Goal: Task Accomplishment & Management: Use online tool/utility

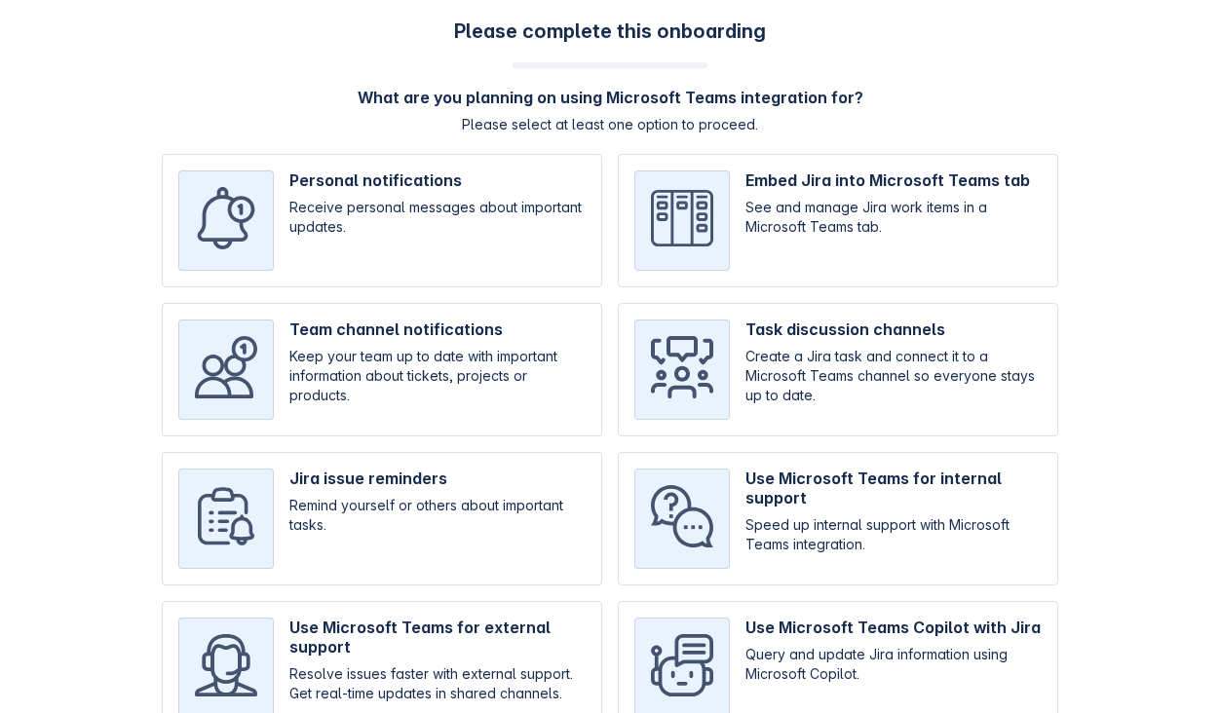
click at [479, 199] on input "checkbox" at bounding box center [382, 220] width 440 height 133
checkbox input "true"
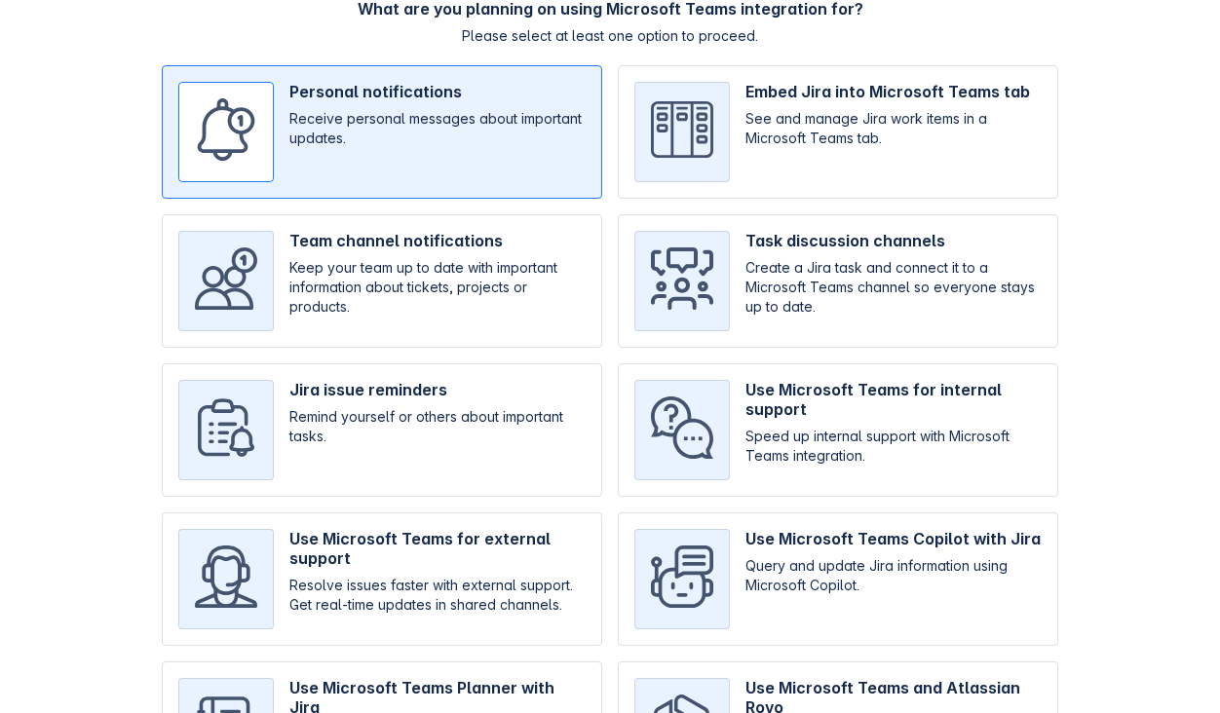
scroll to position [106, 0]
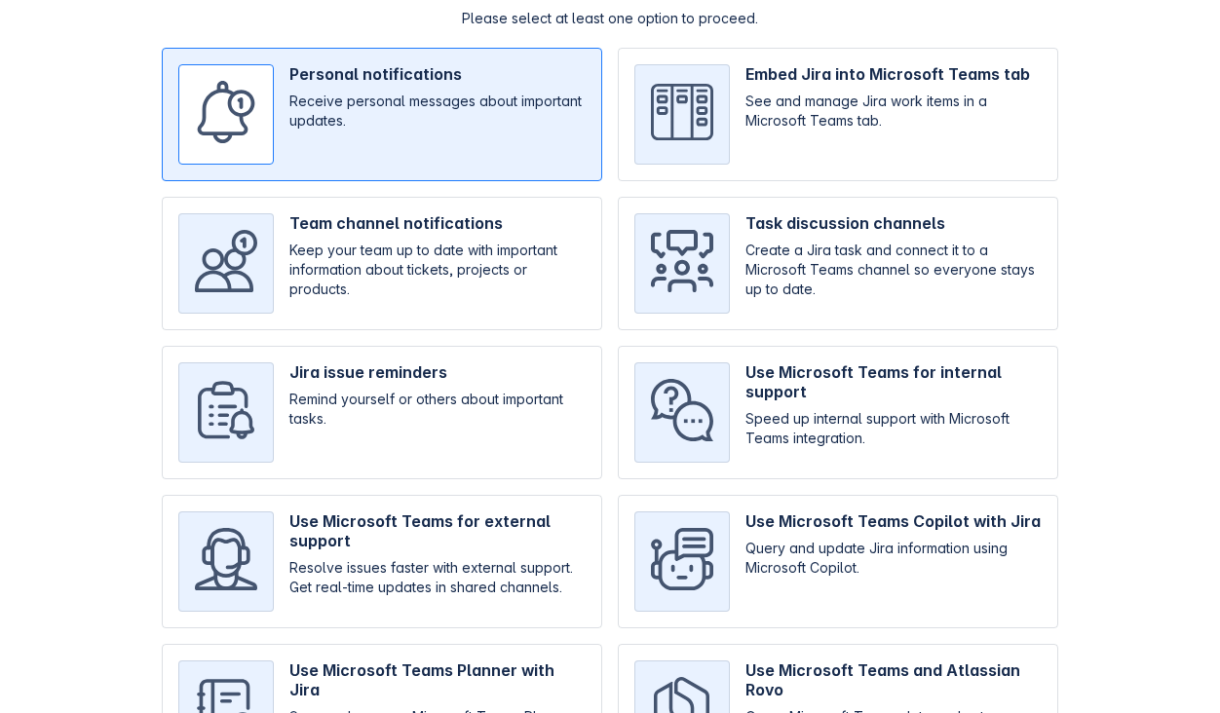
click at [763, 428] on input "checkbox" at bounding box center [838, 412] width 440 height 133
checkbox input "true"
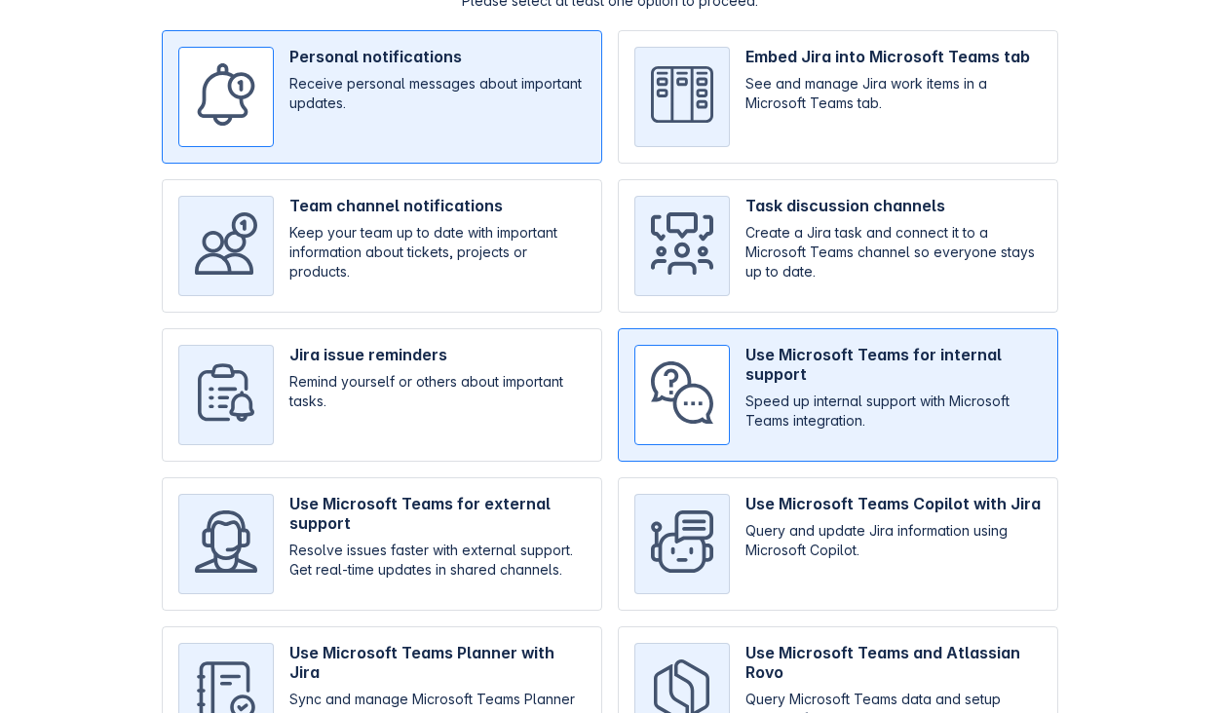
scroll to position [138, 0]
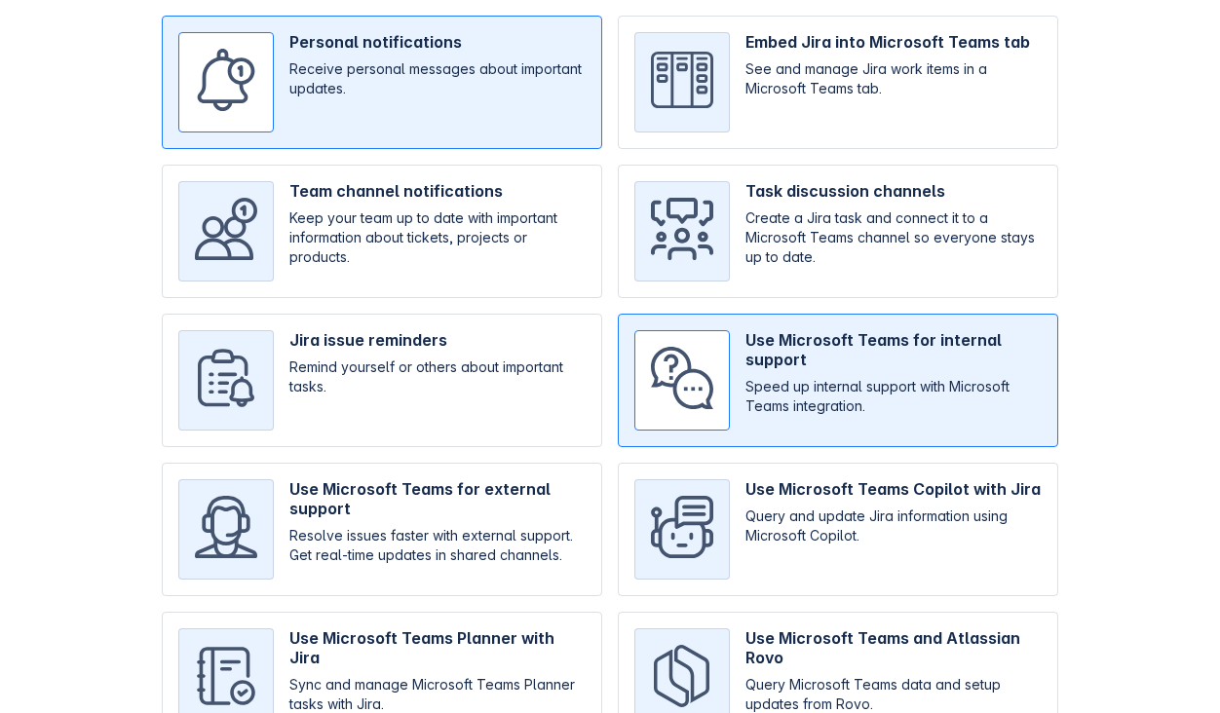
click at [456, 247] on input "checkbox" at bounding box center [382, 231] width 440 height 133
checkbox input "true"
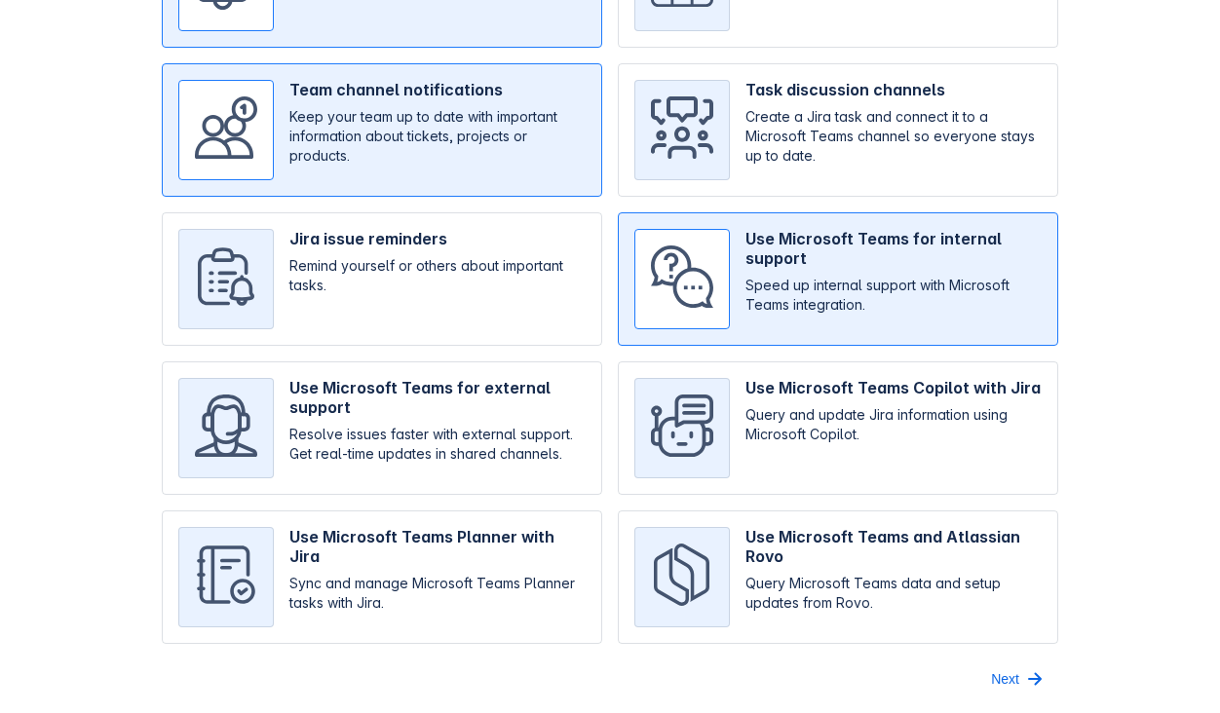
scroll to position [241, 0]
click at [1009, 693] on span "Next" at bounding box center [1005, 678] width 28 height 31
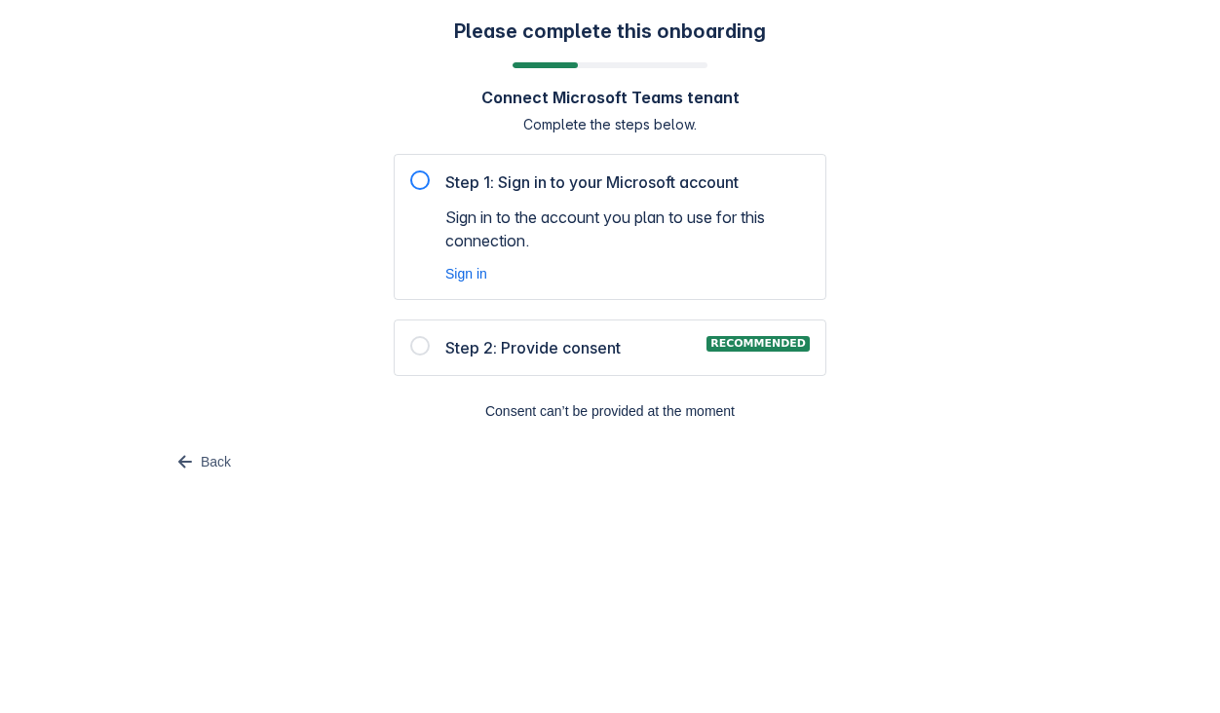
click at [420, 179] on div at bounding box center [419, 180] width 19 height 19
click at [464, 278] on span "Sign in" at bounding box center [466, 273] width 42 height 19
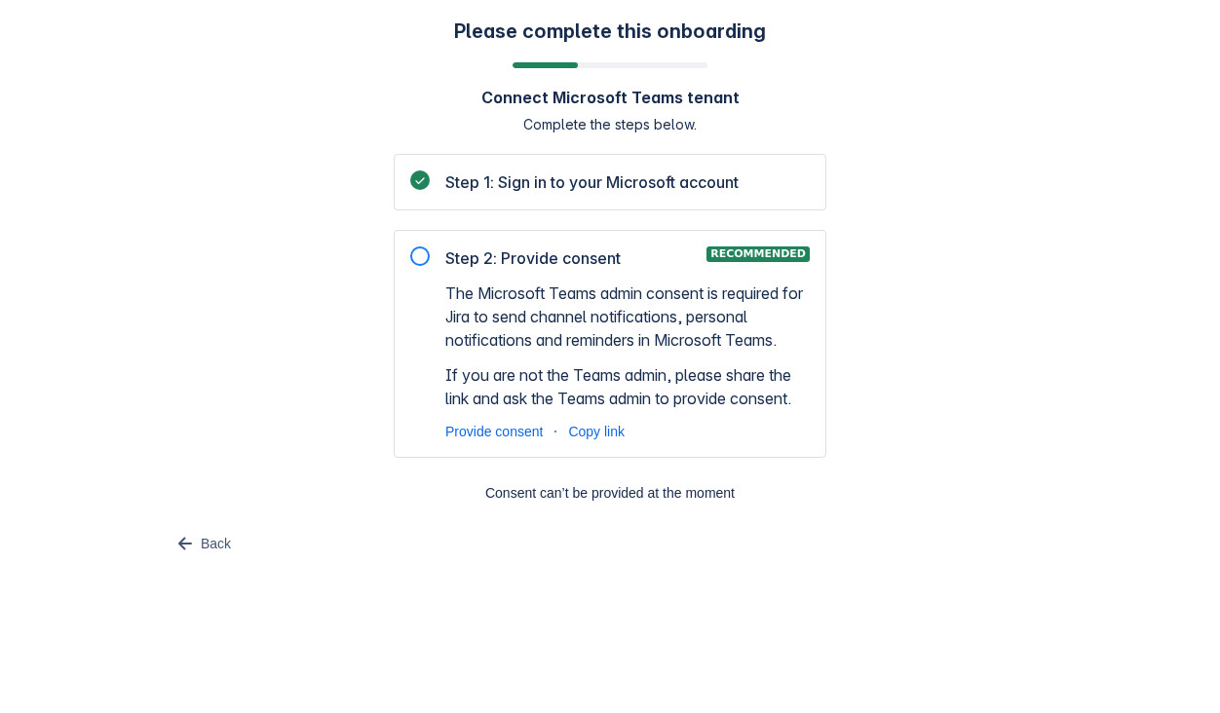
click at [261, 451] on div "Please complete this onboarding Connect Microsoft Teams tenant Complete the ste…" at bounding box center [609, 289] width 1181 height 540
click at [479, 435] on span "Provide consent" at bounding box center [493, 431] width 97 height 19
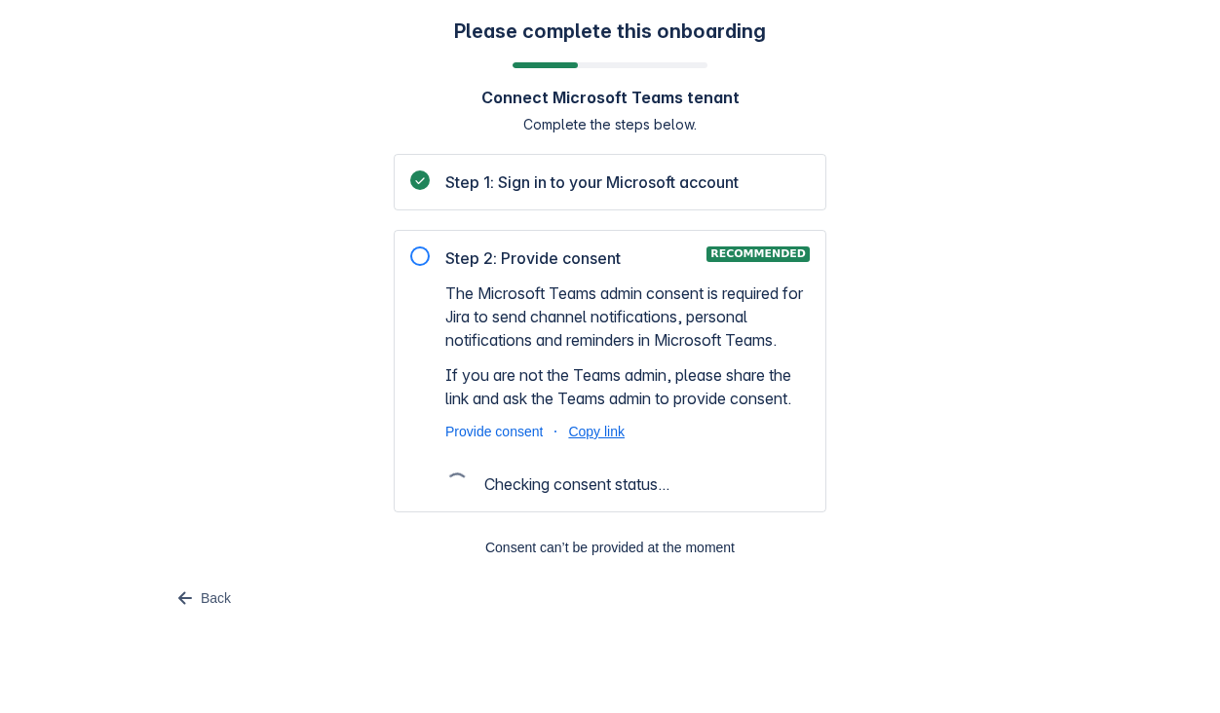
click at [612, 435] on span "Copy link" at bounding box center [596, 431] width 57 height 19
click at [563, 176] on span "Step 1: Sign in to your Microsoft account" at bounding box center [591, 182] width 293 height 23
click at [539, 552] on span "Consent can’t be provided at the moment" at bounding box center [609, 547] width 409 height 31
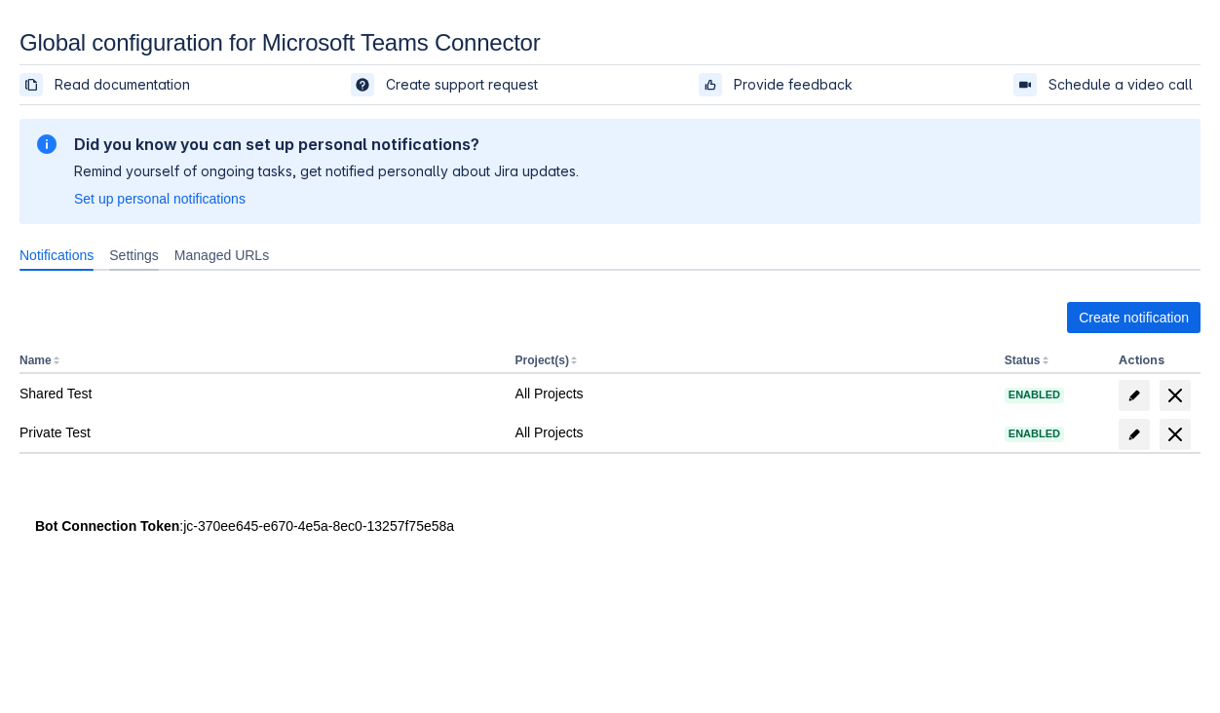
click at [152, 270] on div "Settings" at bounding box center [133, 255] width 65 height 31
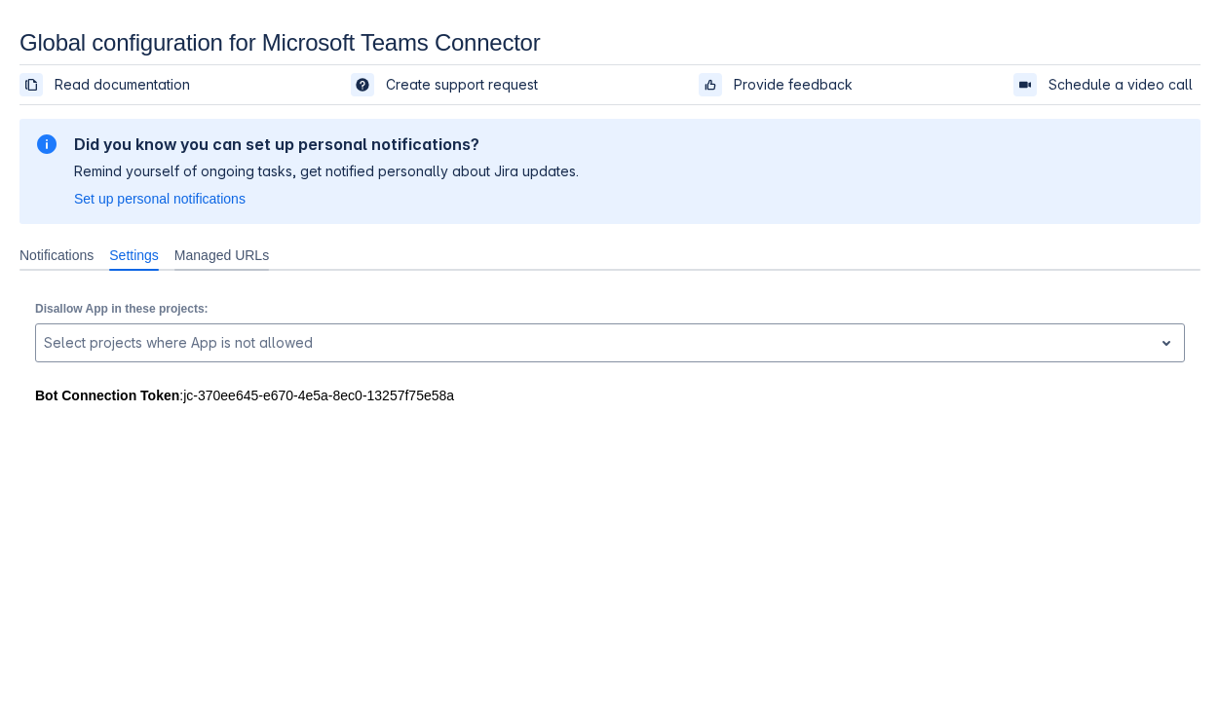
click at [212, 258] on span "Managed URLs" at bounding box center [221, 255] width 95 height 19
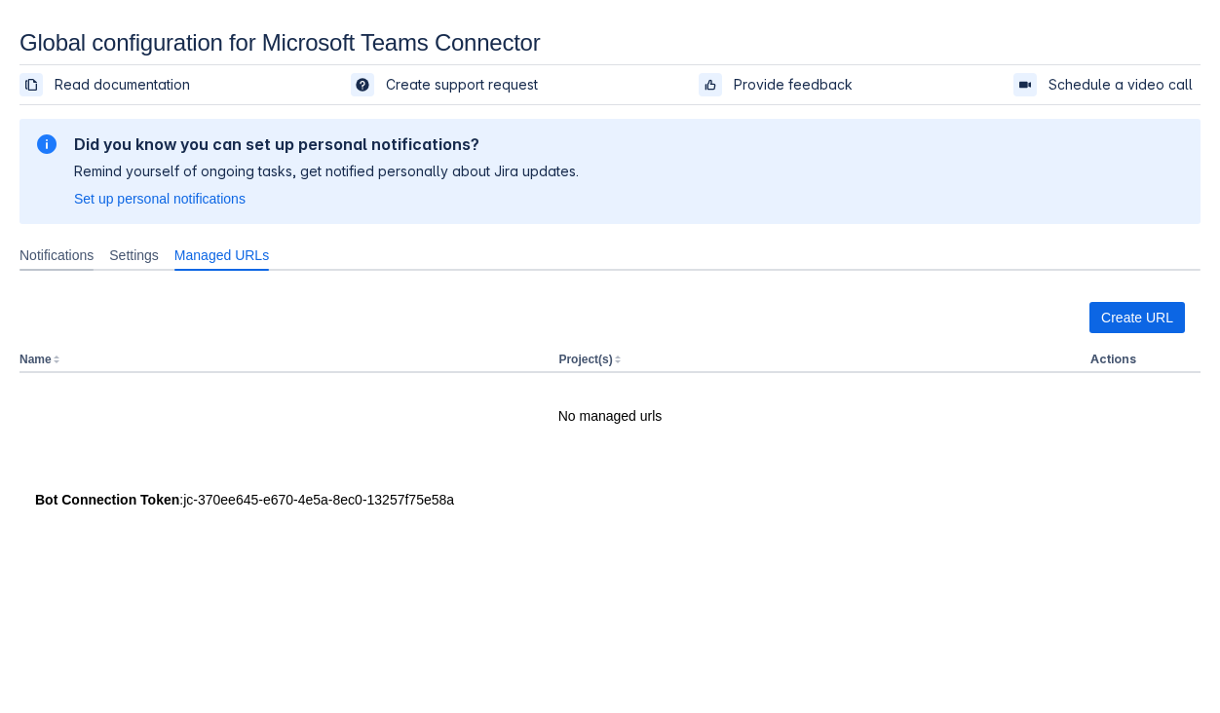
click at [75, 248] on span "Notifications" at bounding box center [56, 255] width 74 height 19
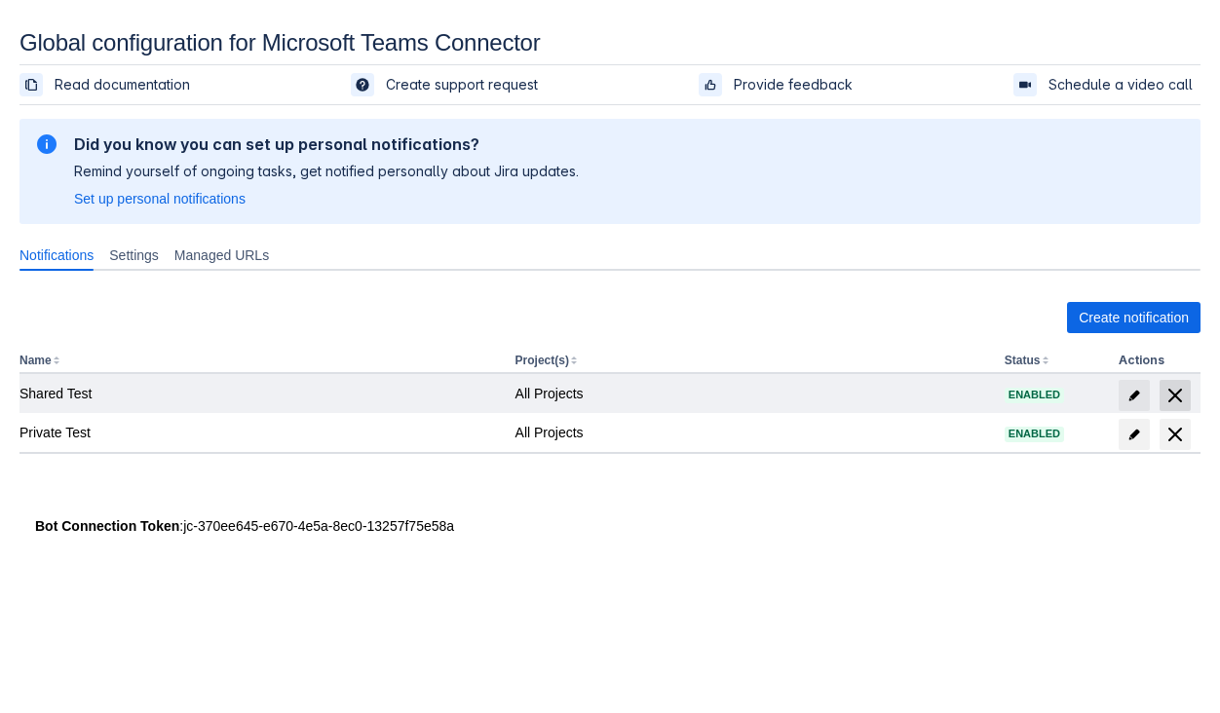
click at [1183, 390] on span "delete" at bounding box center [1174, 395] width 23 height 23
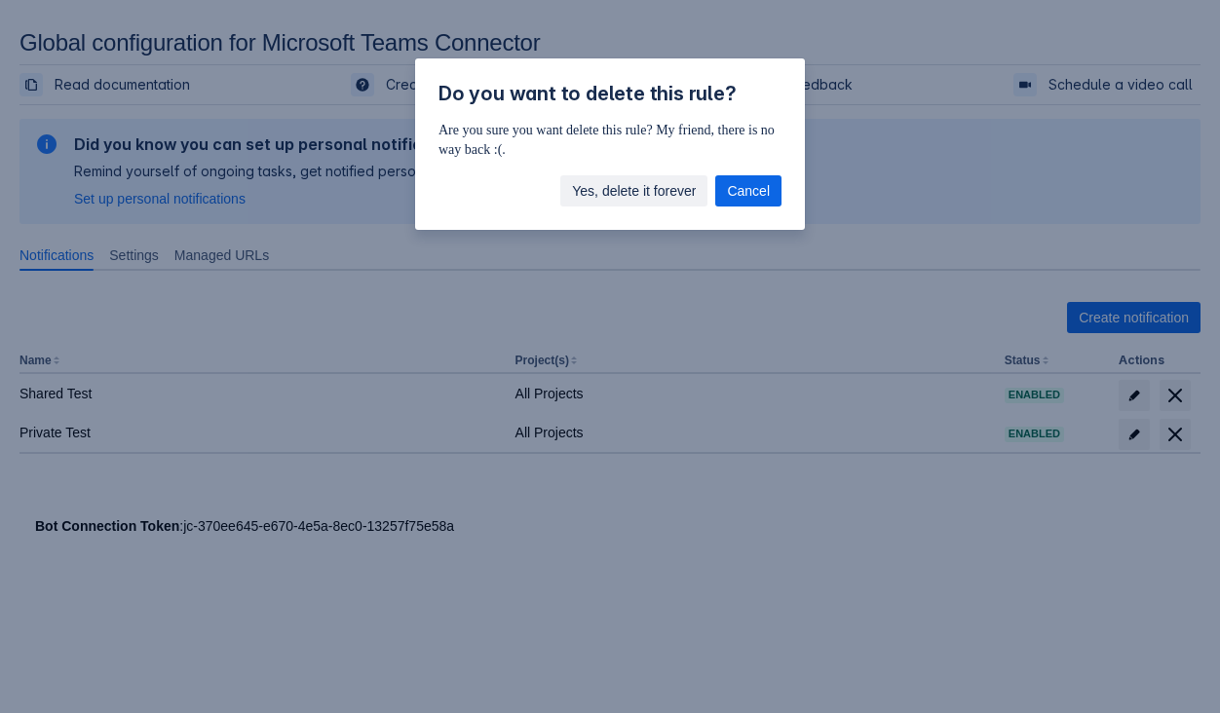
click at [615, 180] on span "Yes, delete it forever" at bounding box center [634, 190] width 124 height 31
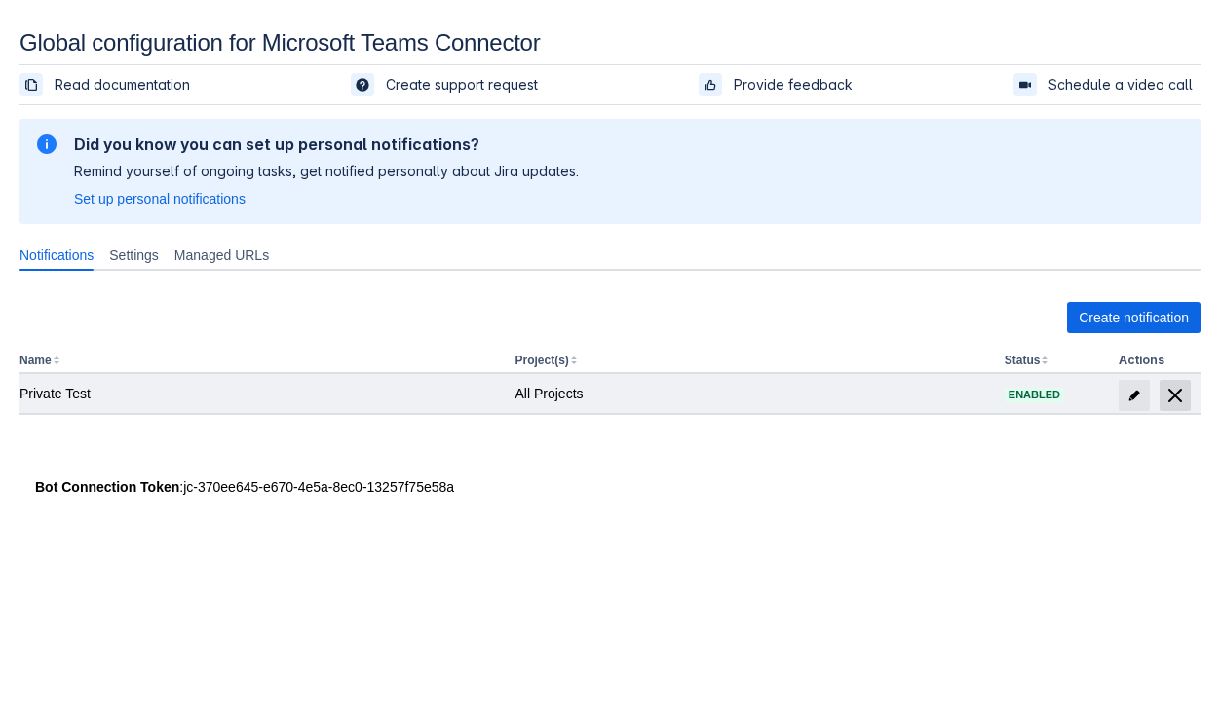
click at [1174, 405] on span "delete" at bounding box center [1174, 395] width 23 height 23
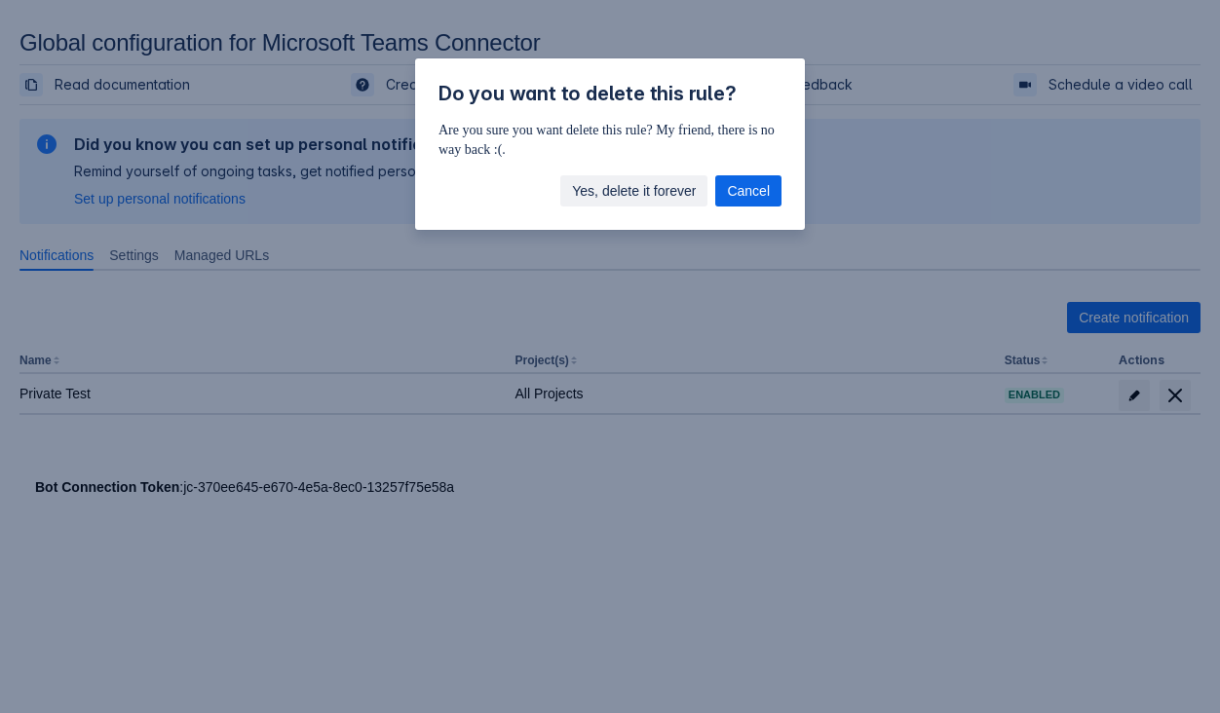
click at [623, 193] on span "Yes, delete it forever" at bounding box center [634, 190] width 124 height 31
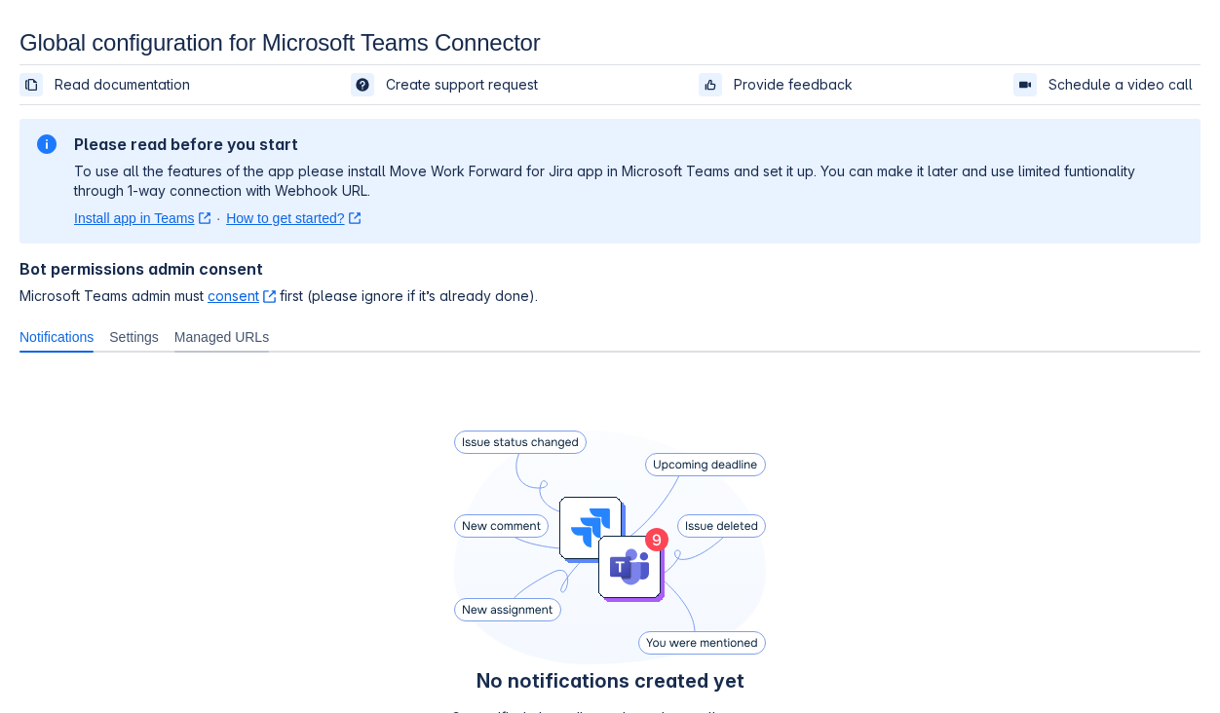
scroll to position [213, 0]
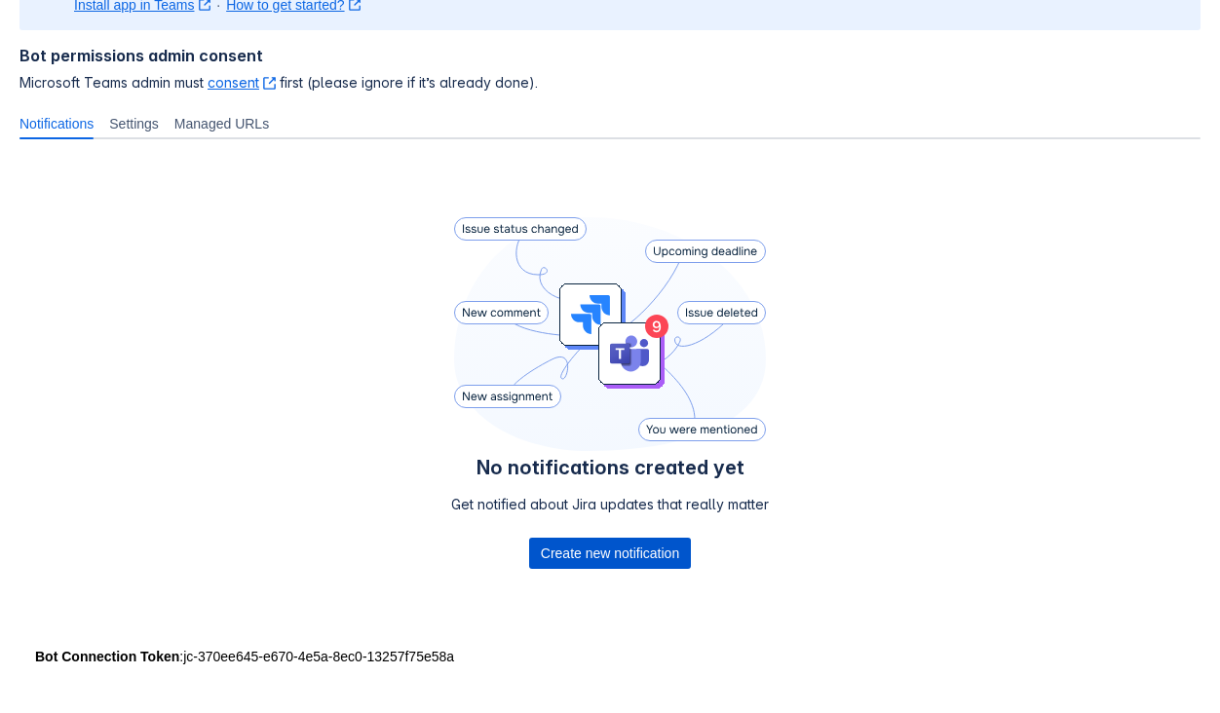
click at [617, 549] on span "Create new notification" at bounding box center [610, 553] width 138 height 31
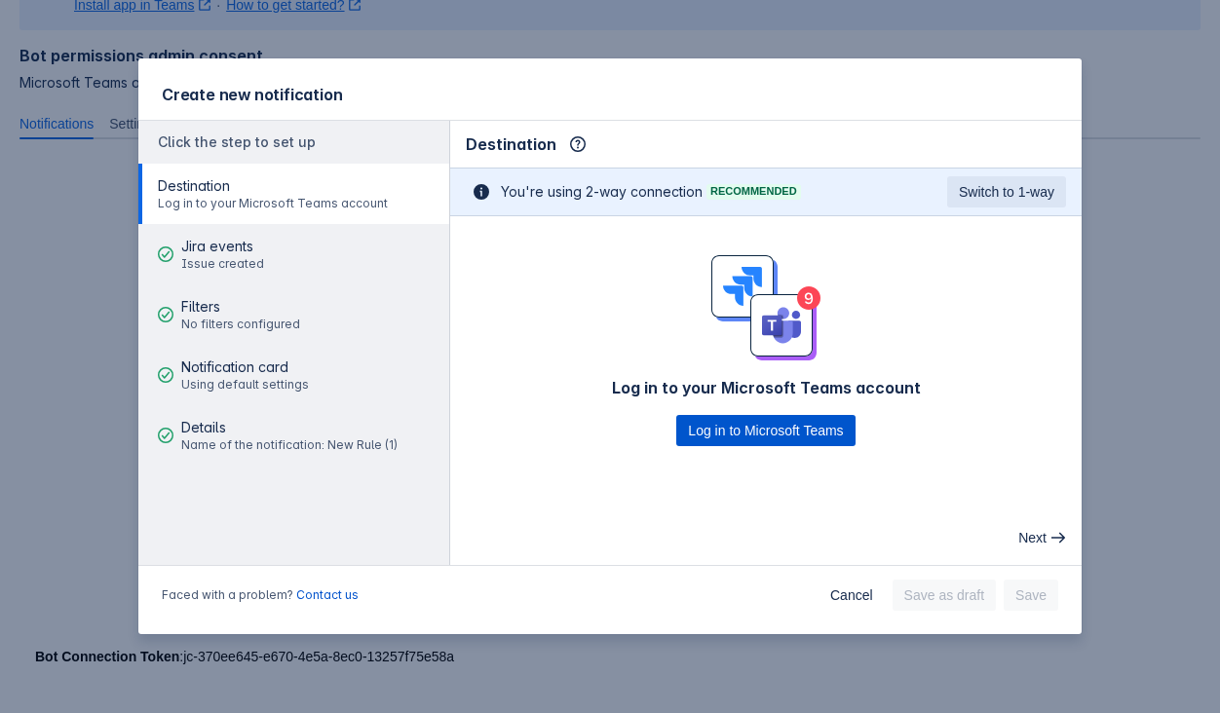
click at [750, 435] on span "Log in to Microsoft Teams" at bounding box center [765, 430] width 155 height 31
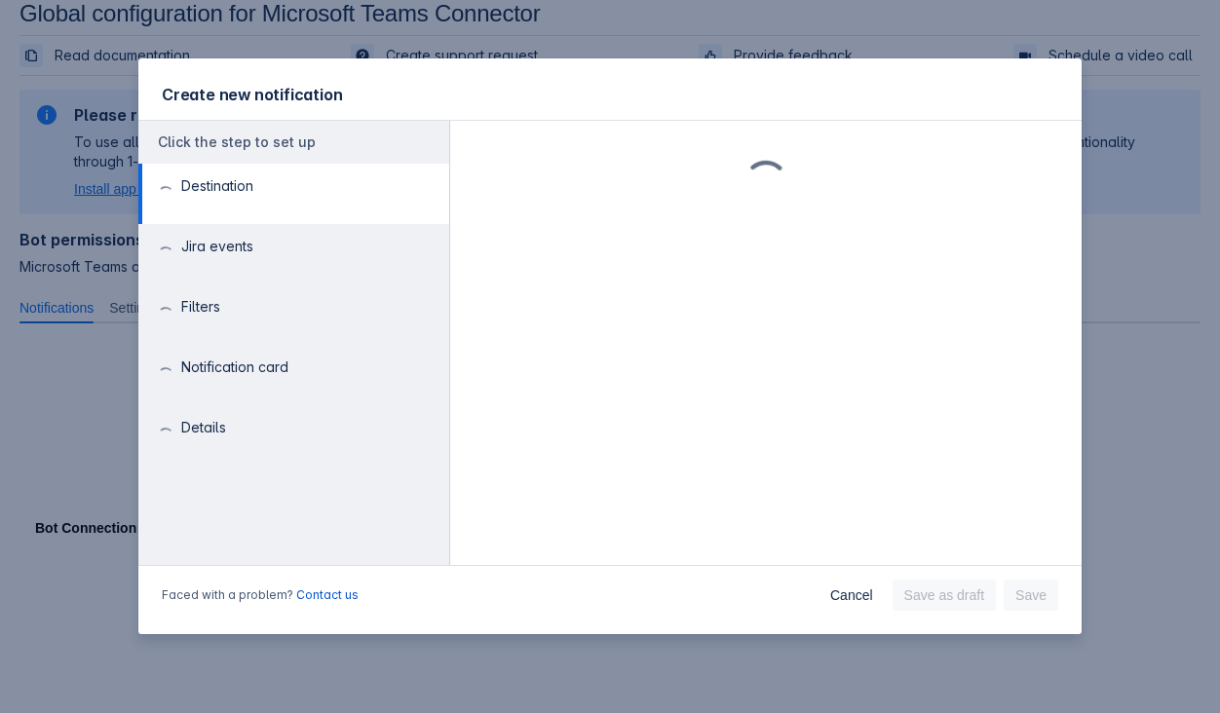
scroll to position [29, 0]
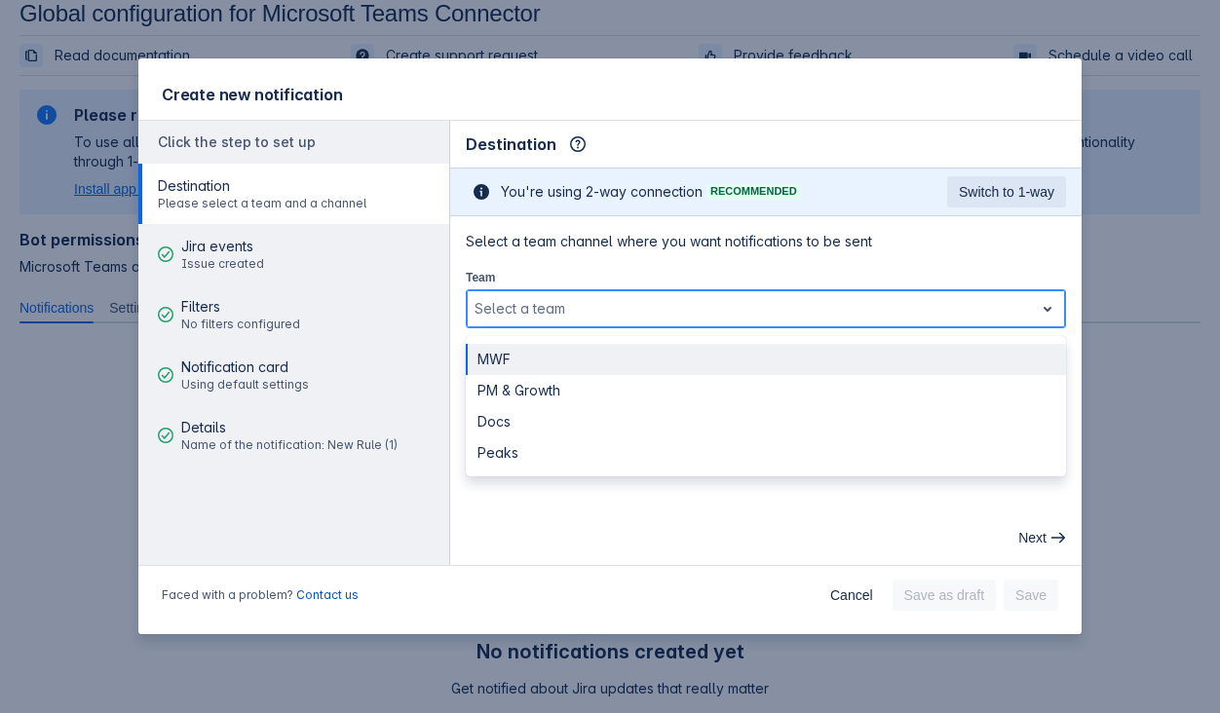
click at [950, 308] on div at bounding box center [750, 308] width 551 height 23
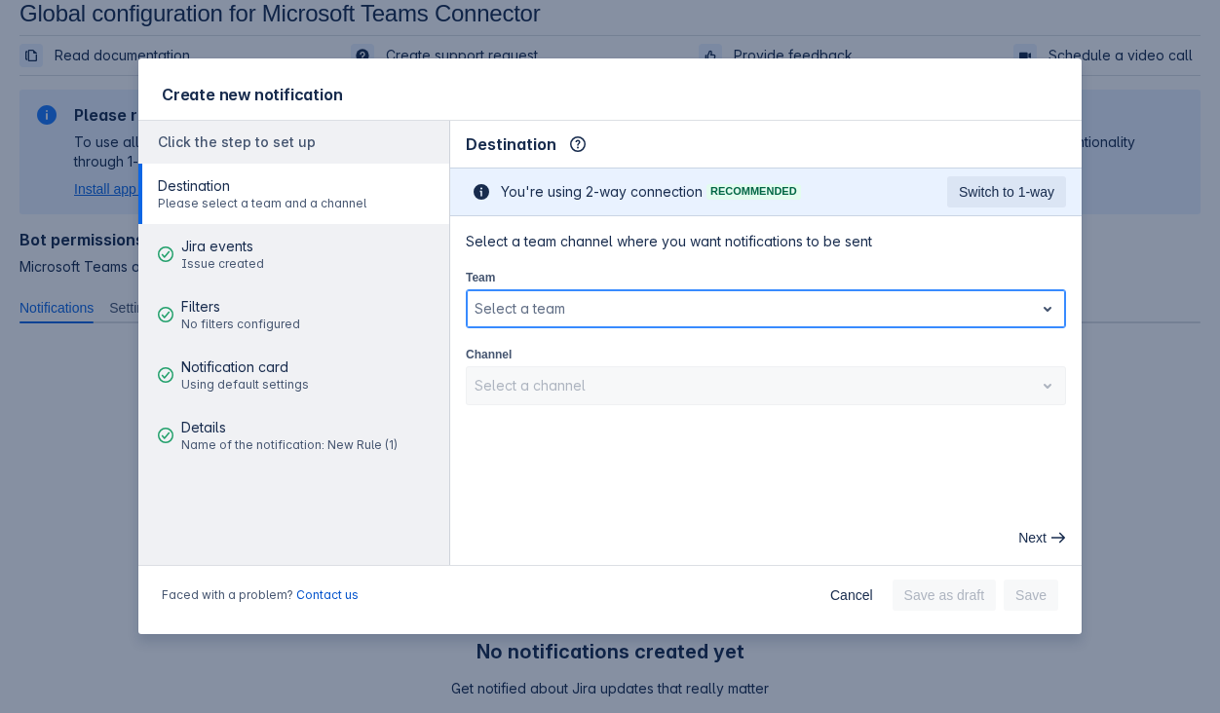
click at [882, 311] on div at bounding box center [750, 308] width 551 height 23
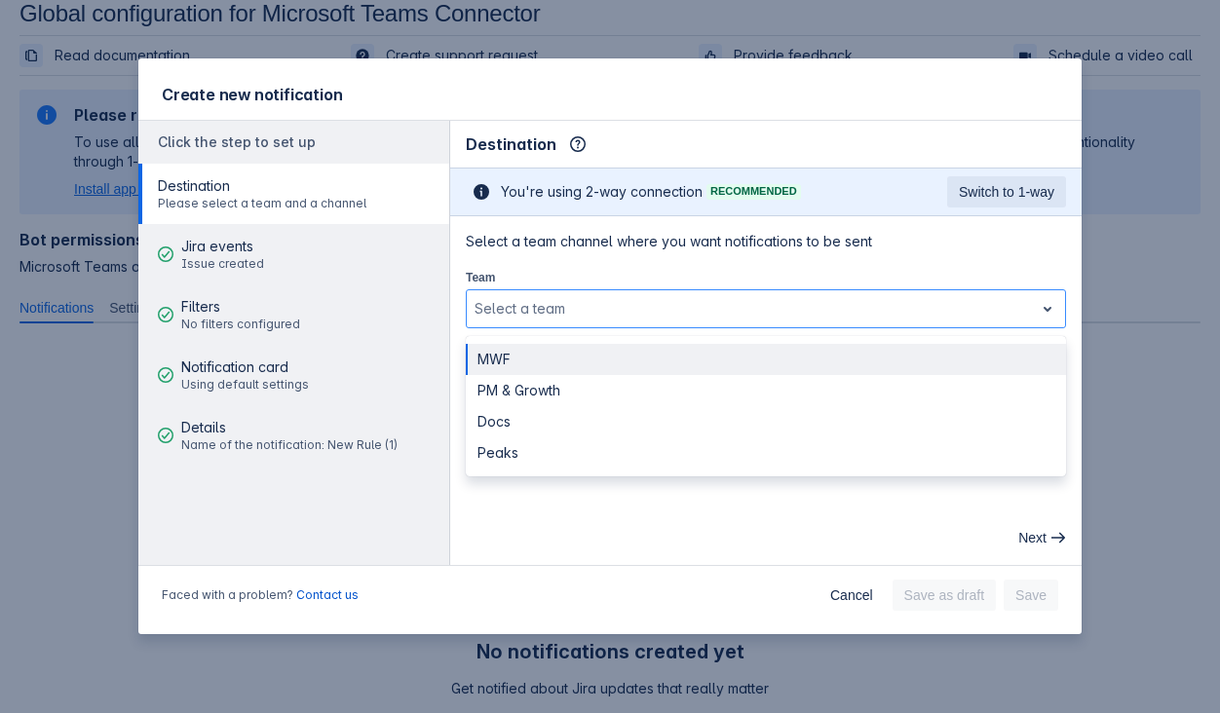
click at [871, 285] on div "Team MWF not selected, (1 of 4), completion selected 4 results available. Use U…" at bounding box center [766, 297] width 600 height 61
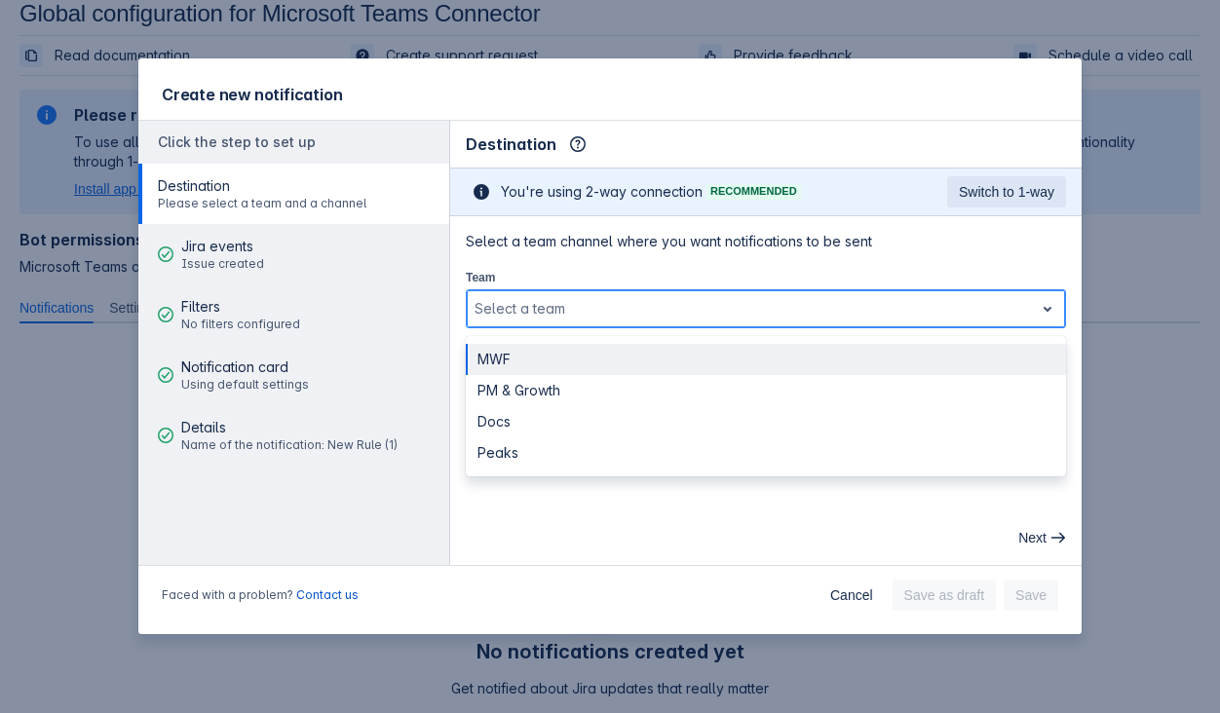
click at [813, 301] on div at bounding box center [750, 308] width 551 height 23
click at [720, 358] on div "MWF" at bounding box center [766, 359] width 600 height 31
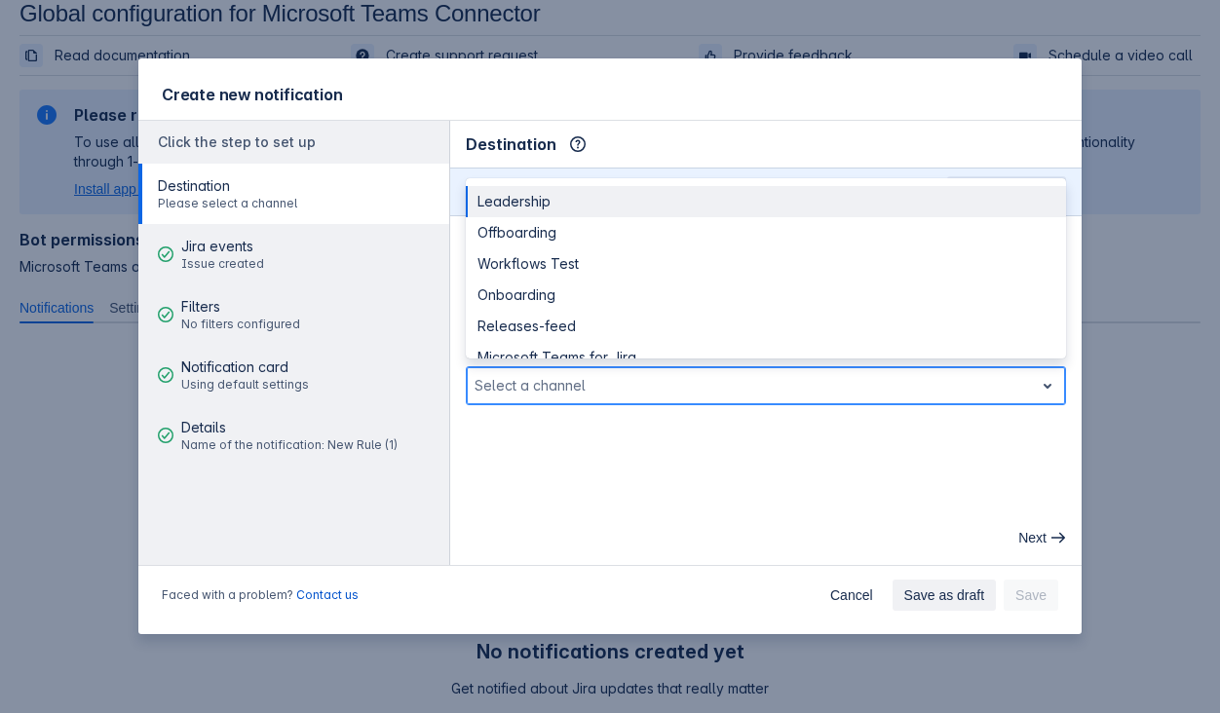
click at [1024, 392] on div at bounding box center [750, 385] width 551 height 23
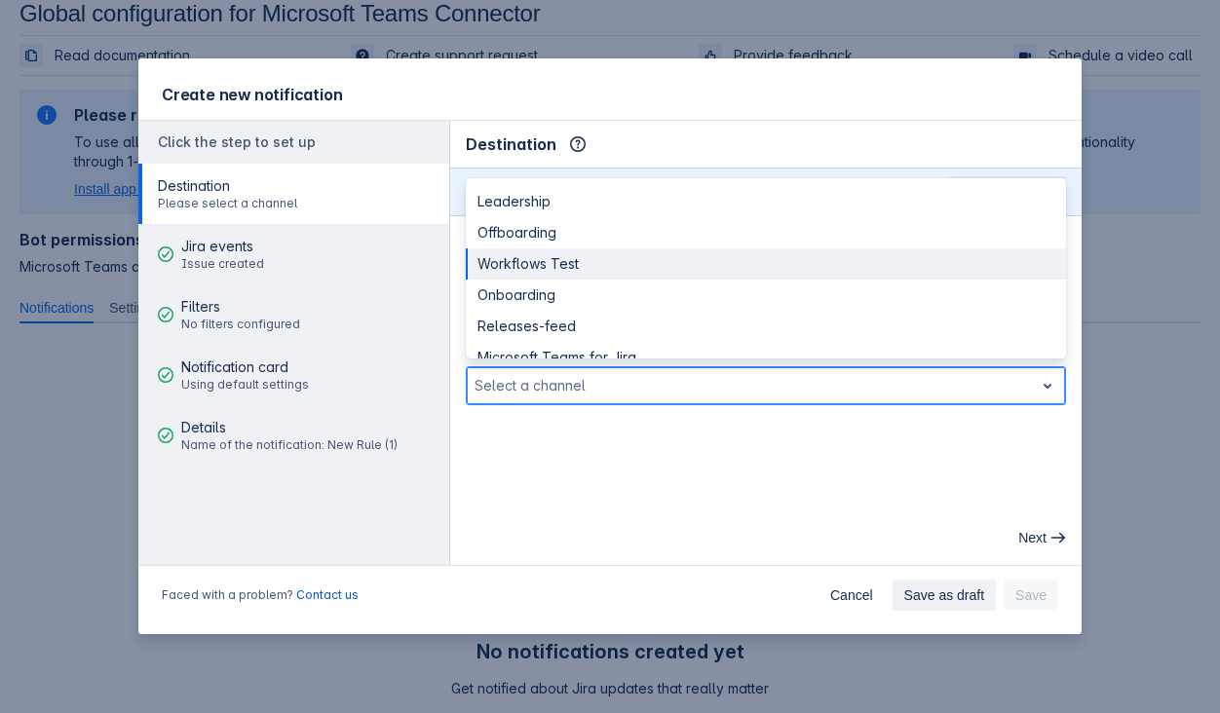
click at [860, 270] on div "Workflows Test" at bounding box center [766, 263] width 600 height 31
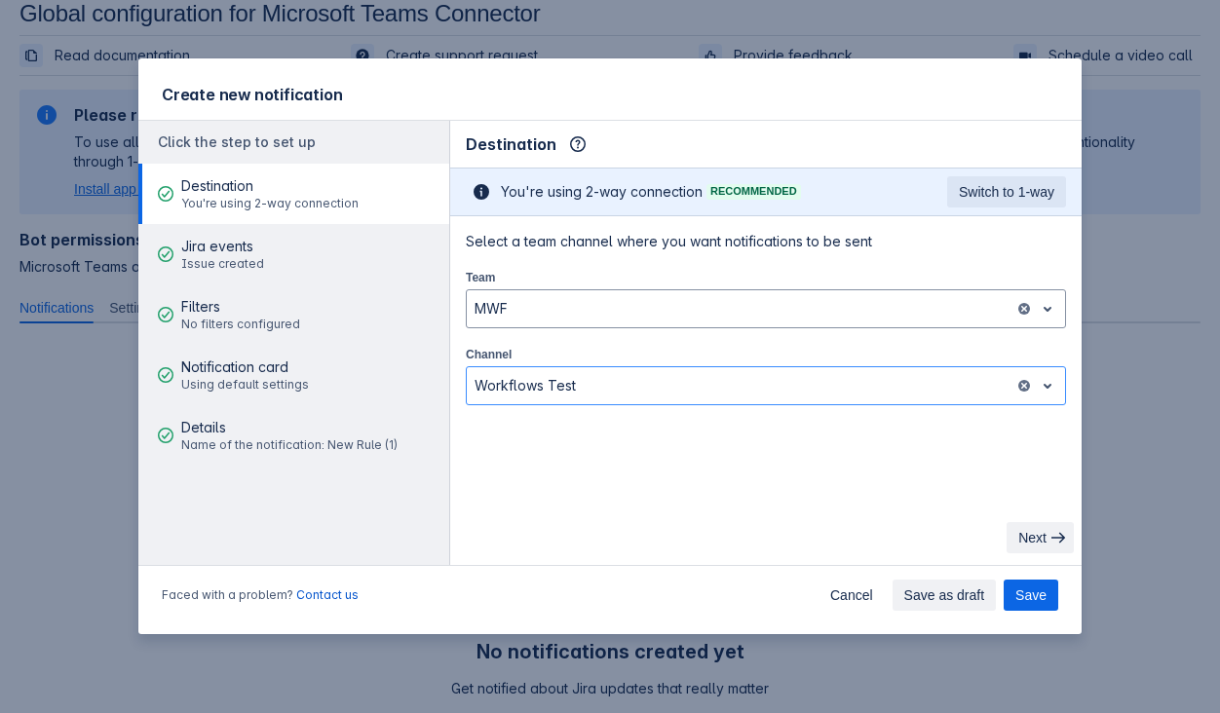
click at [1044, 545] on span "Next" at bounding box center [1032, 537] width 28 height 31
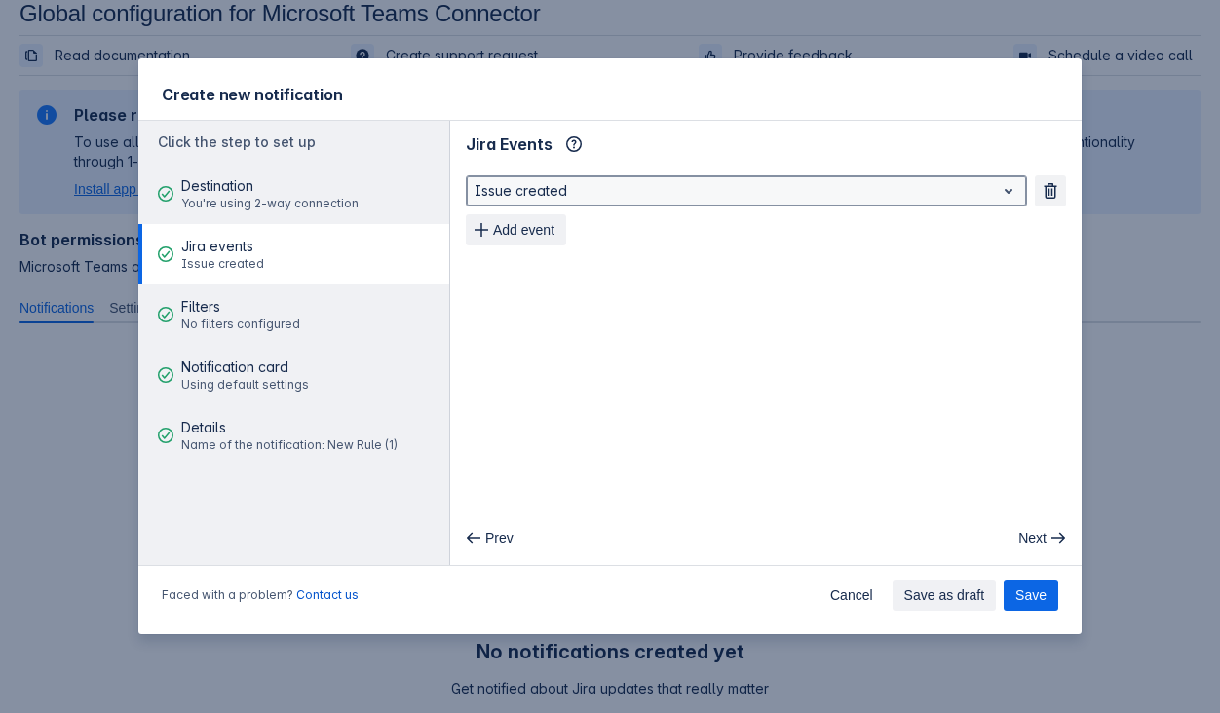
click at [936, 192] on div at bounding box center [731, 190] width 513 height 23
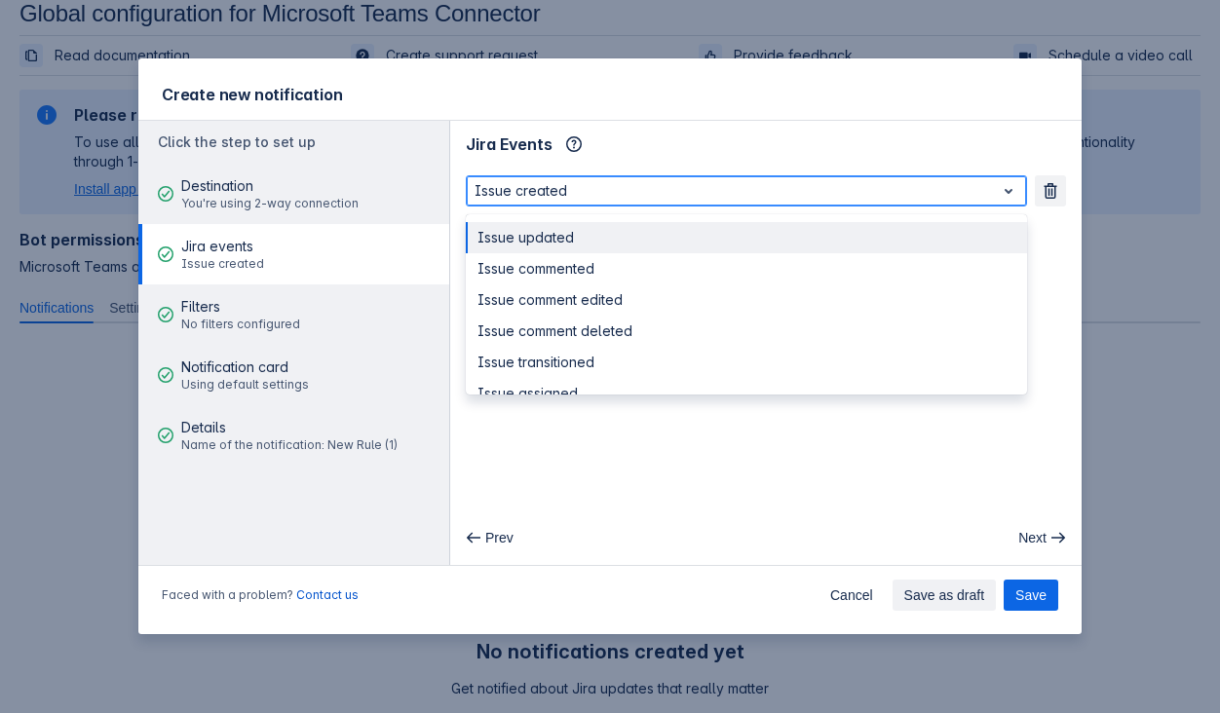
click at [876, 248] on div "Issue updated" at bounding box center [746, 237] width 561 height 31
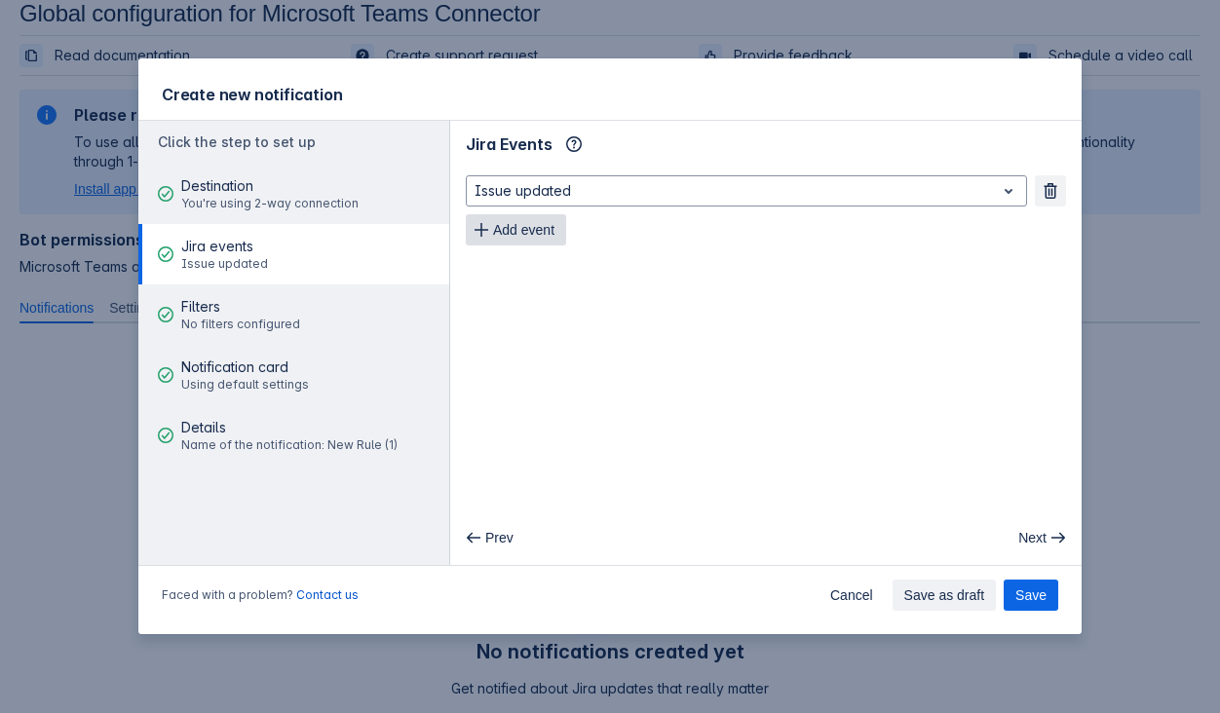
click at [525, 230] on span "Add event" at bounding box center [523, 229] width 61 height 31
click at [549, 276] on span "Add event" at bounding box center [523, 268] width 61 height 31
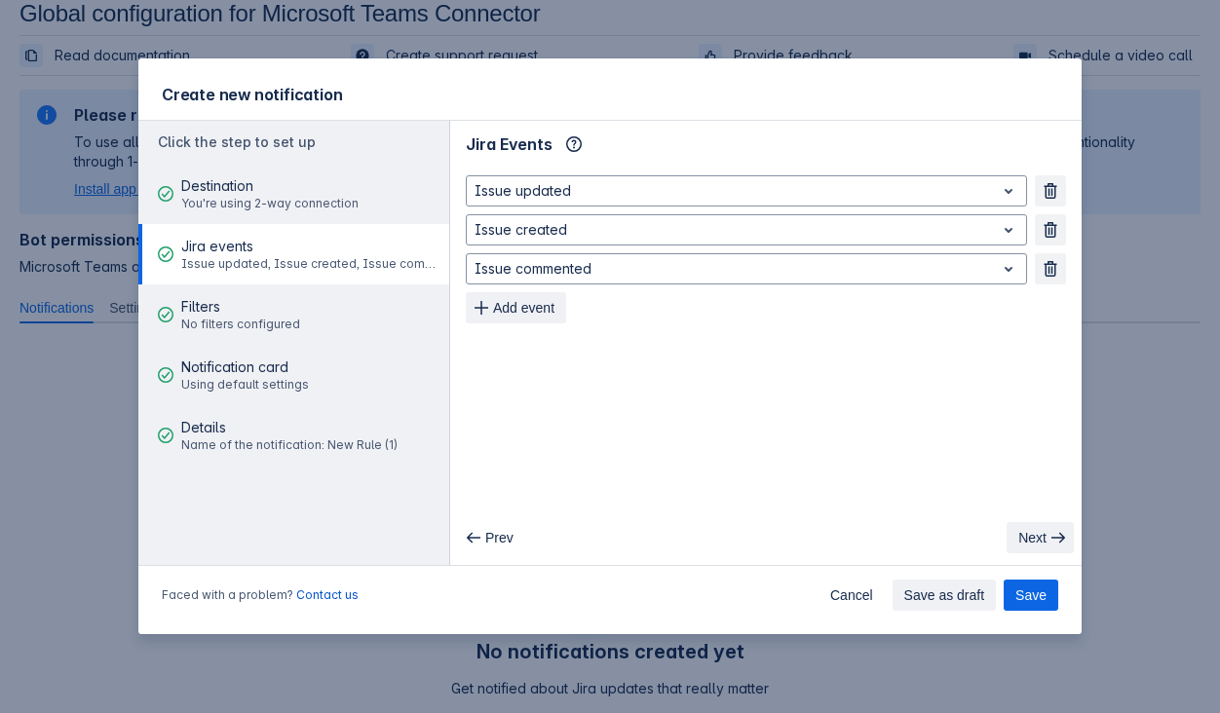
click at [1038, 533] on span "Next" at bounding box center [1032, 537] width 28 height 31
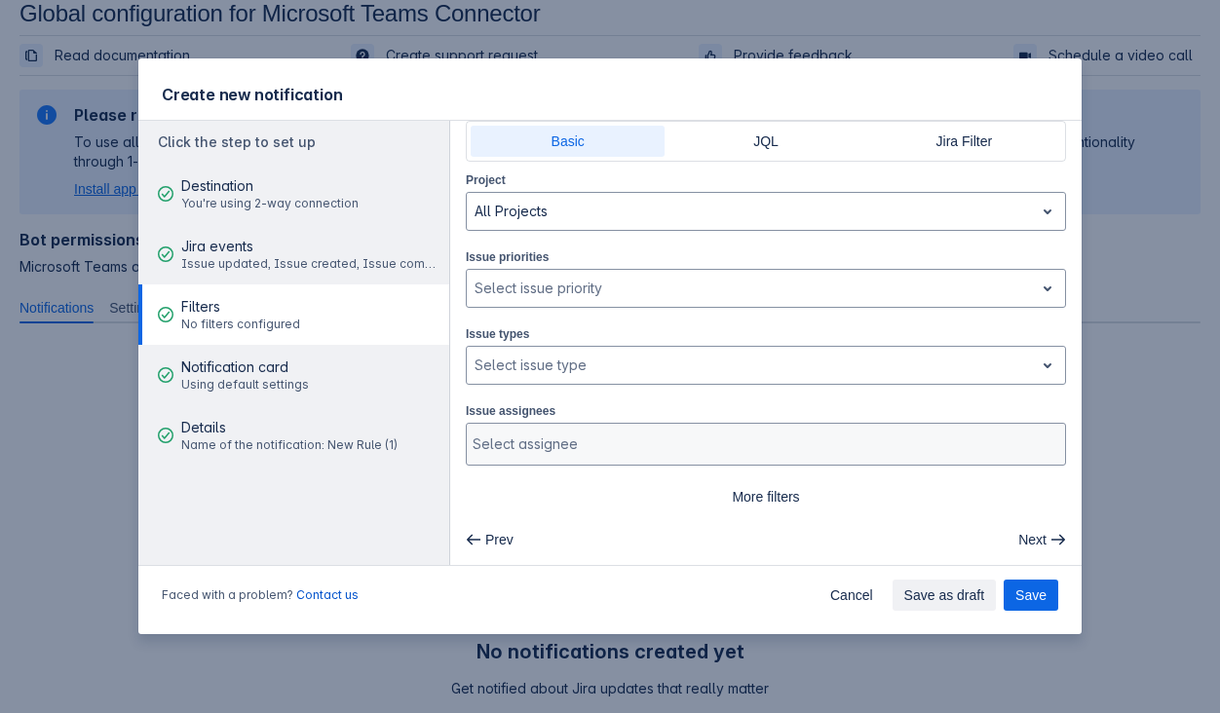
scroll to position [0, 0]
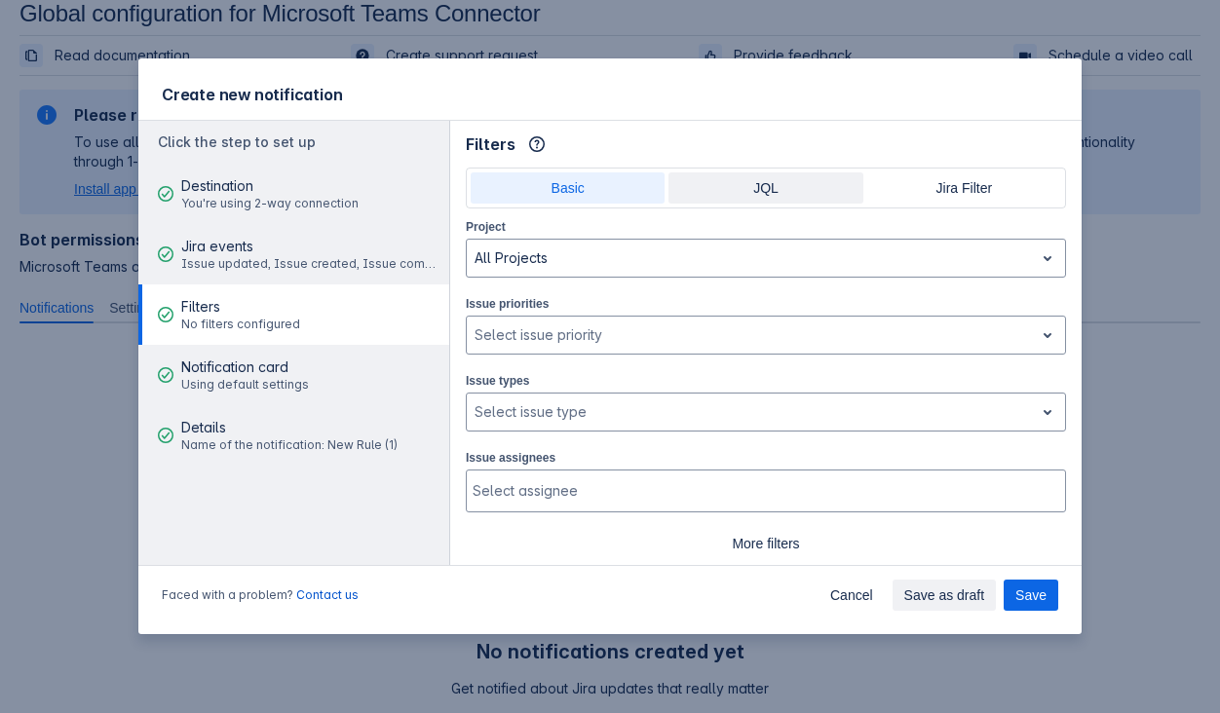
click at [787, 198] on span "JQL" at bounding box center [765, 187] width 171 height 31
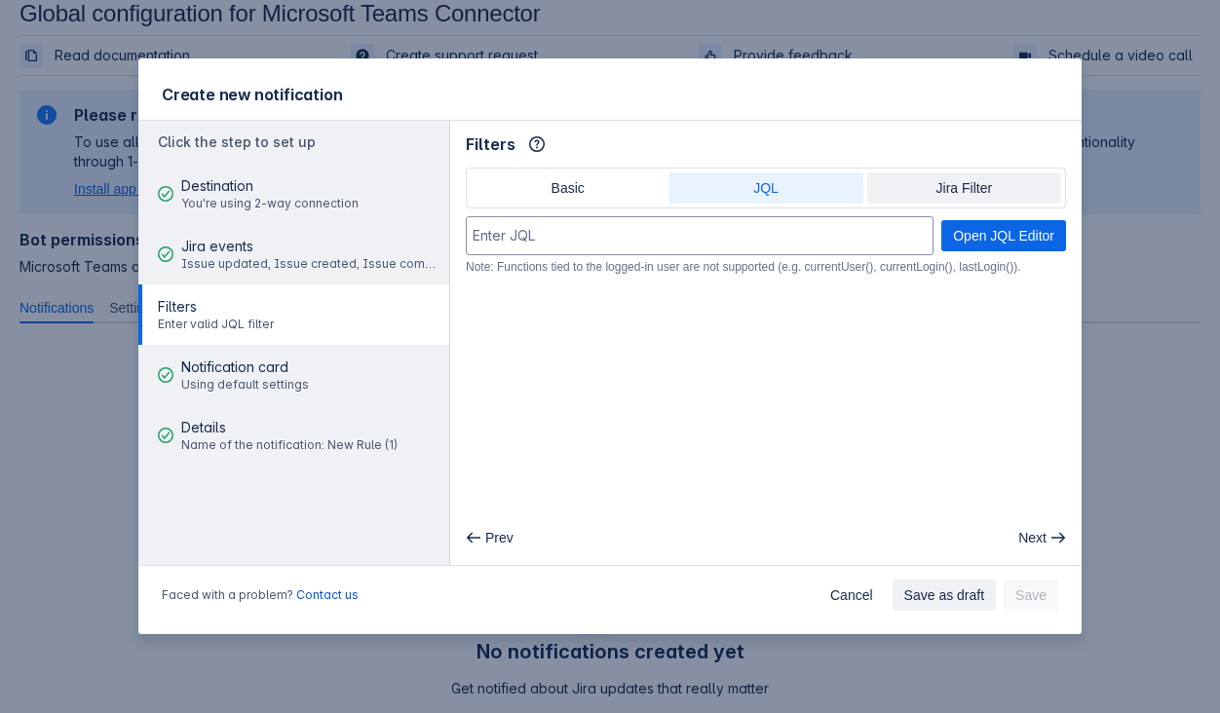
click at [935, 188] on span "Jira Filter" at bounding box center [964, 187] width 171 height 31
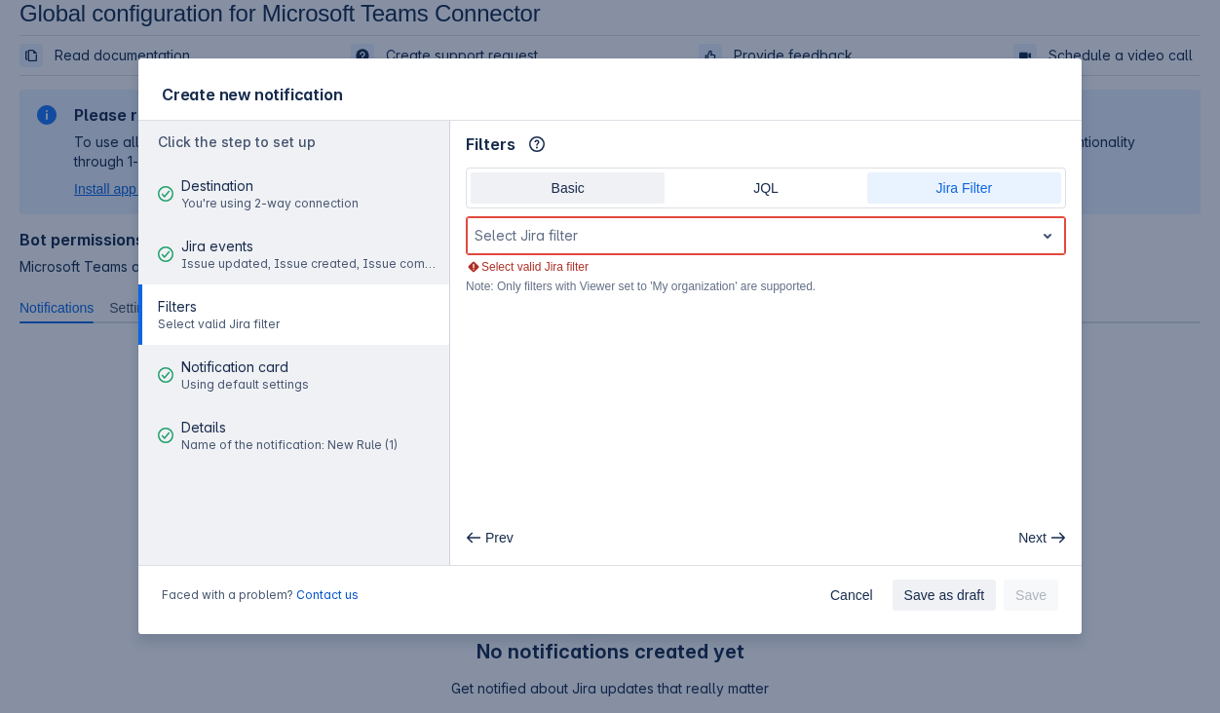
click at [562, 194] on span "Basic" at bounding box center [567, 187] width 171 height 31
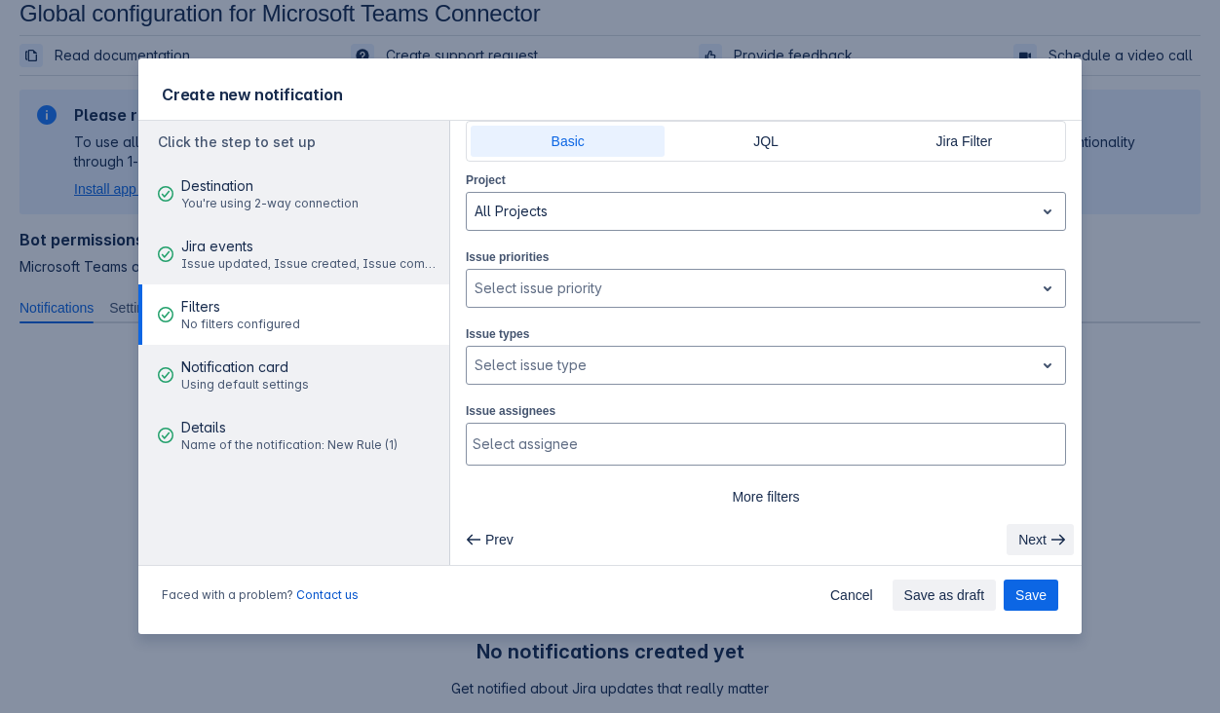
click at [1037, 536] on span "Next" at bounding box center [1032, 539] width 28 height 31
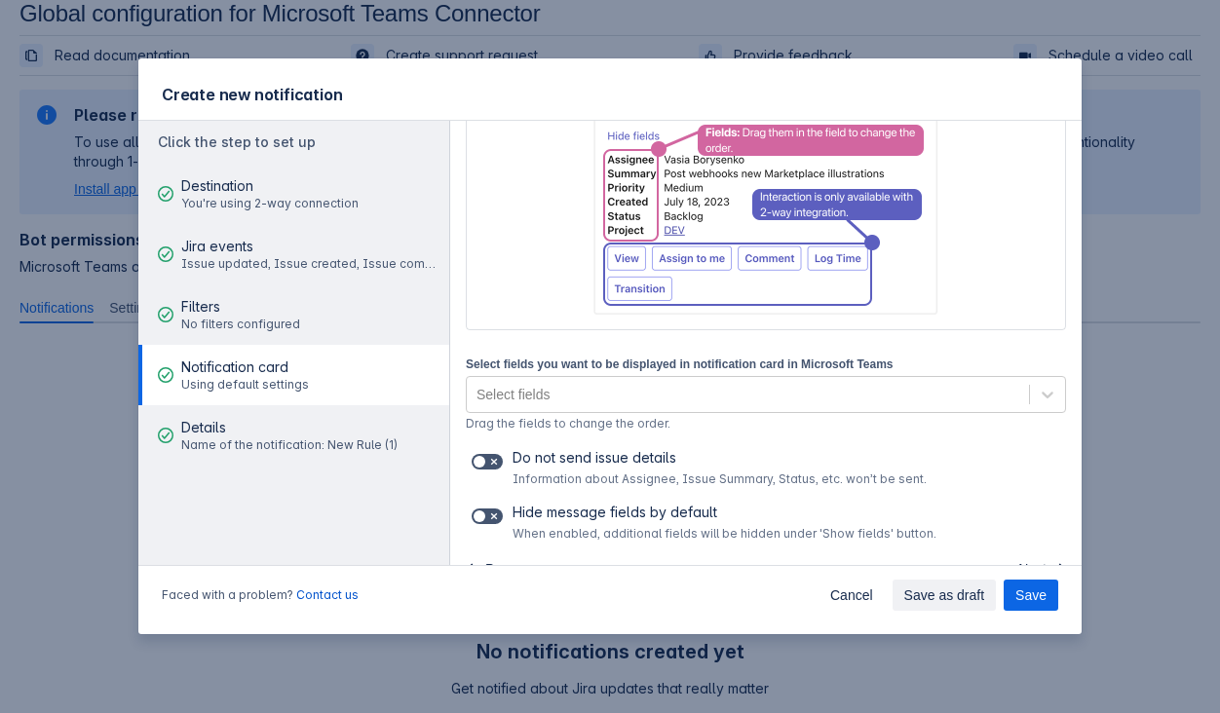
scroll to position [233, 0]
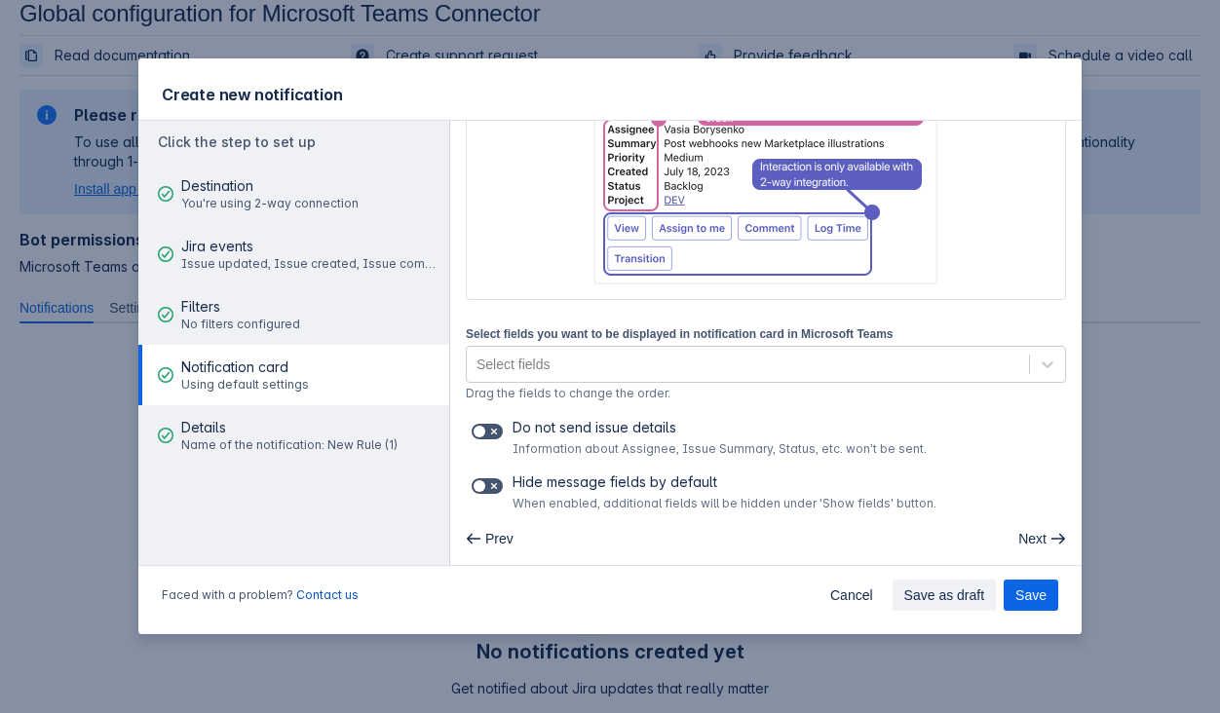
click at [482, 556] on div "Prev Next" at bounding box center [765, 539] width 631 height 55
click at [487, 542] on span "Prev" at bounding box center [499, 538] width 28 height 31
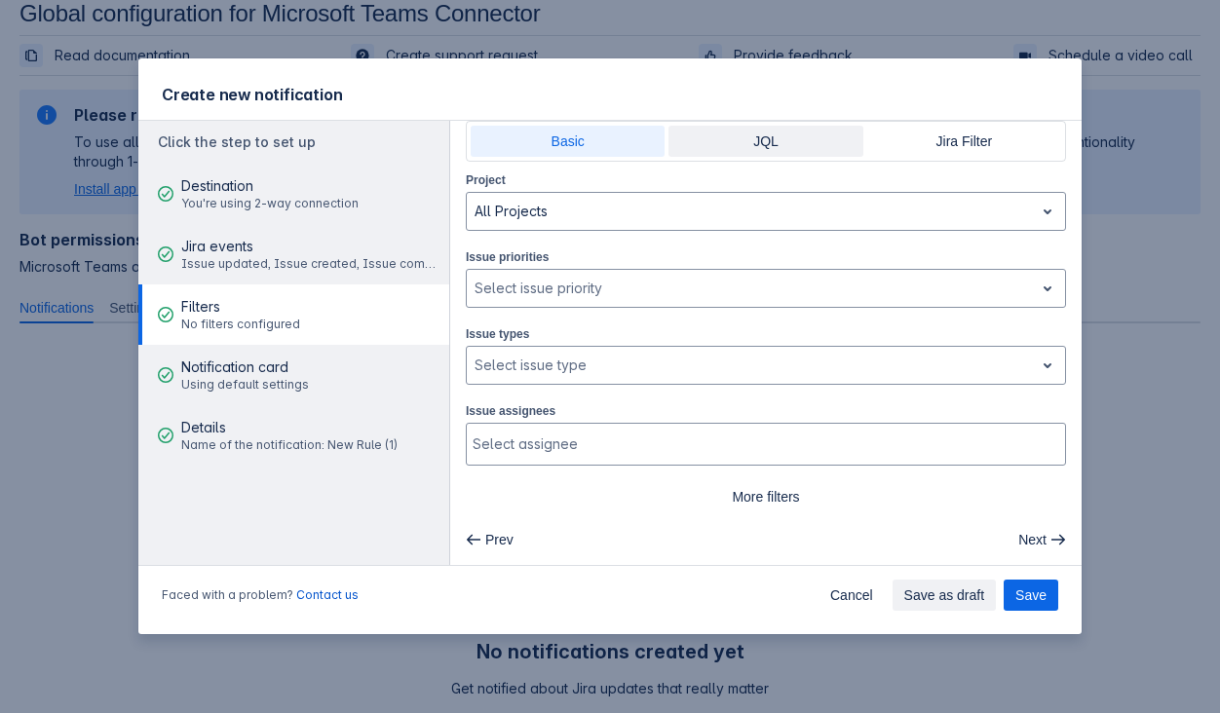
click at [722, 142] on span "JQL" at bounding box center [765, 141] width 171 height 31
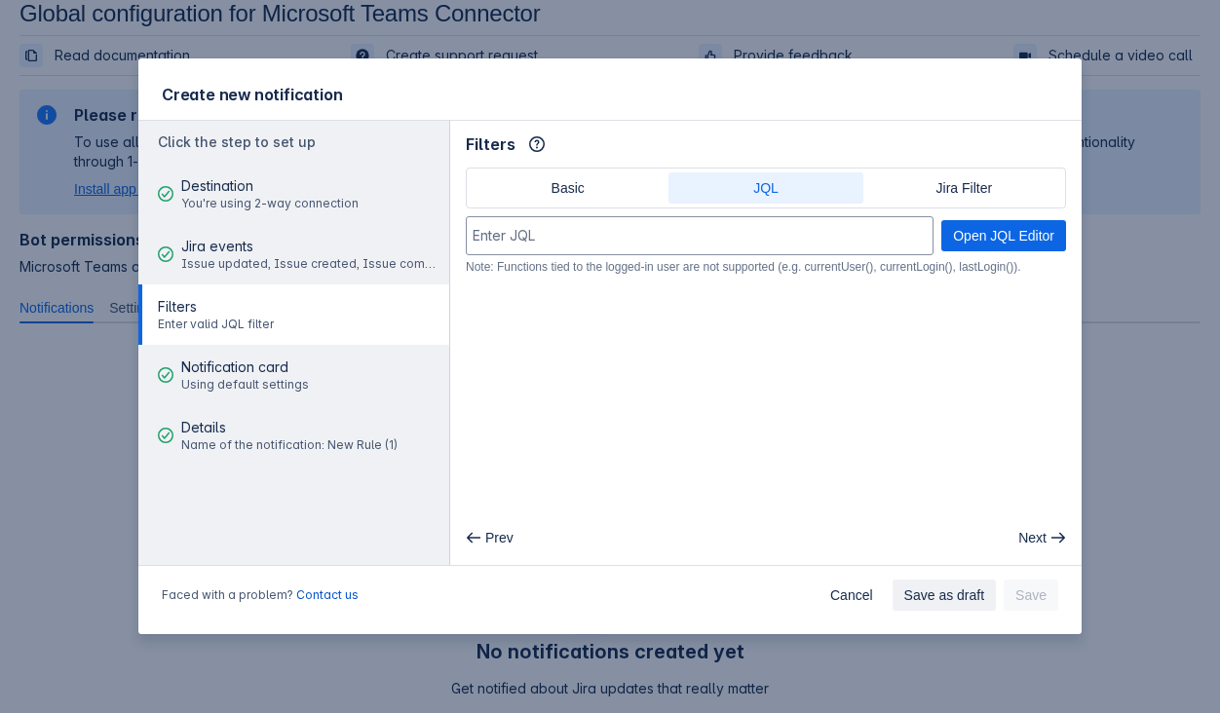
click at [937, 170] on div "Basic JQL Jira Filter" at bounding box center [766, 188] width 600 height 41
click at [933, 183] on span "Jira Filter" at bounding box center [964, 187] width 171 height 31
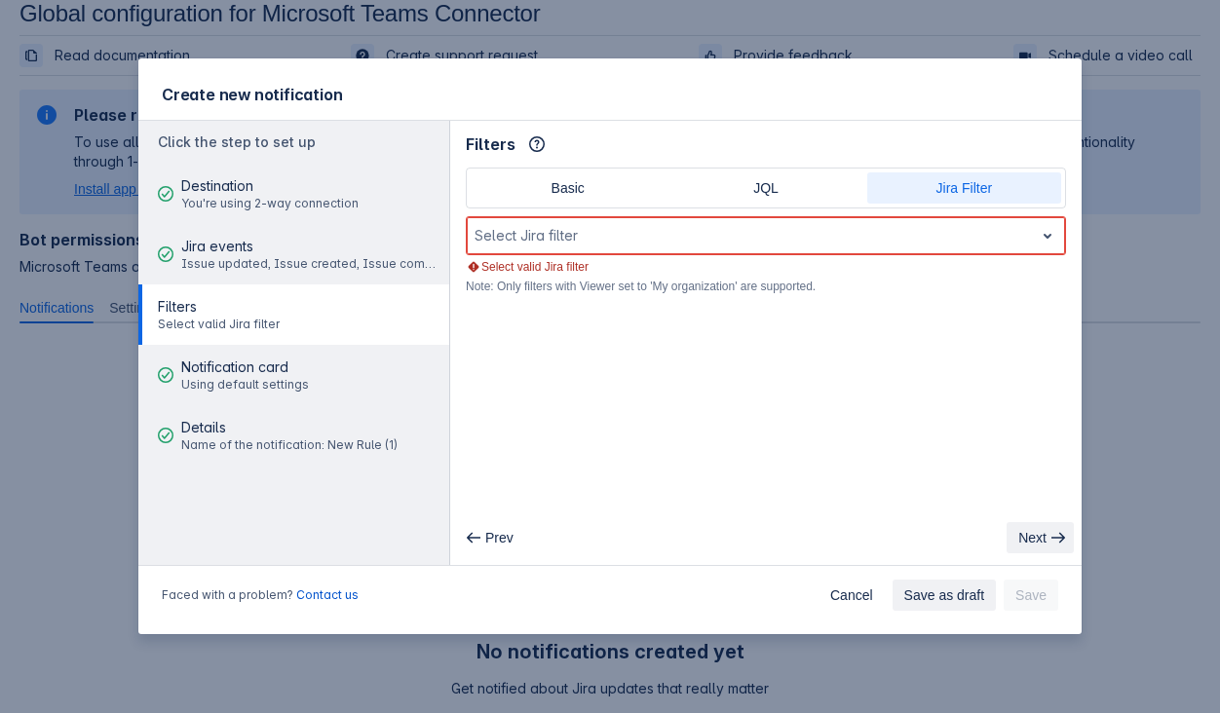
click at [1029, 529] on span "Next" at bounding box center [1032, 537] width 28 height 31
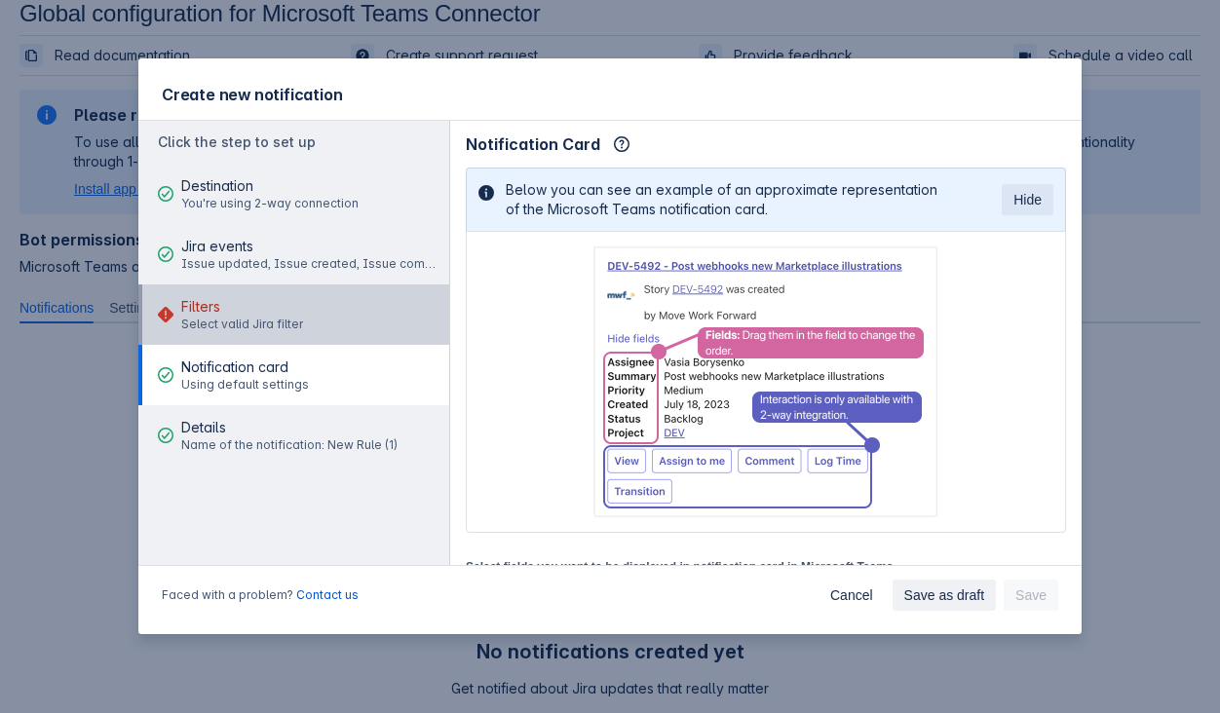
click at [378, 338] on button "Filters Select valid Jira filter" at bounding box center [293, 315] width 311 height 60
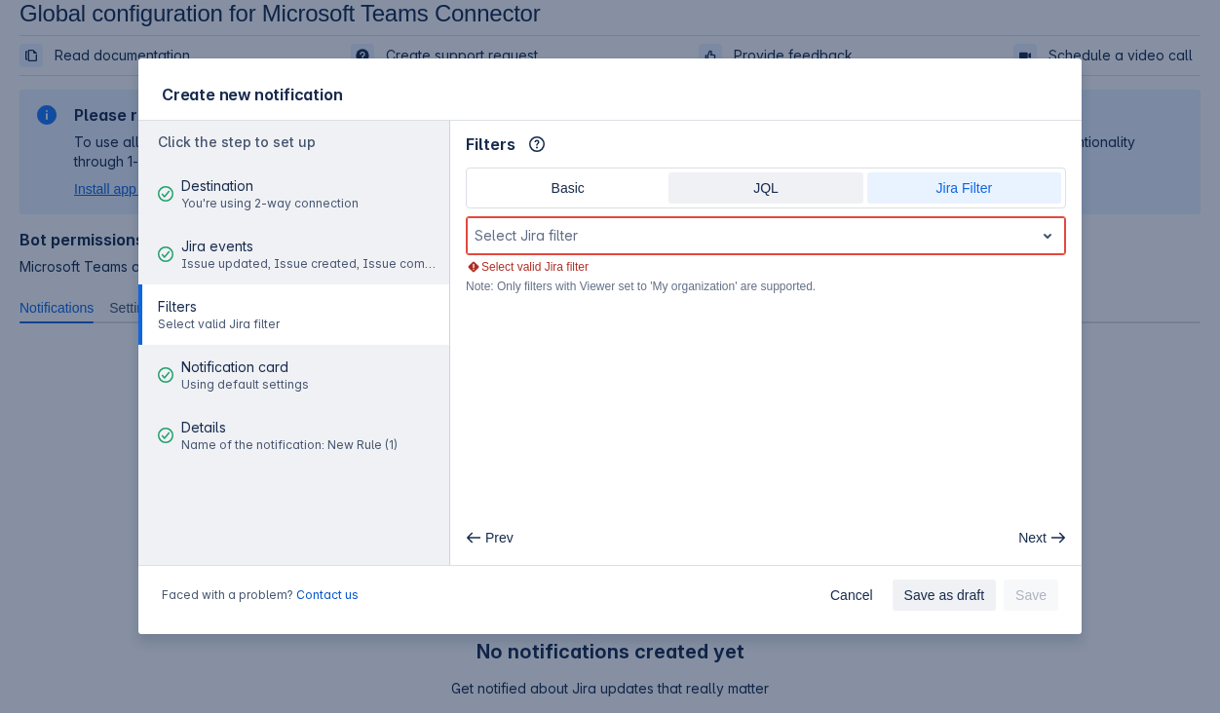
click at [722, 173] on span "JQL" at bounding box center [765, 187] width 171 height 31
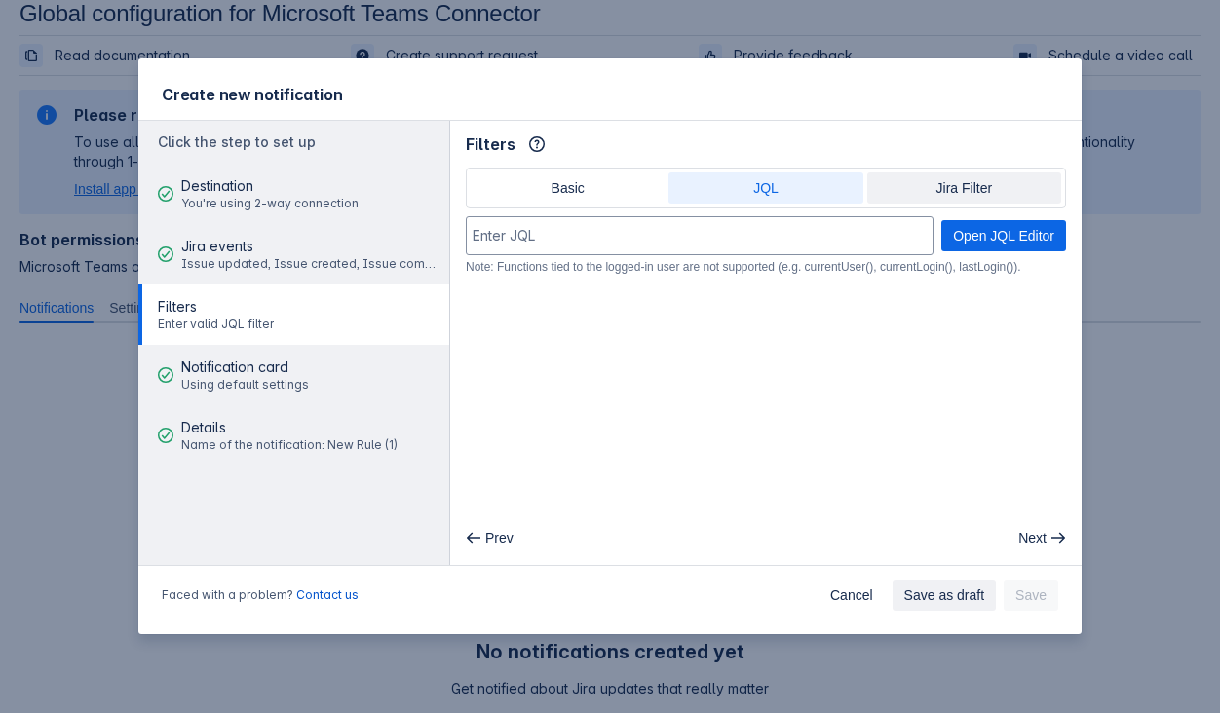
click at [906, 179] on span "Jira Filter" at bounding box center [964, 187] width 171 height 31
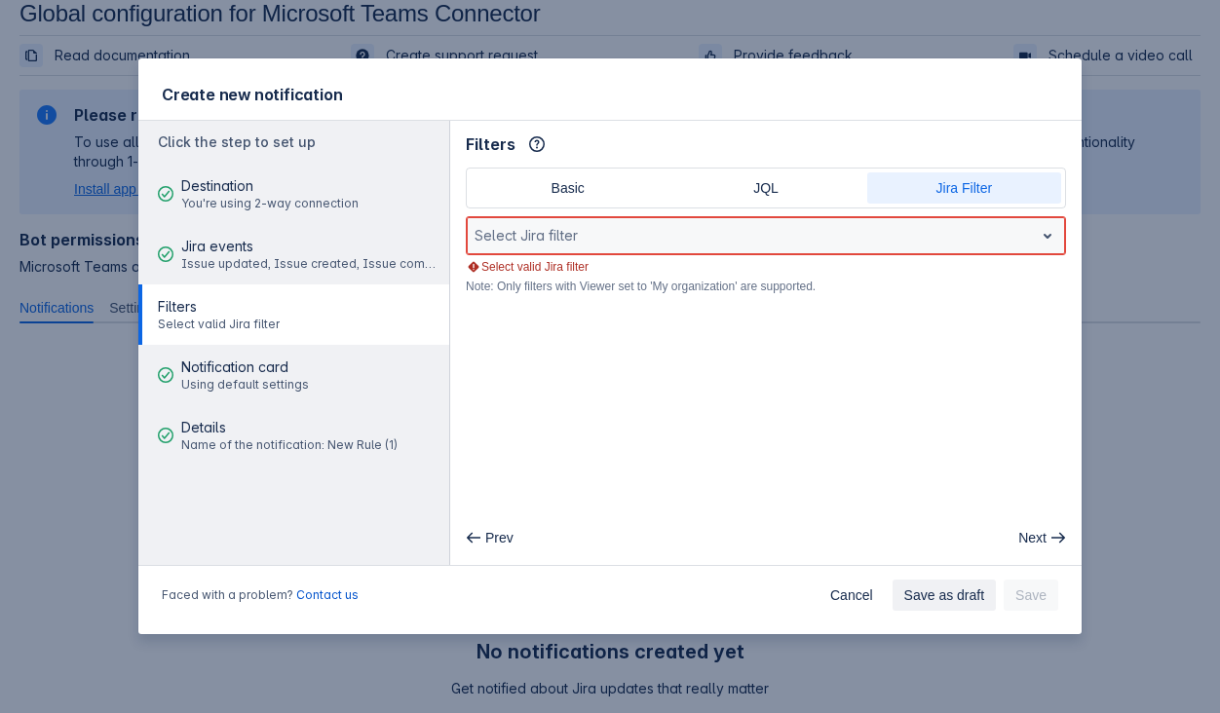
click at [788, 243] on div at bounding box center [750, 235] width 551 height 23
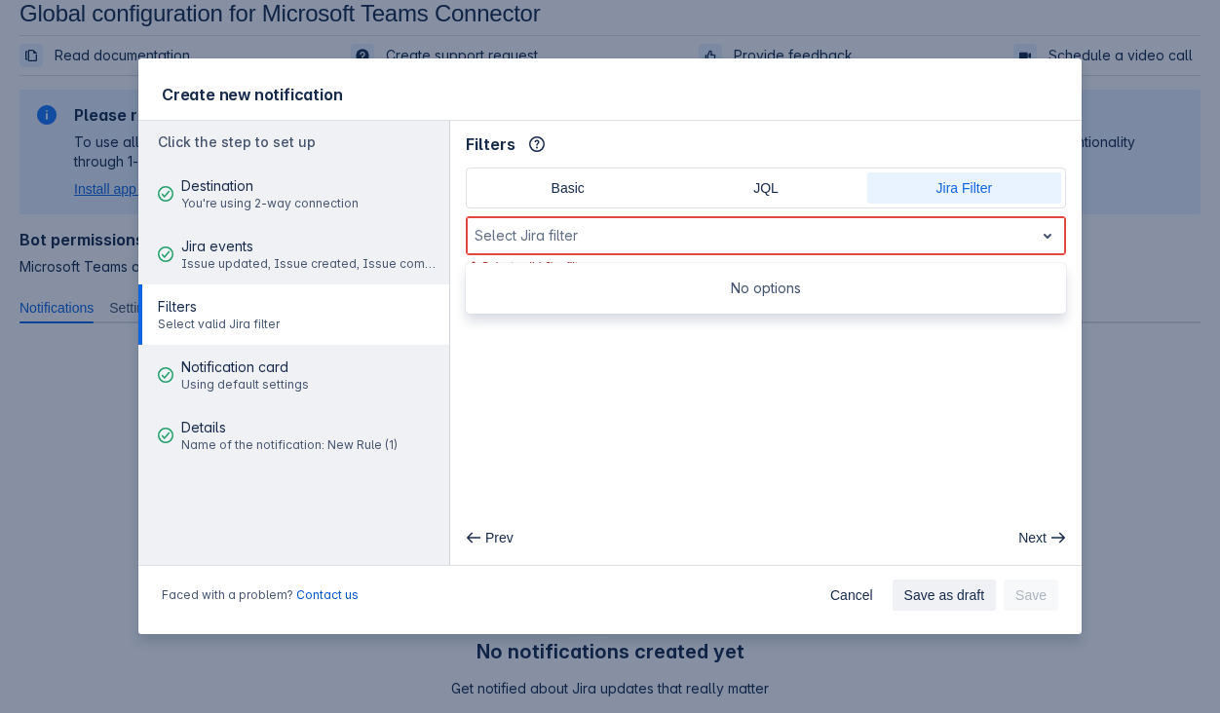
click at [790, 165] on div "Filters Info" at bounding box center [765, 144] width 631 height 47
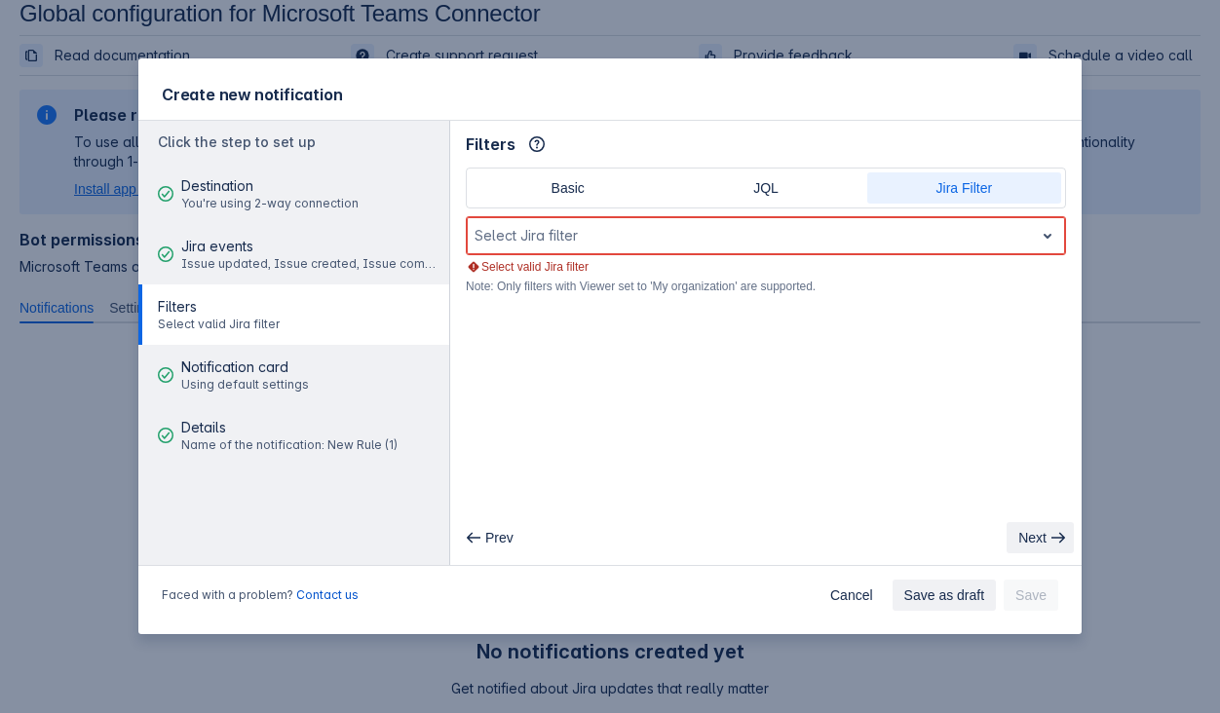
click at [1010, 531] on button "Next" at bounding box center [1039, 537] width 67 height 31
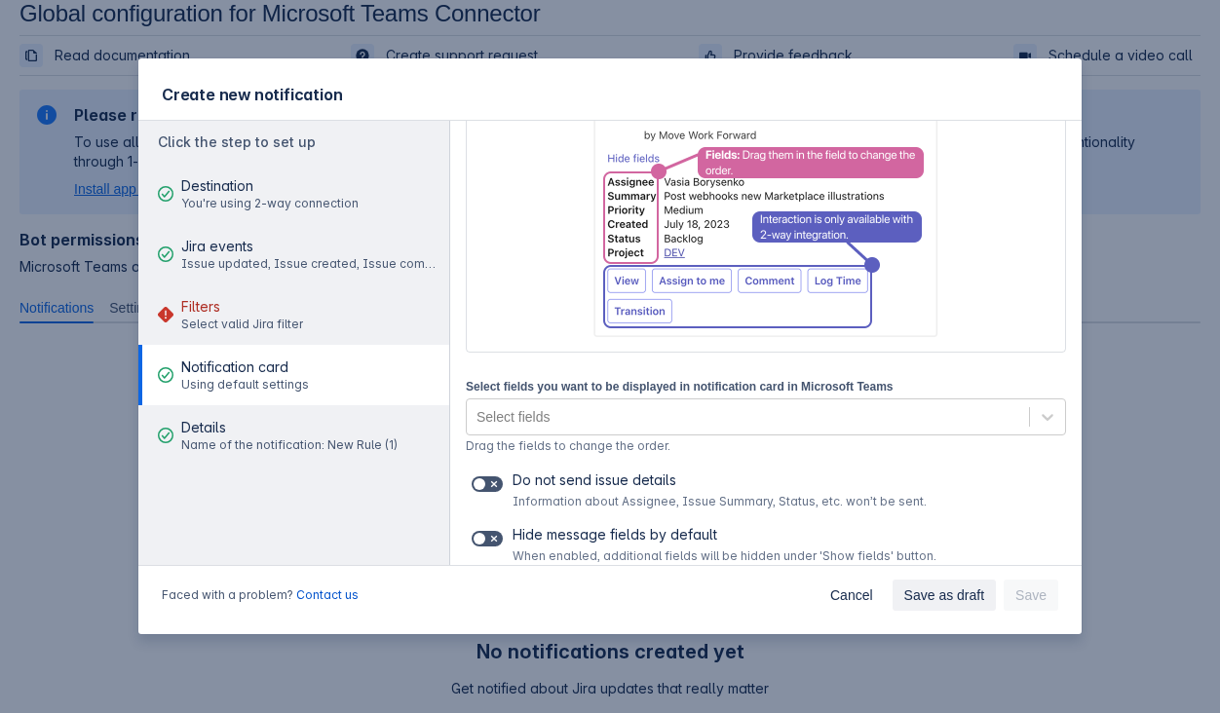
scroll to position [233, 0]
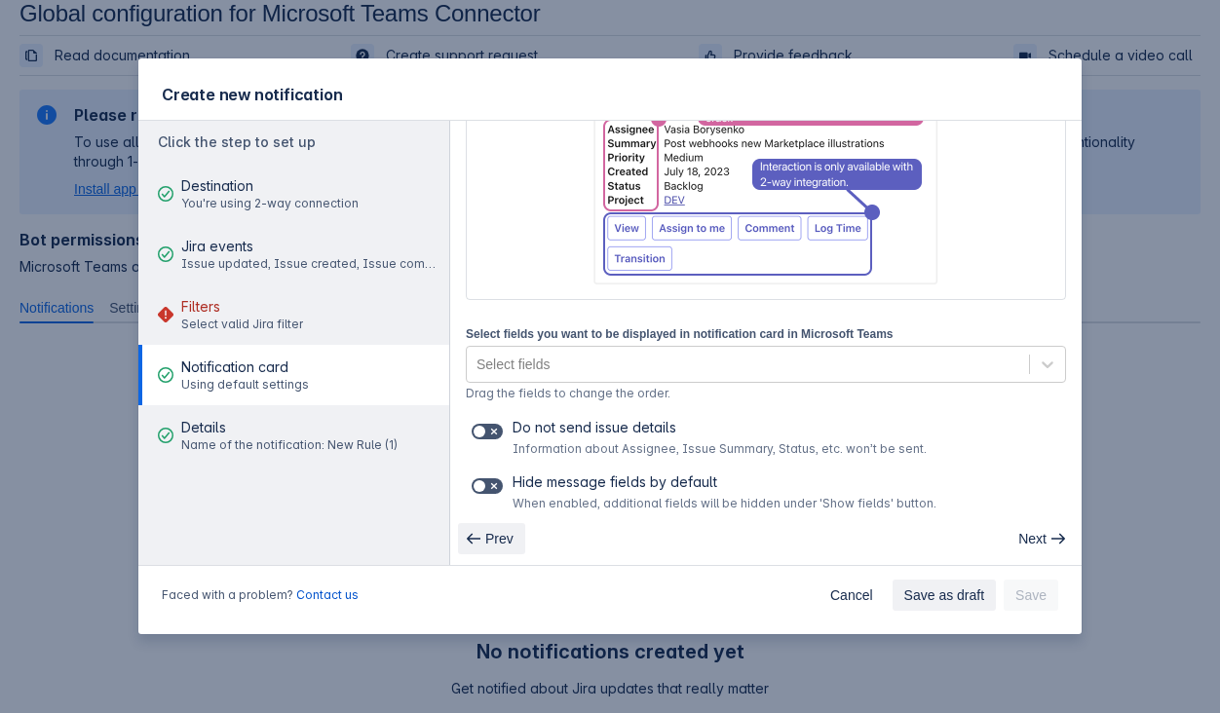
click at [482, 537] on button "Prev" at bounding box center [491, 538] width 67 height 31
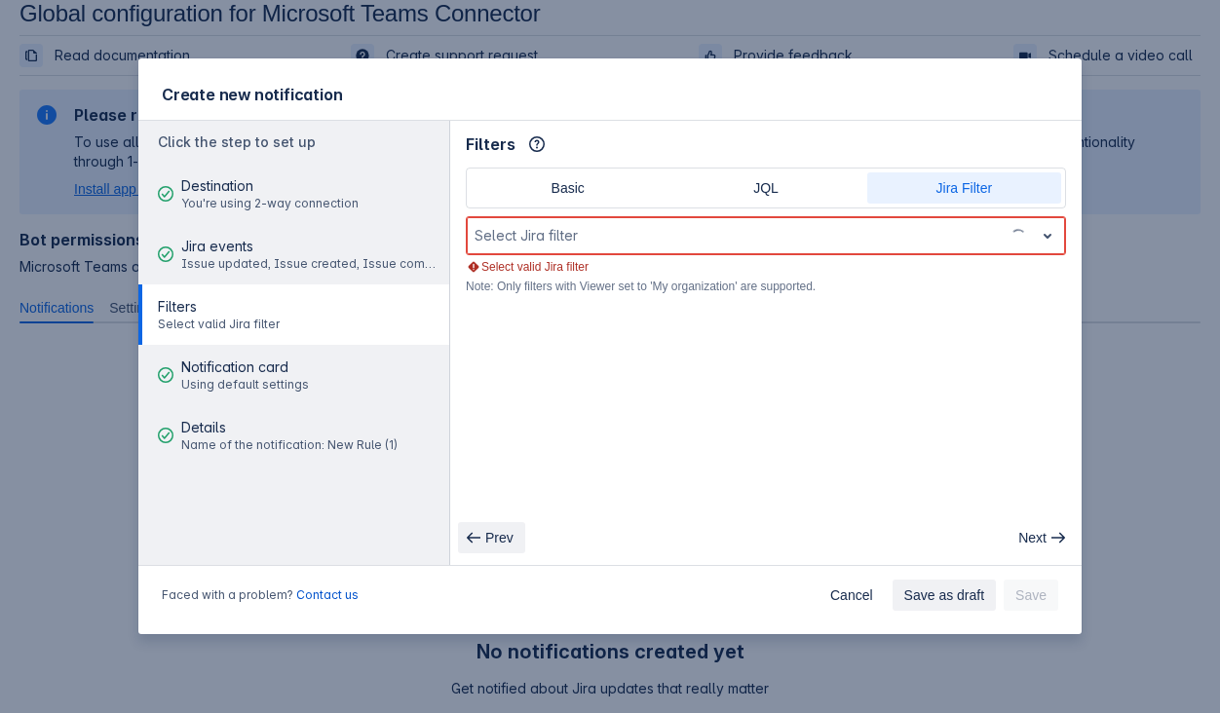
scroll to position [0, 0]
click at [724, 181] on span "JQL" at bounding box center [765, 187] width 171 height 31
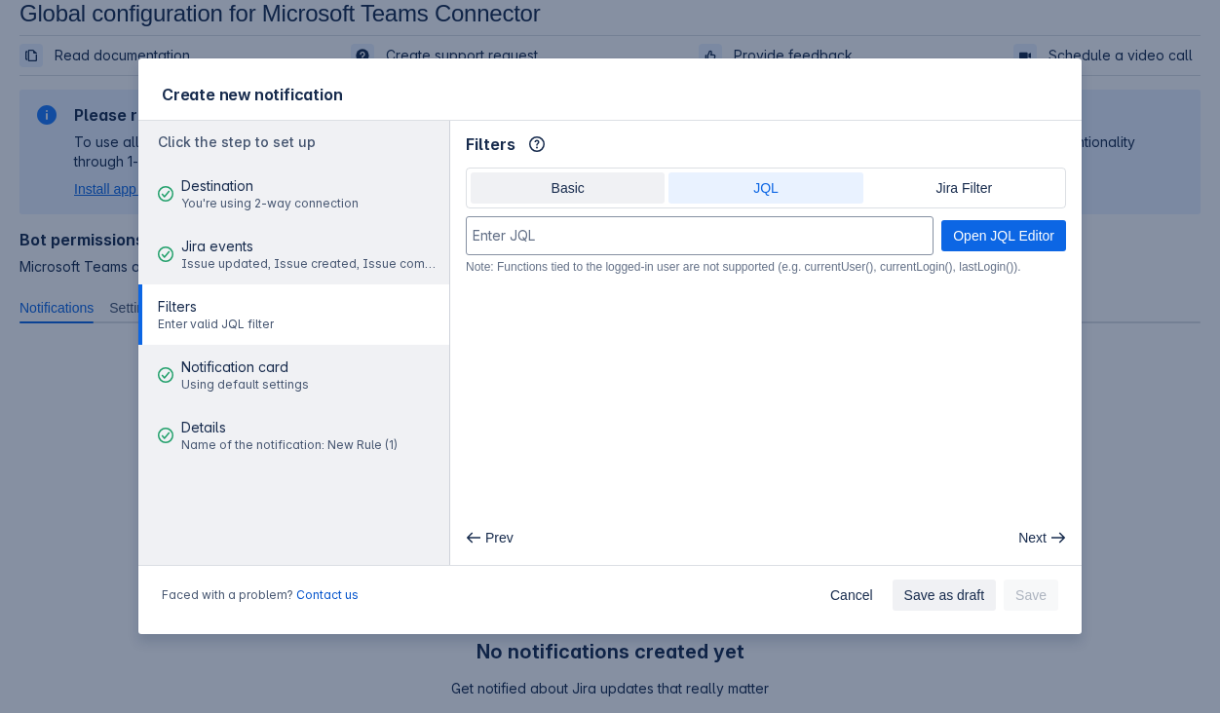
click at [592, 177] on span "Basic" at bounding box center [567, 187] width 171 height 31
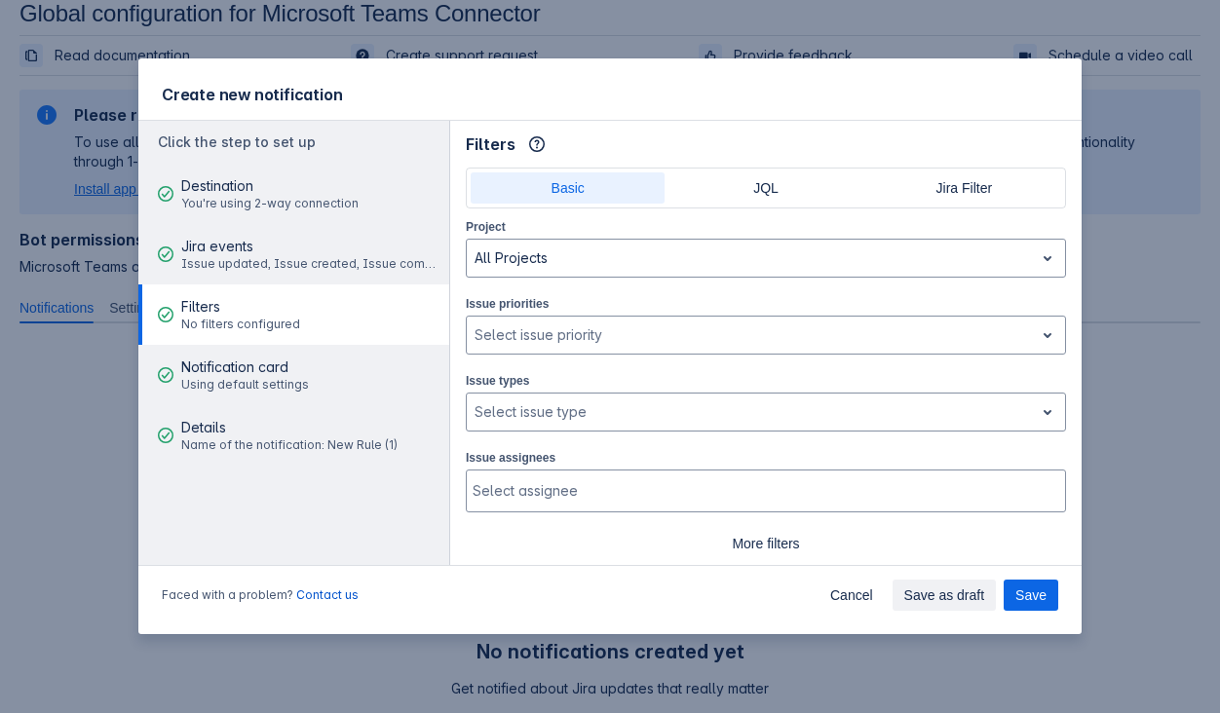
click at [715, 208] on div "Basic JQL Jira Filter" at bounding box center [766, 188] width 600 height 41
click at [730, 185] on span "JQL" at bounding box center [765, 187] width 171 height 31
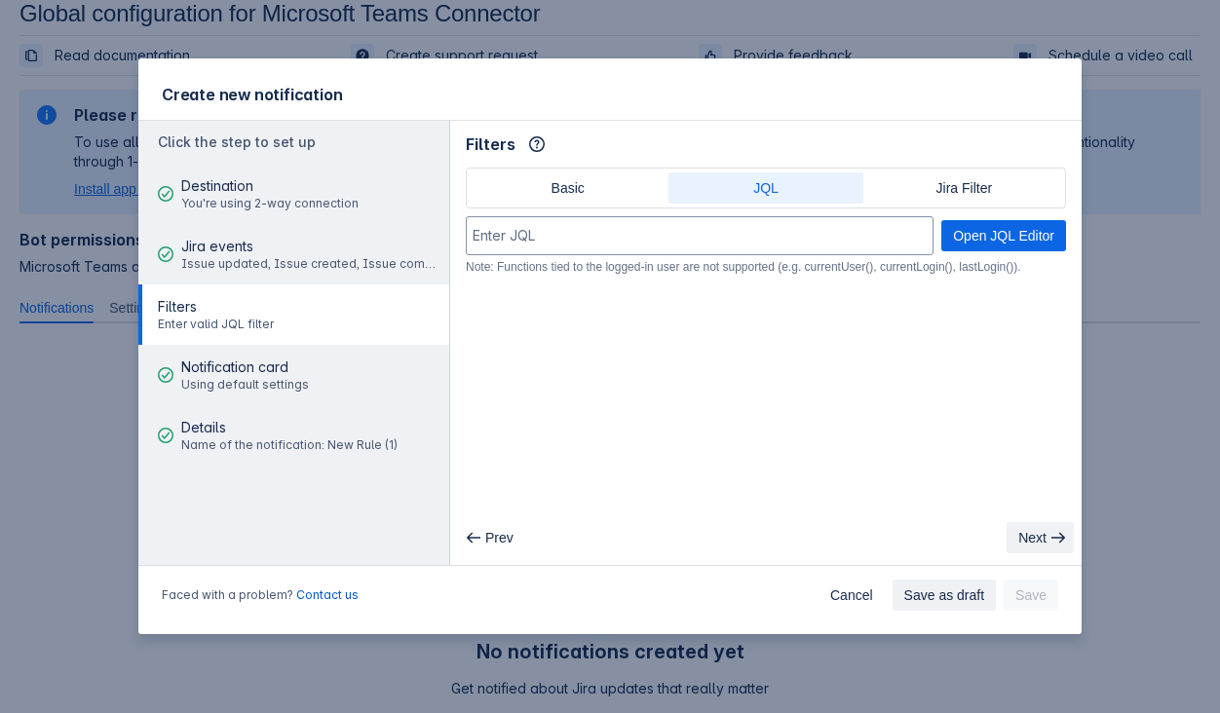
click at [1032, 526] on span "Next" at bounding box center [1032, 537] width 28 height 31
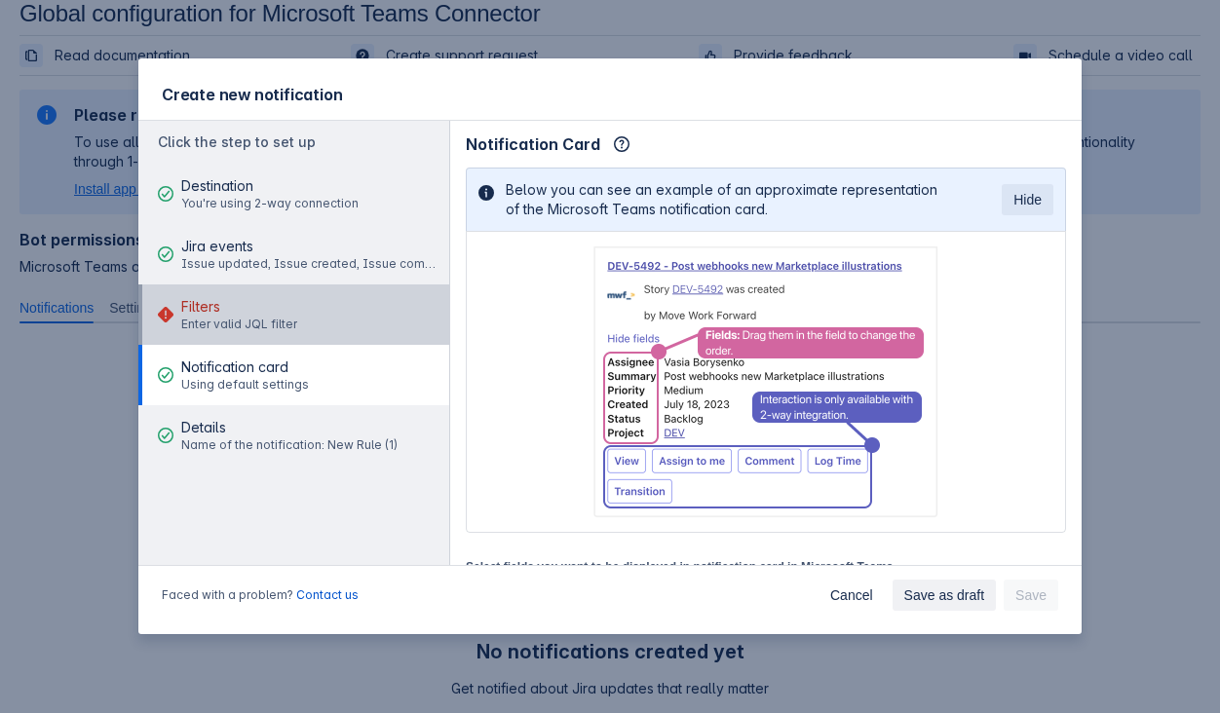
click at [361, 333] on button "Filters Enter valid JQL filter" at bounding box center [293, 315] width 311 height 60
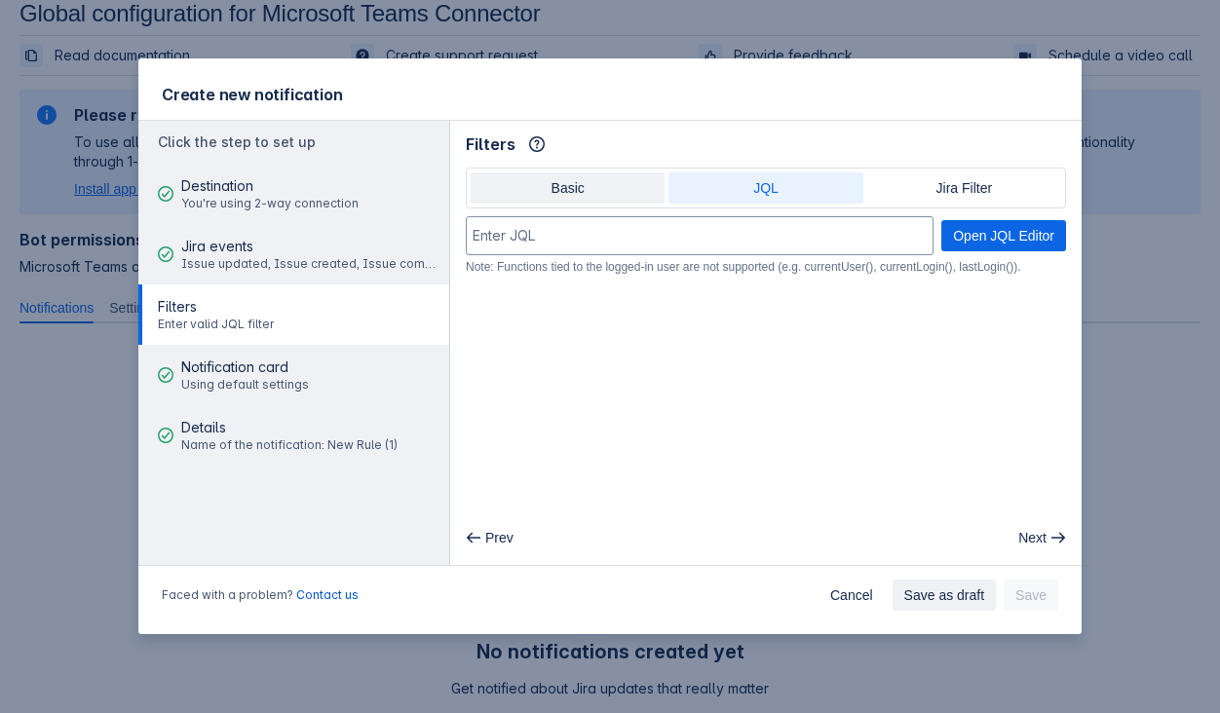
click at [544, 188] on span "Basic" at bounding box center [567, 187] width 171 height 31
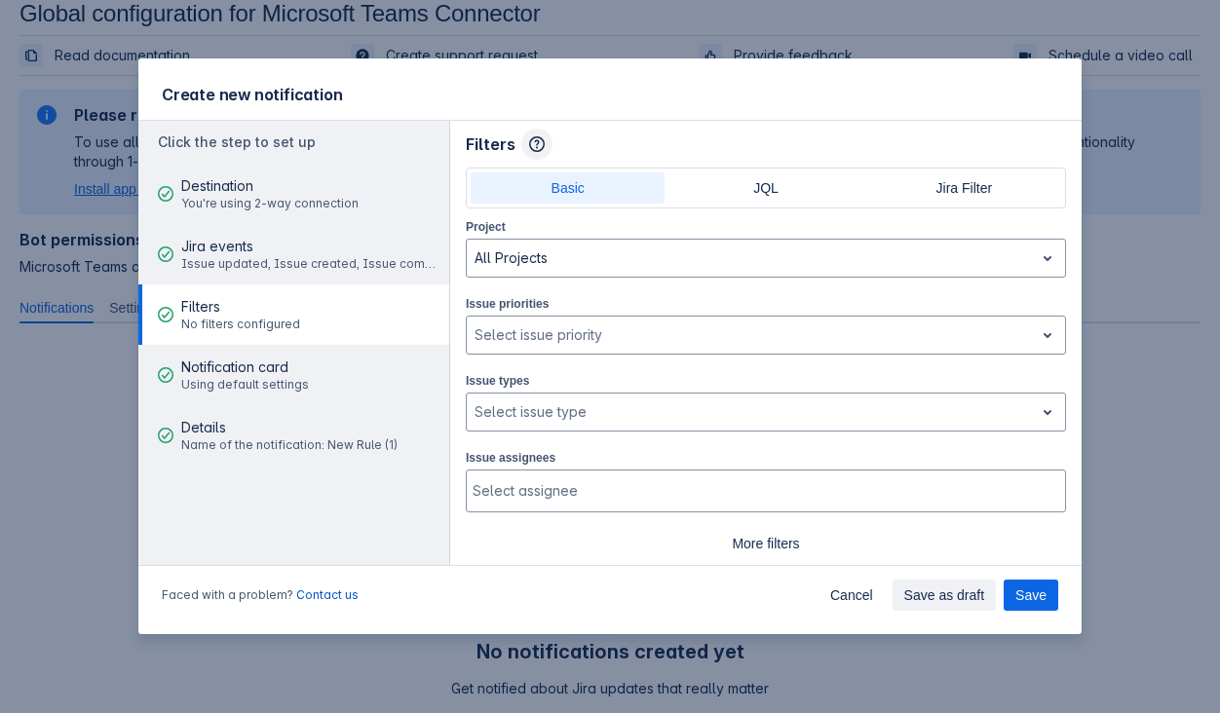
click at [532, 144] on span "button" at bounding box center [537, 144] width 16 height 16
click at [703, 179] on span "JQL" at bounding box center [765, 187] width 171 height 31
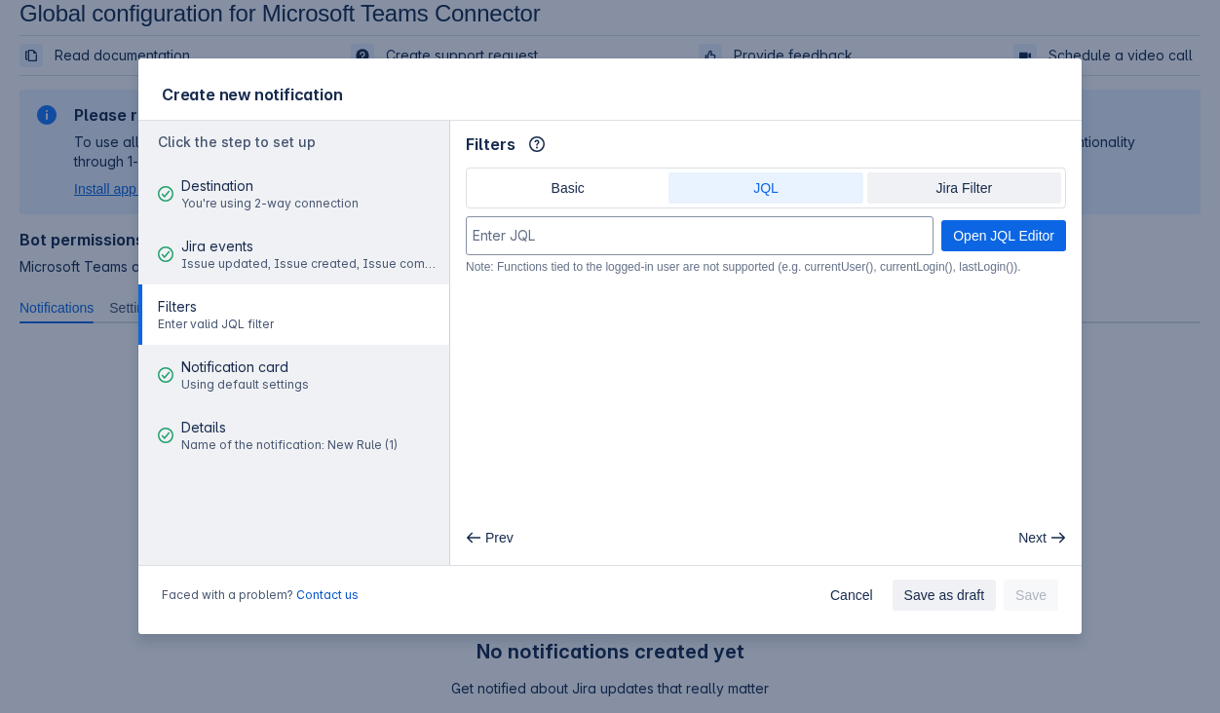
click at [923, 188] on span "Jira Filter" at bounding box center [964, 187] width 171 height 31
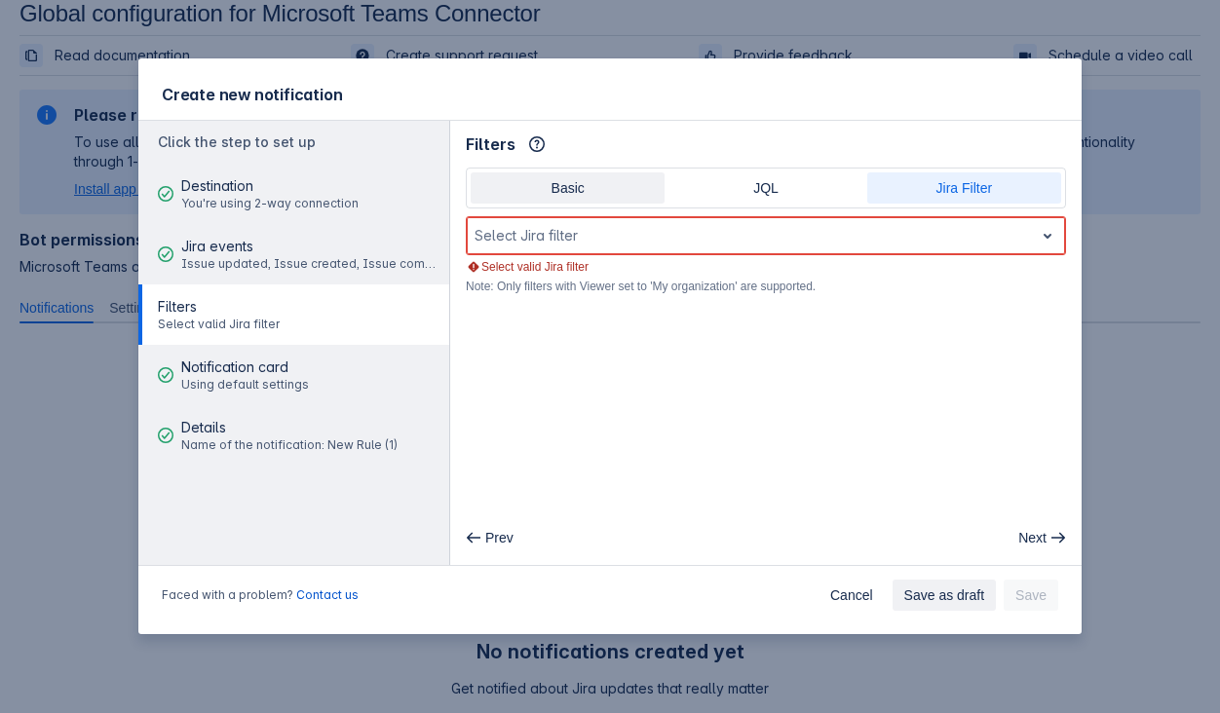
click at [594, 177] on span "Basic" at bounding box center [567, 187] width 171 height 31
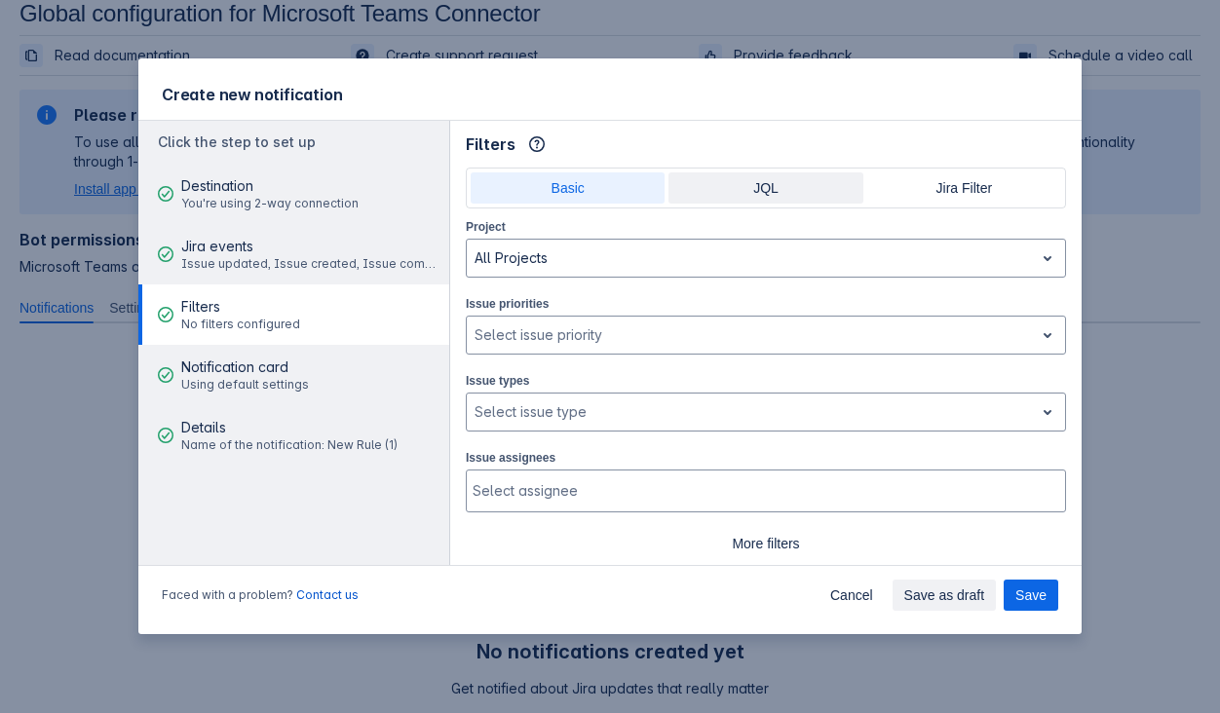
click at [715, 192] on span "JQL" at bounding box center [765, 187] width 171 height 31
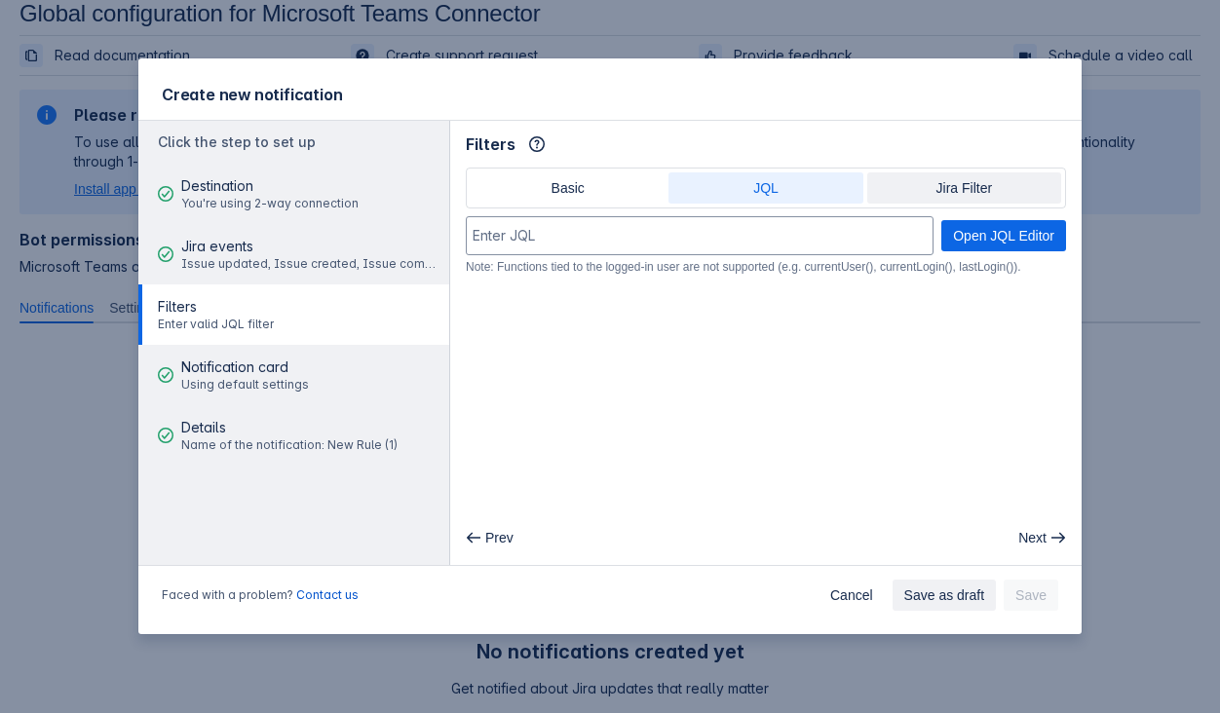
click at [1000, 181] on span "Jira Filter" at bounding box center [964, 187] width 171 height 31
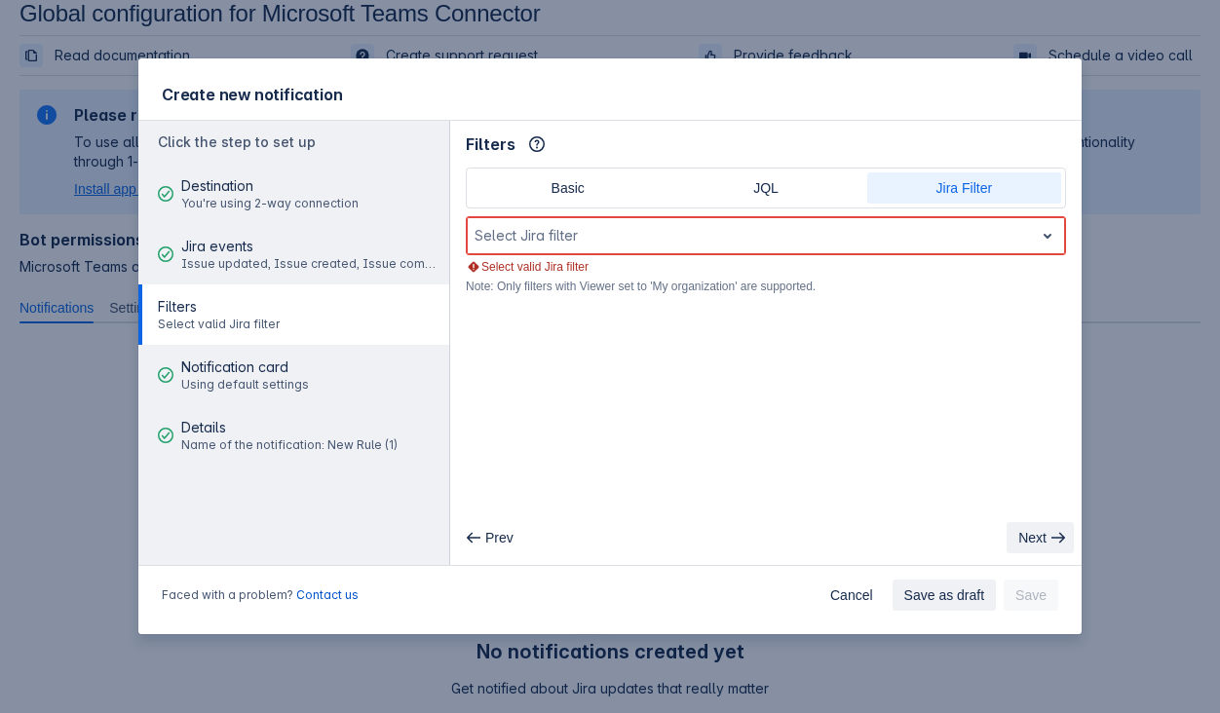
click at [1029, 543] on span "Next" at bounding box center [1032, 537] width 28 height 31
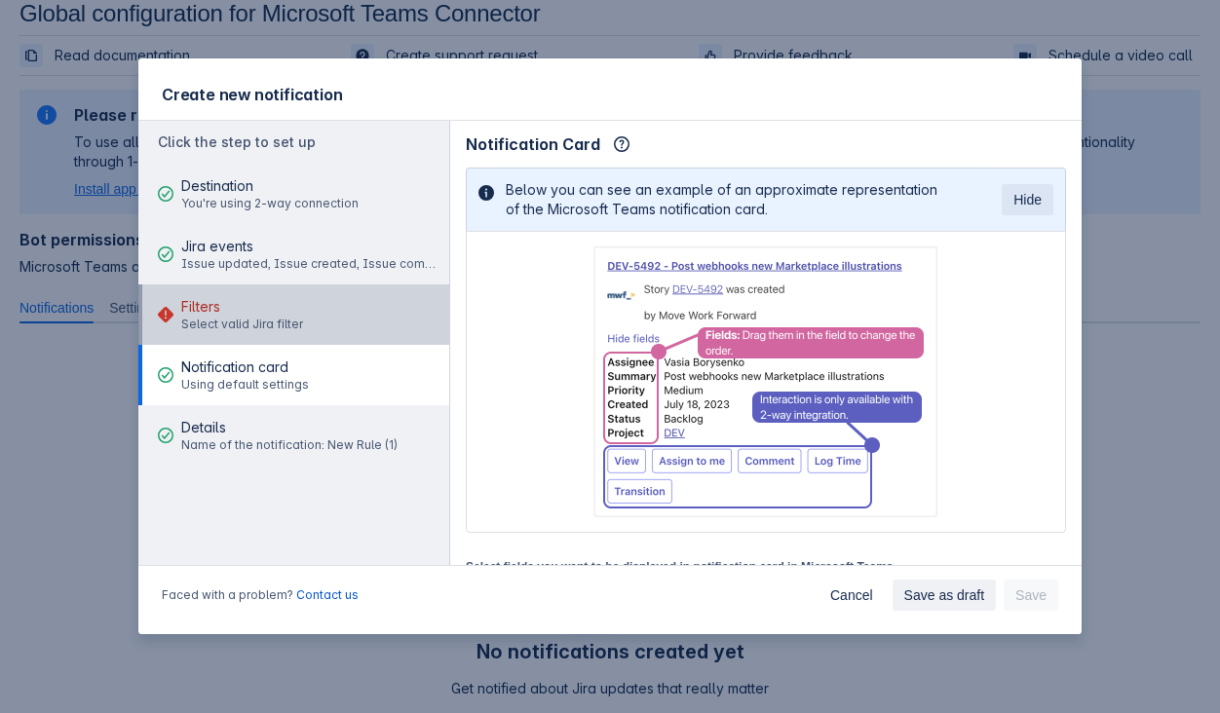
click at [300, 326] on button "Filters Select valid Jira filter" at bounding box center [293, 315] width 311 height 60
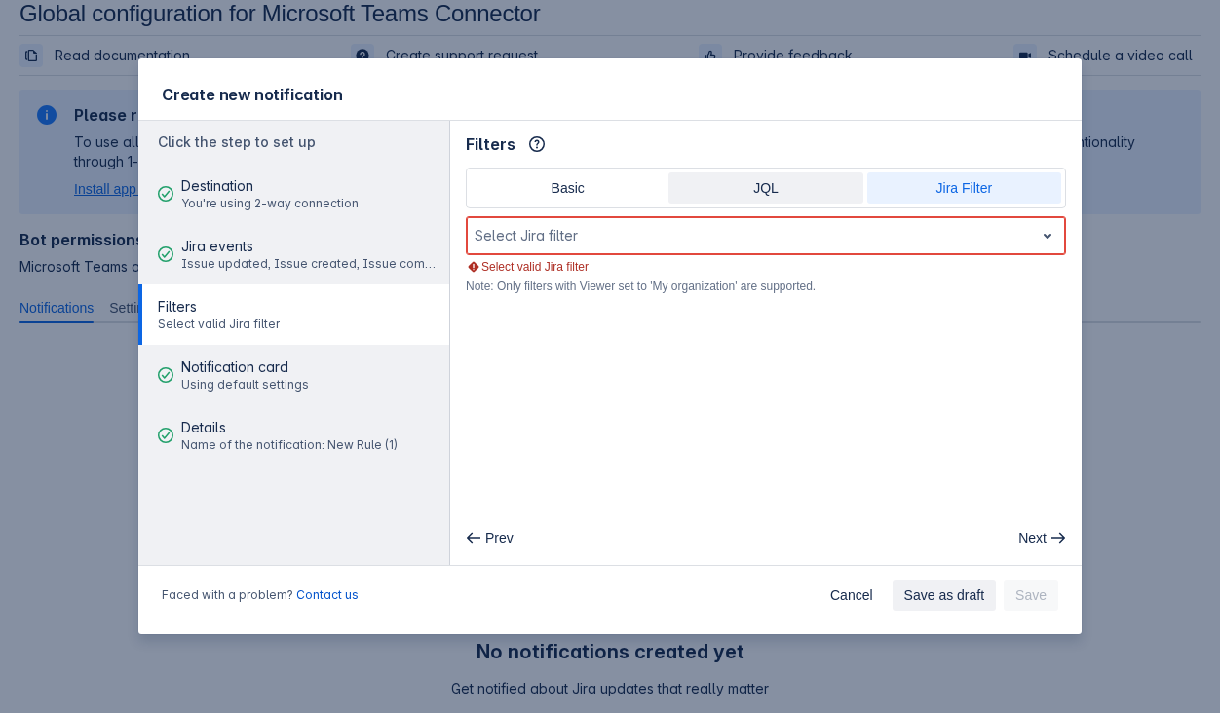
click at [734, 188] on span "JQL" at bounding box center [765, 187] width 171 height 31
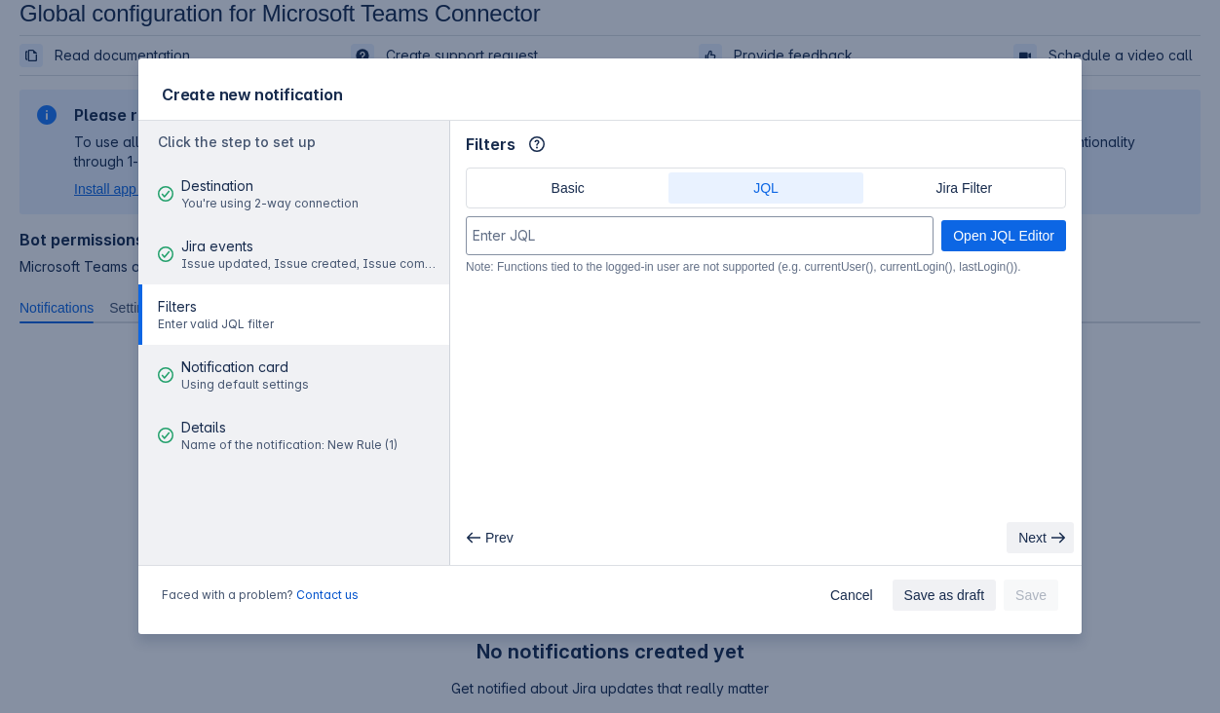
click at [1024, 537] on span "Next" at bounding box center [1032, 537] width 28 height 31
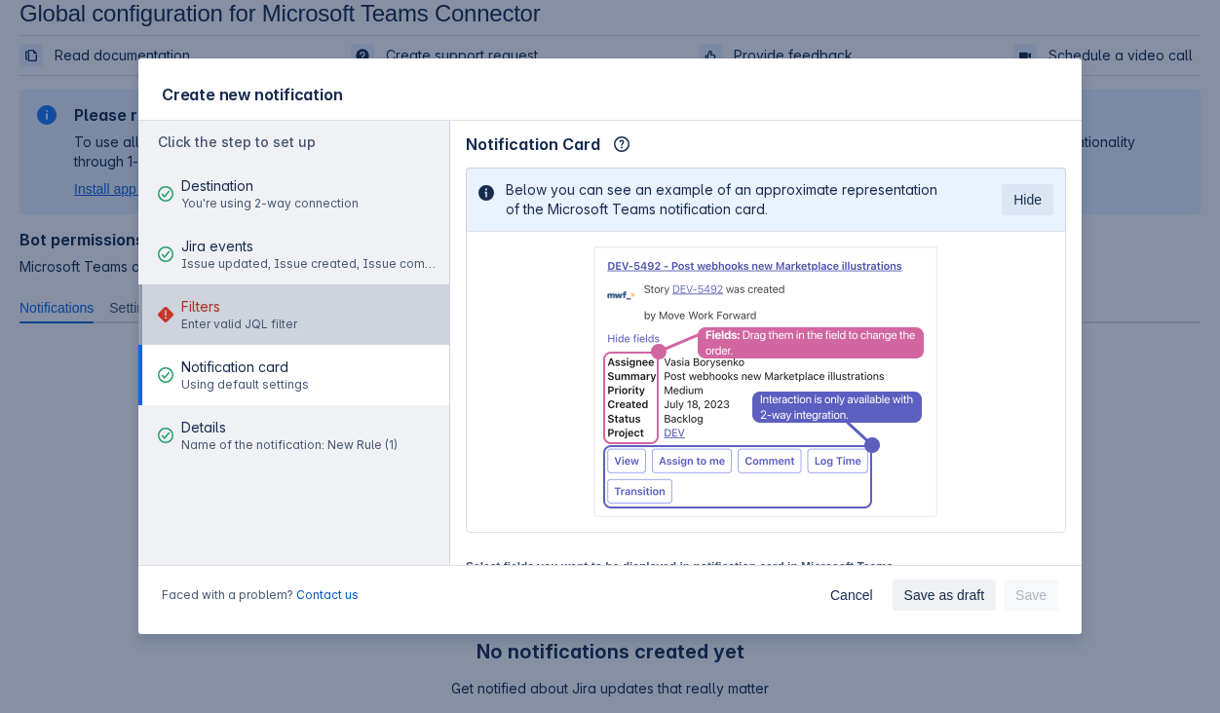
click at [323, 319] on button "Filters Enter valid JQL filter" at bounding box center [293, 315] width 311 height 60
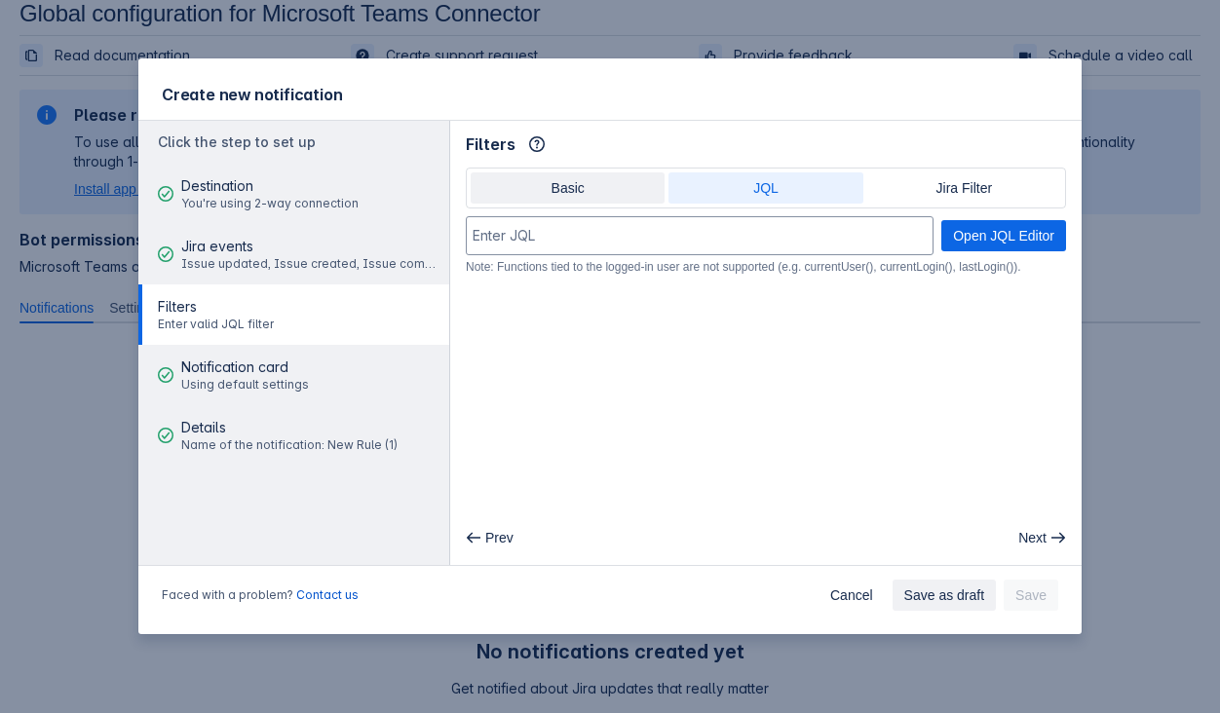
click at [561, 182] on span "Basic" at bounding box center [567, 187] width 171 height 31
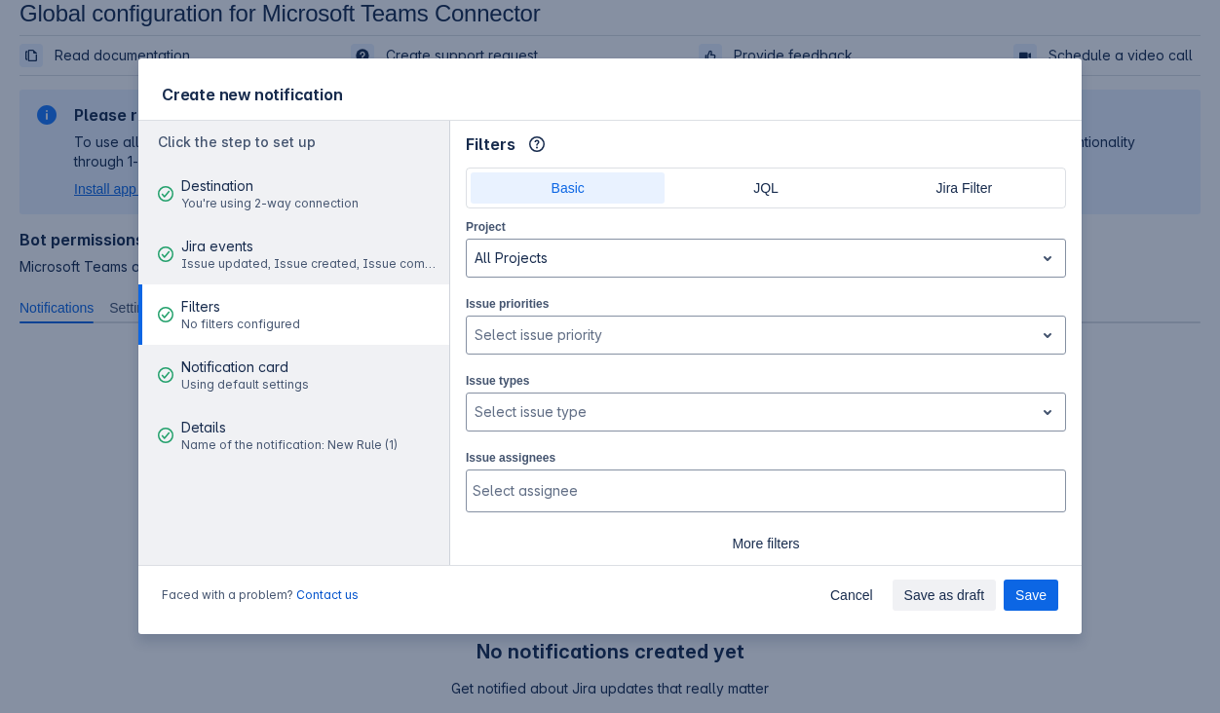
scroll to position [47, 0]
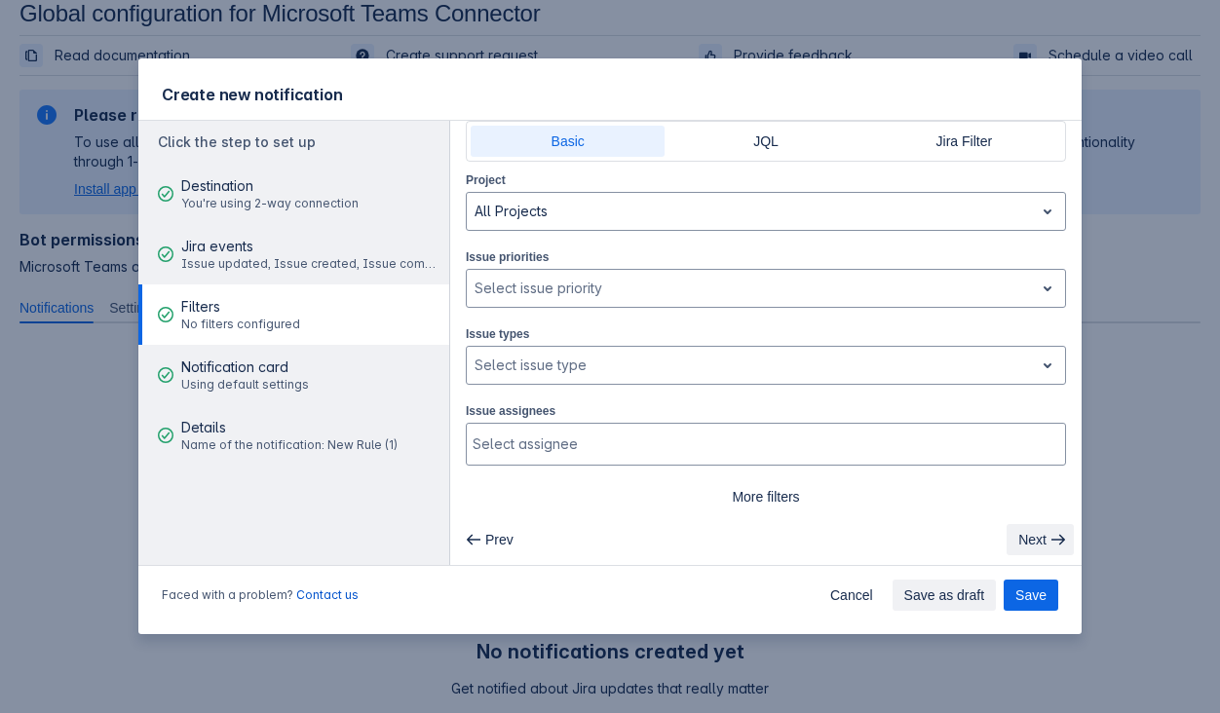
click at [1026, 538] on span "Next" at bounding box center [1032, 539] width 28 height 31
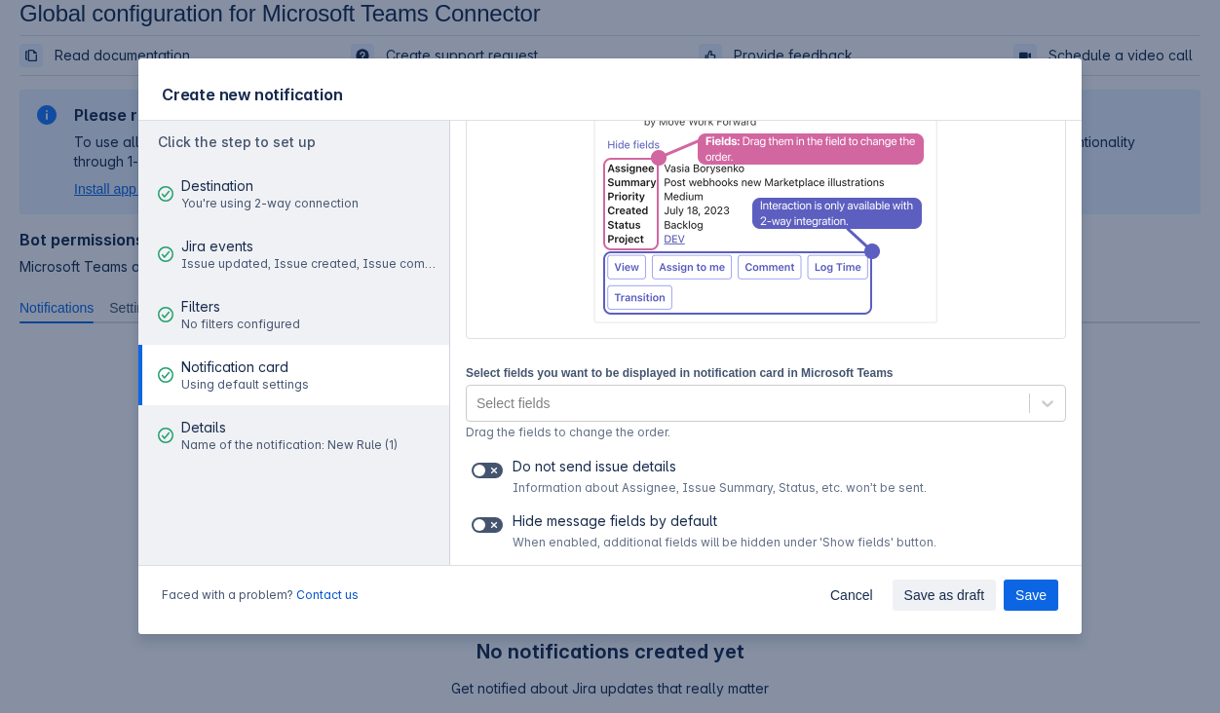
scroll to position [233, 0]
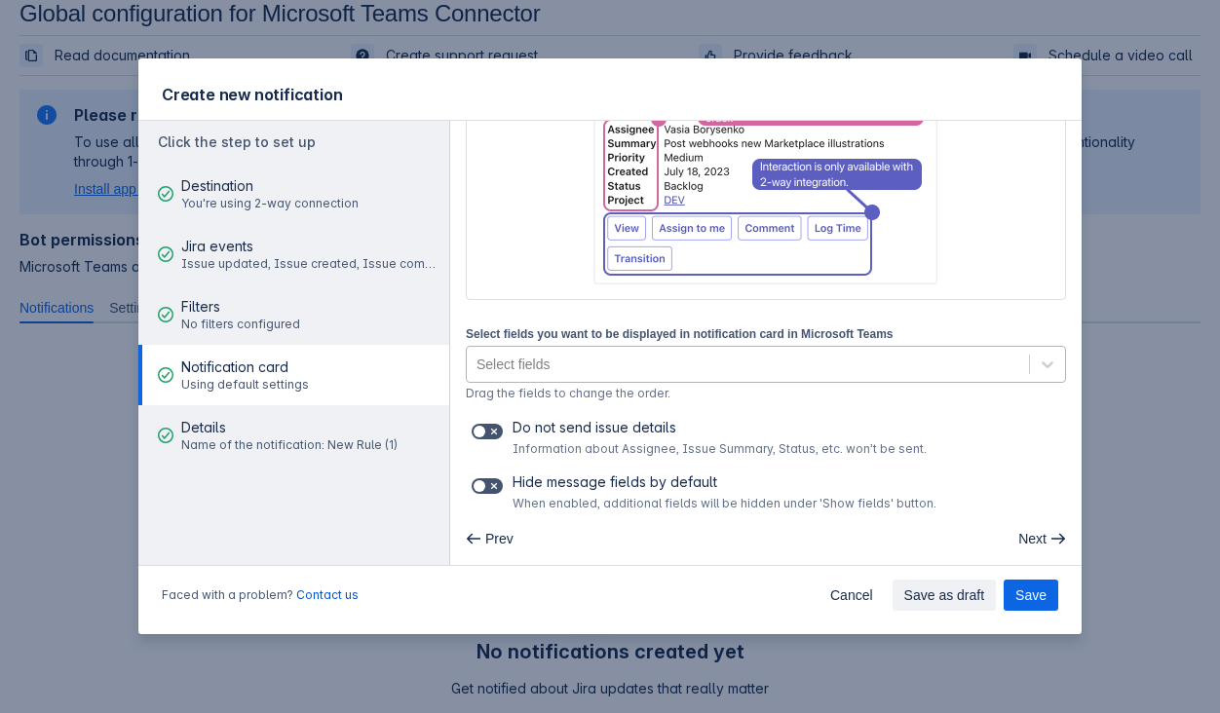
click at [975, 369] on div "Select fields" at bounding box center [748, 364] width 562 height 31
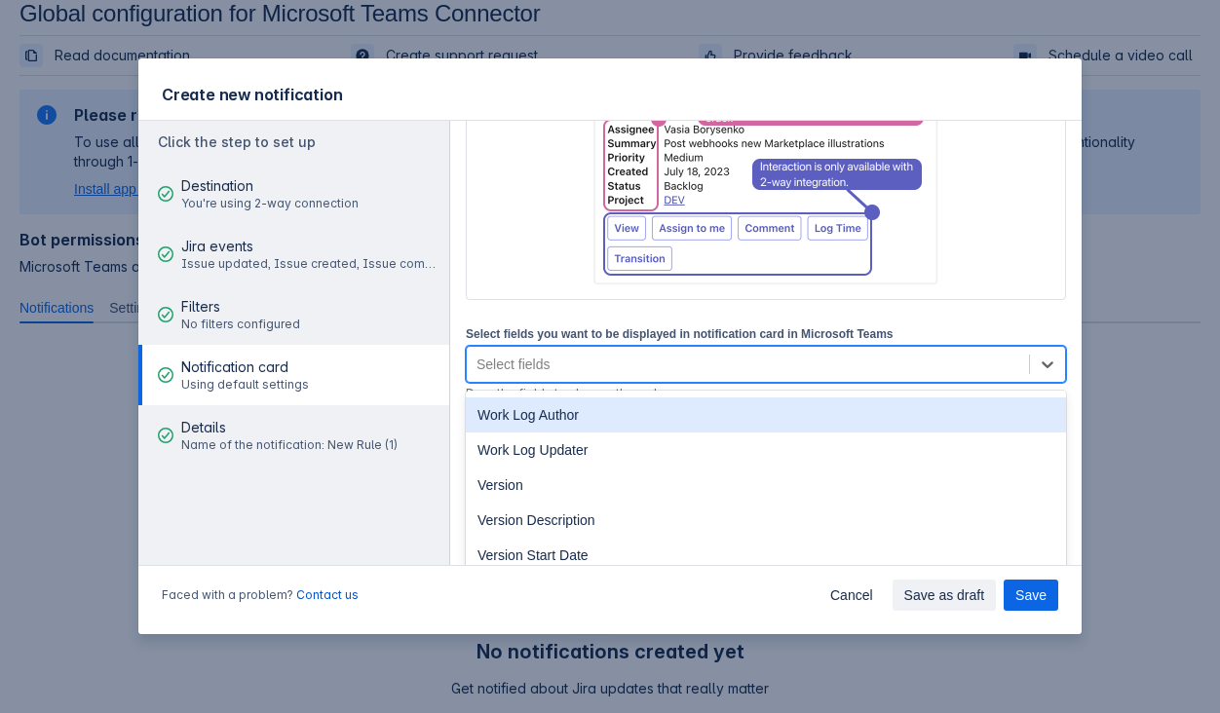
click at [969, 185] on div "Below you can see an example of an approximate representation of the Microsoft …" at bounding box center [766, 223] width 600 height 577
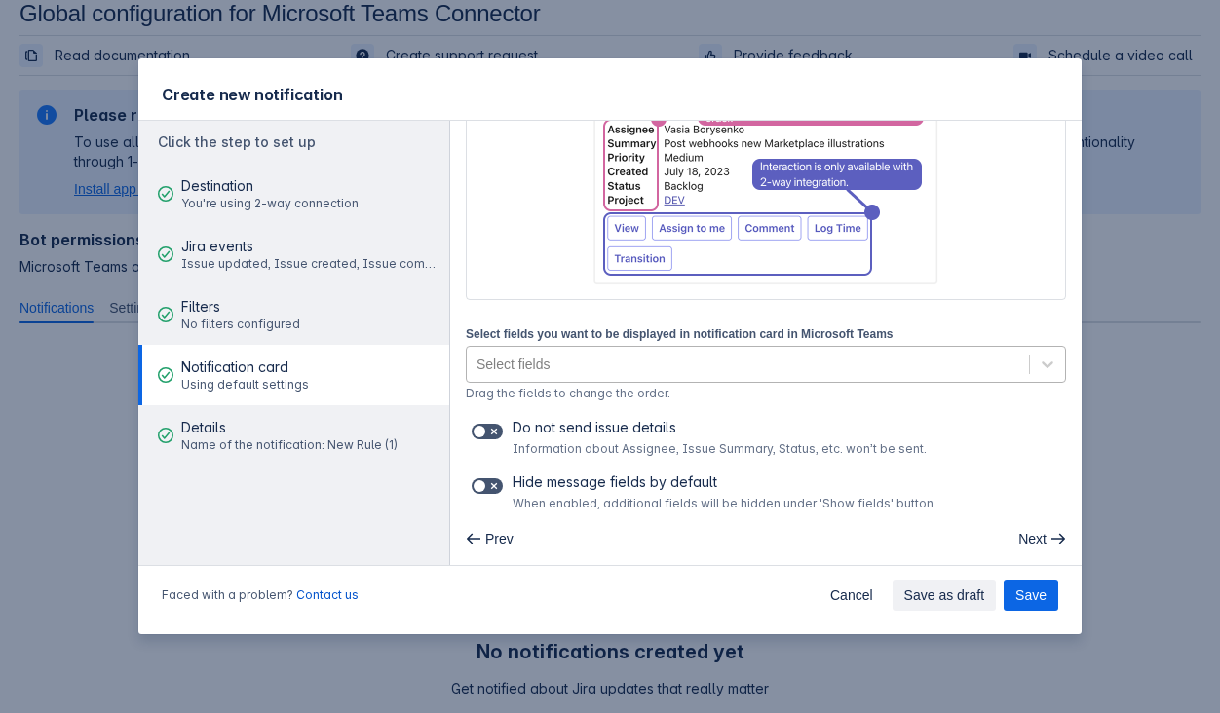
click at [987, 372] on div "Select fields" at bounding box center [748, 364] width 562 height 31
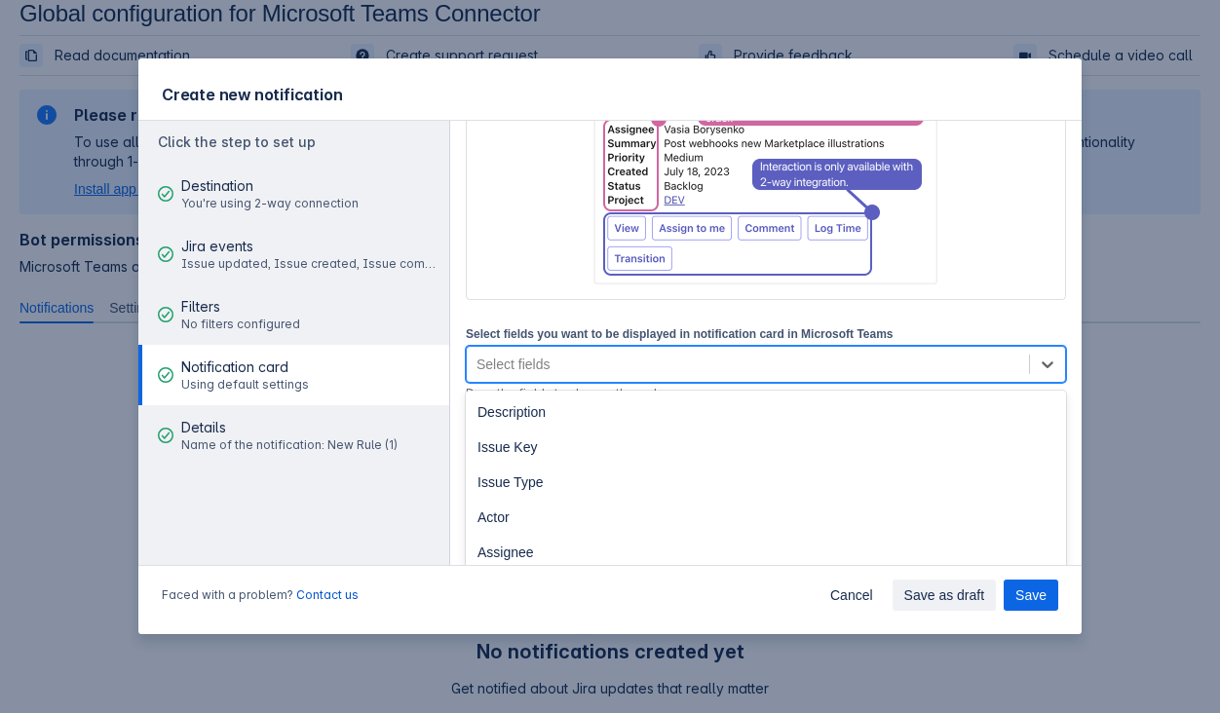
scroll to position [282, 0]
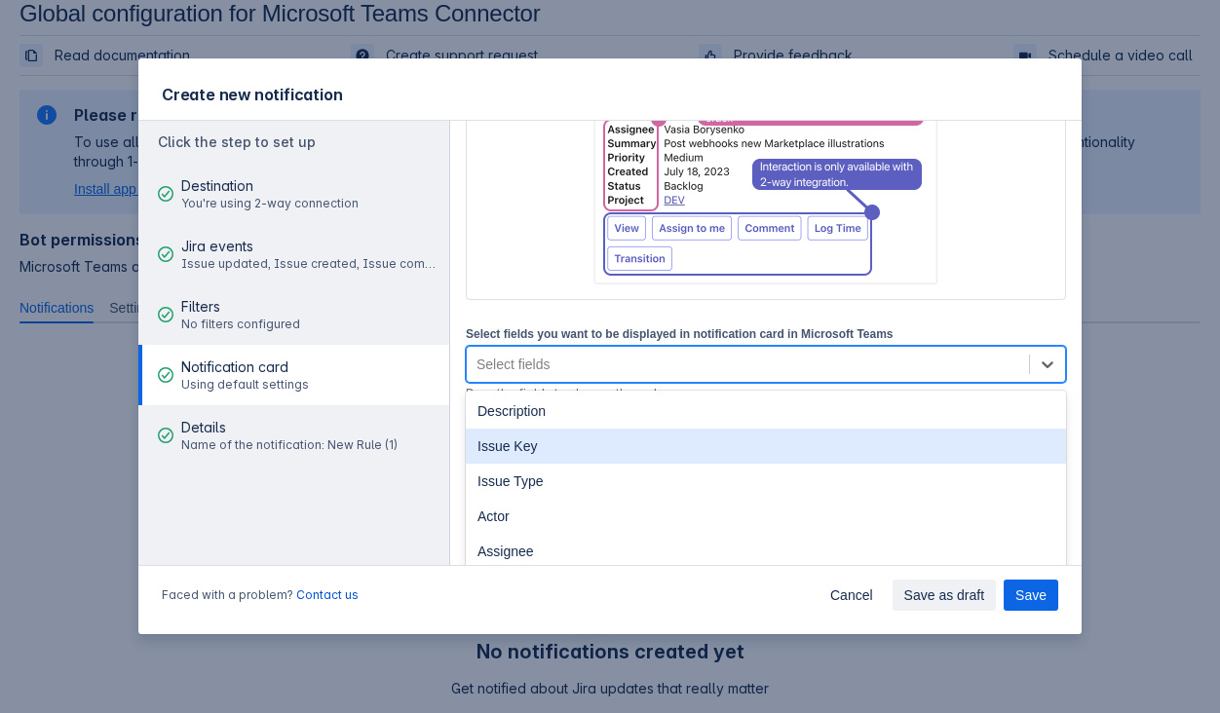
click at [850, 447] on div "Issue Key" at bounding box center [766, 446] width 600 height 35
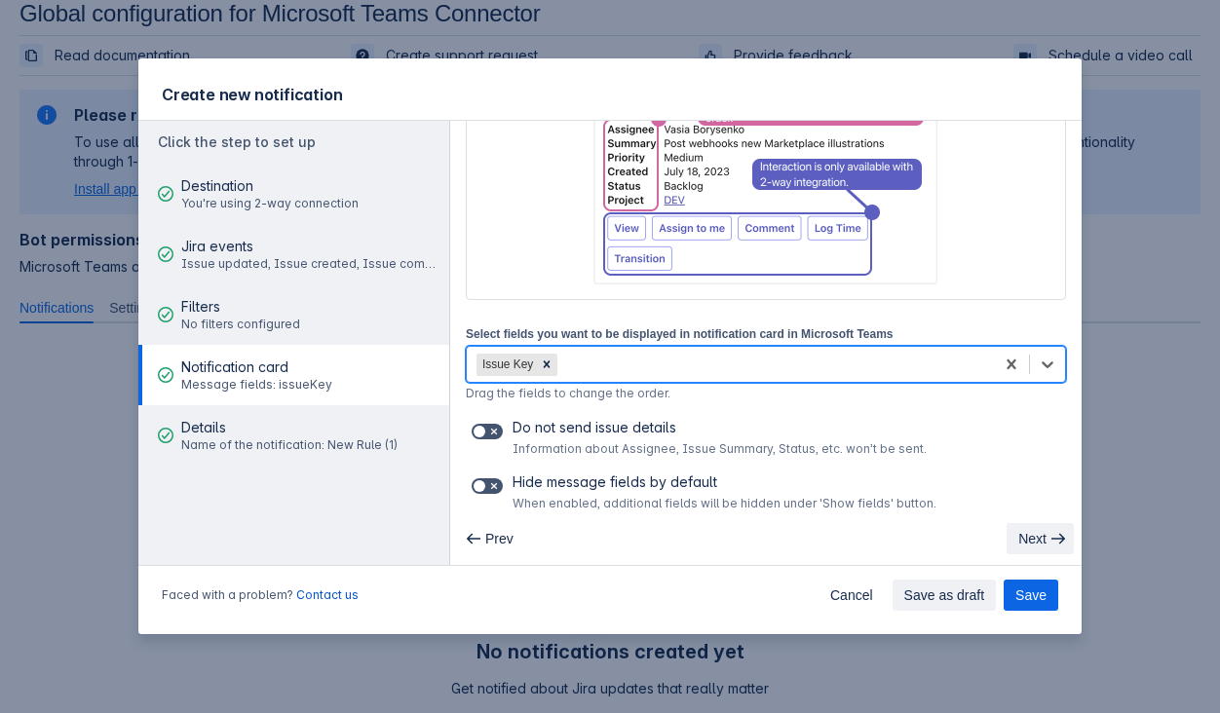
click at [1047, 542] on button "Next" at bounding box center [1039, 538] width 67 height 31
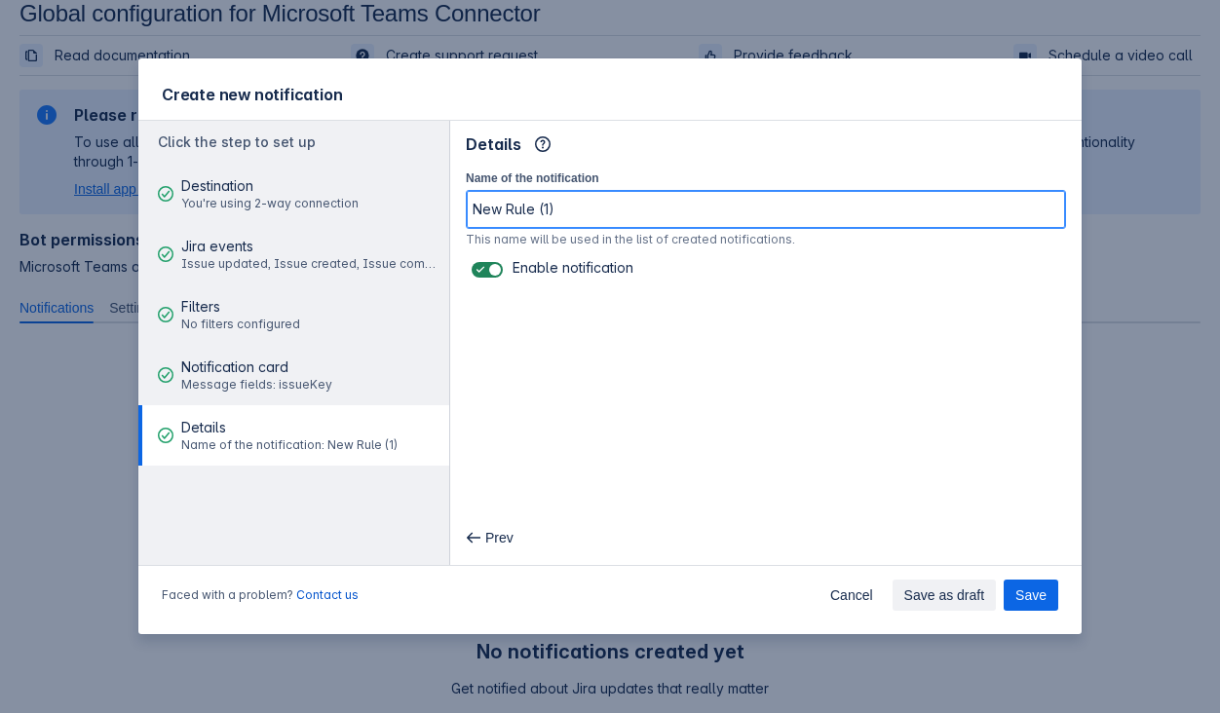
click at [812, 213] on input "New Rule (1)" at bounding box center [766, 209] width 598 height 35
drag, startPoint x: 852, startPoint y: 207, endPoint x: 235, endPoint y: 238, distance: 617.5
click at [235, 238] on div "Click the step to set up Destination You're using 2-way connection Jira events …" at bounding box center [609, 343] width 943 height 446
drag, startPoint x: 584, startPoint y: 211, endPoint x: 274, endPoint y: 181, distance: 311.3
click at [274, 181] on div "Click the step to set up Destination You're using 2-way connection Jira events …" at bounding box center [609, 343] width 943 height 446
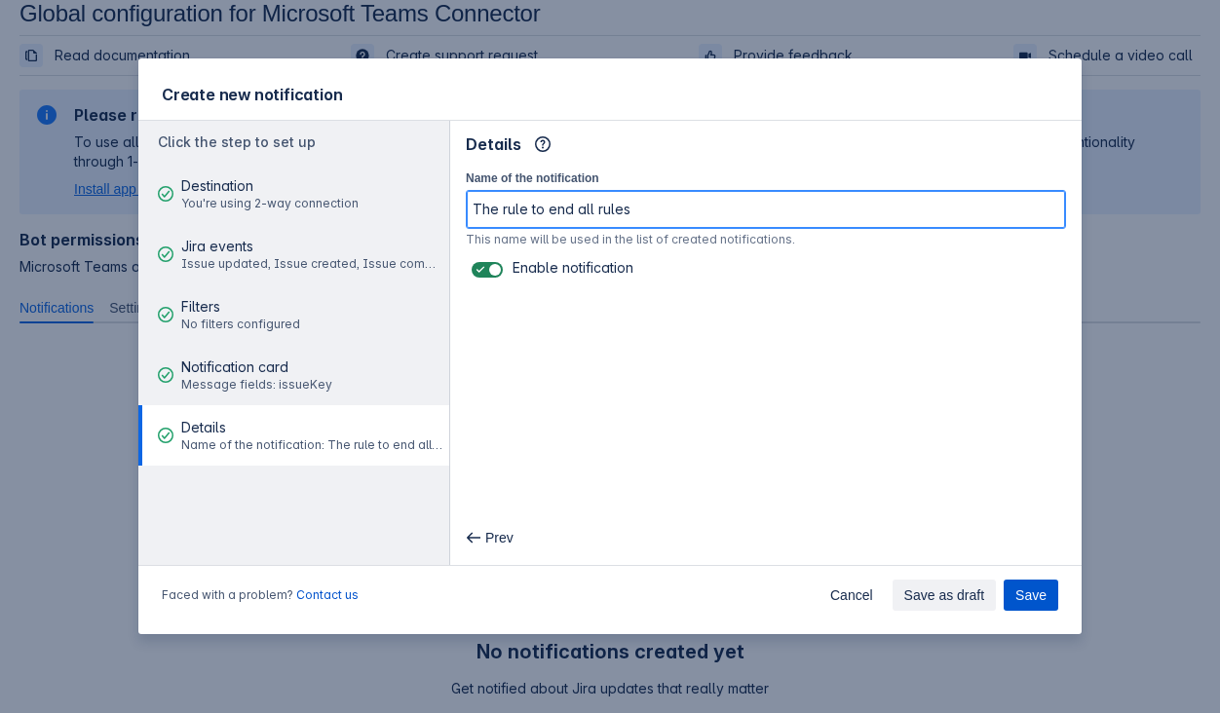
type input "The rule to end all rules"
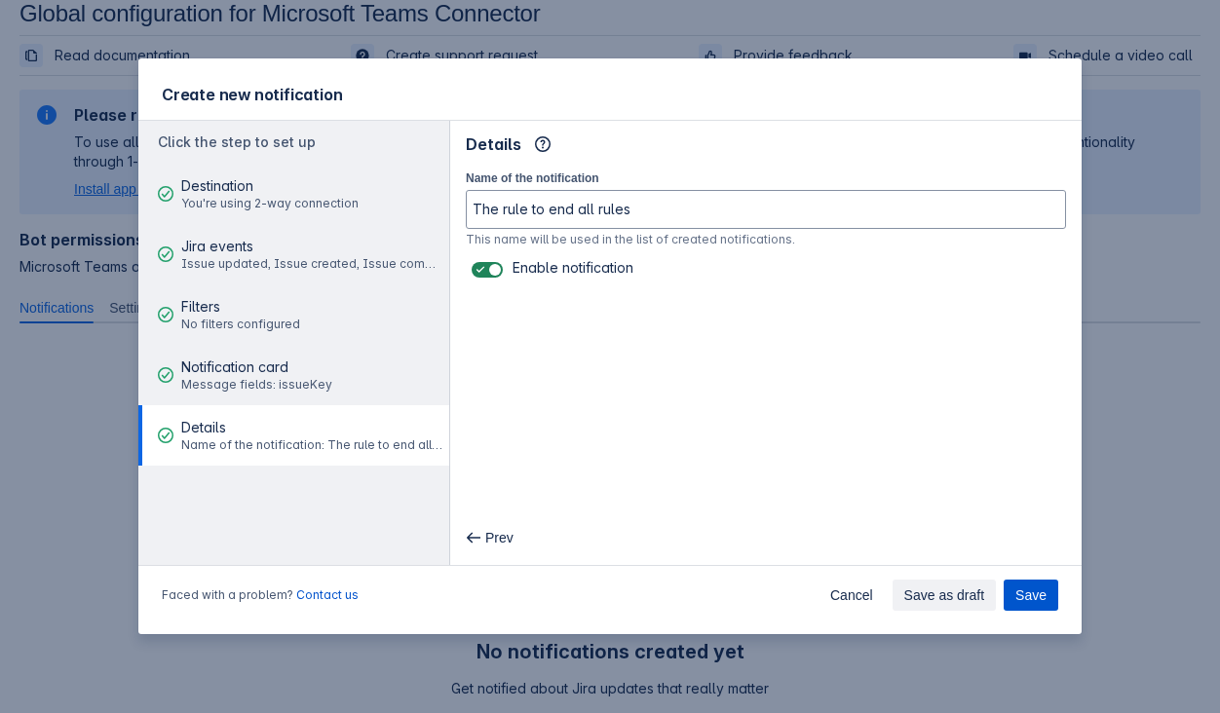
click at [1044, 599] on span "Save" at bounding box center [1030, 595] width 31 height 31
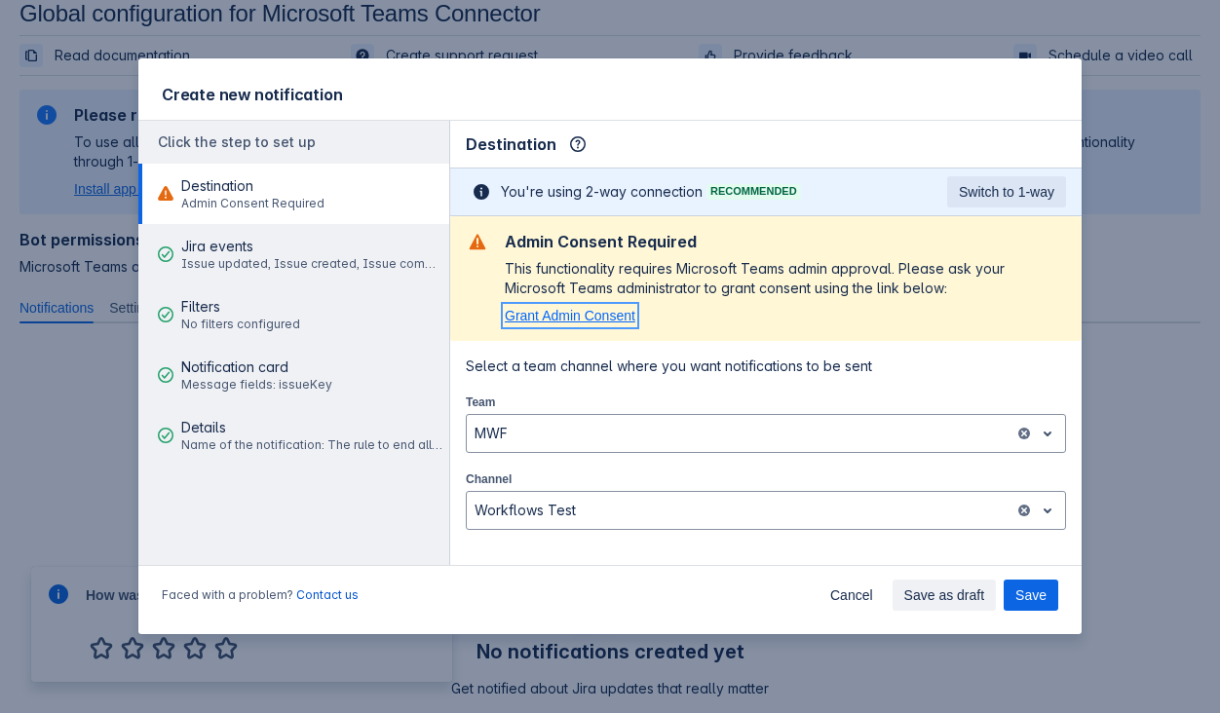
click at [594, 311] on span "Grant Admin Consent" at bounding box center [570, 316] width 131 height 16
click at [774, 282] on div "This functionality requires Microsoft Teams admin approval. Please ask your Mic…" at bounding box center [785, 278] width 561 height 39
click at [847, 584] on span "Cancel" at bounding box center [851, 595] width 43 height 31
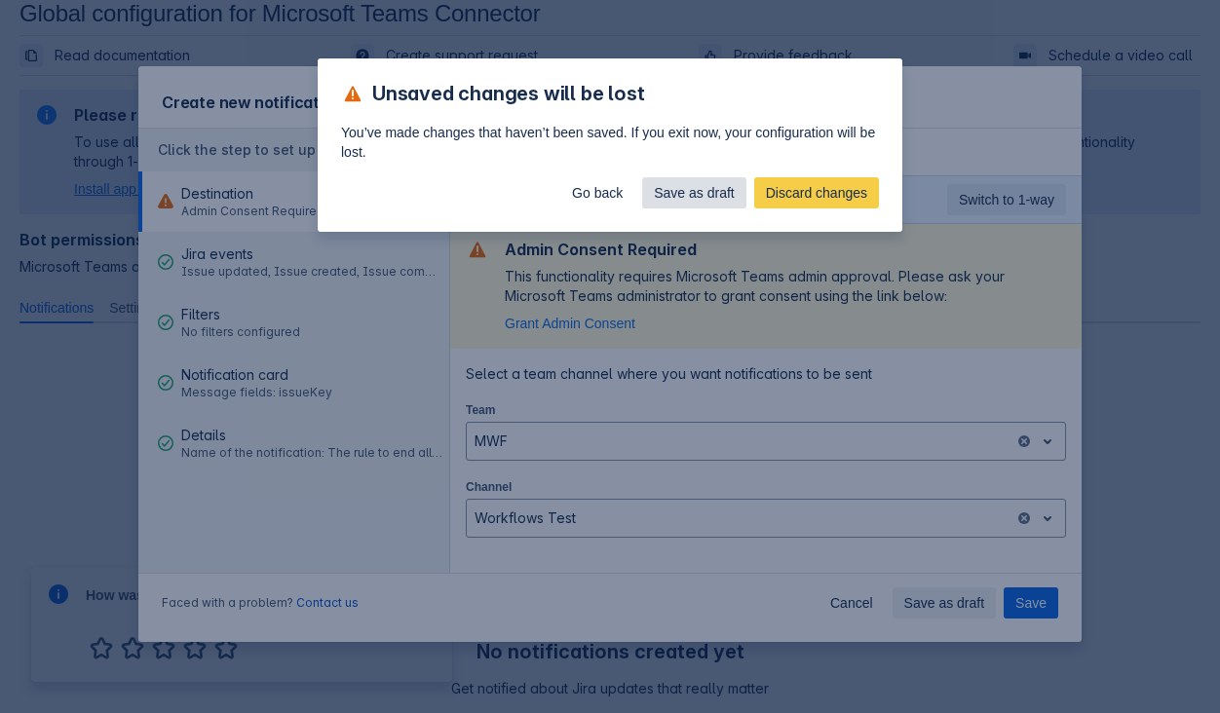
click at [663, 193] on span "Save as draft" at bounding box center [694, 192] width 81 height 31
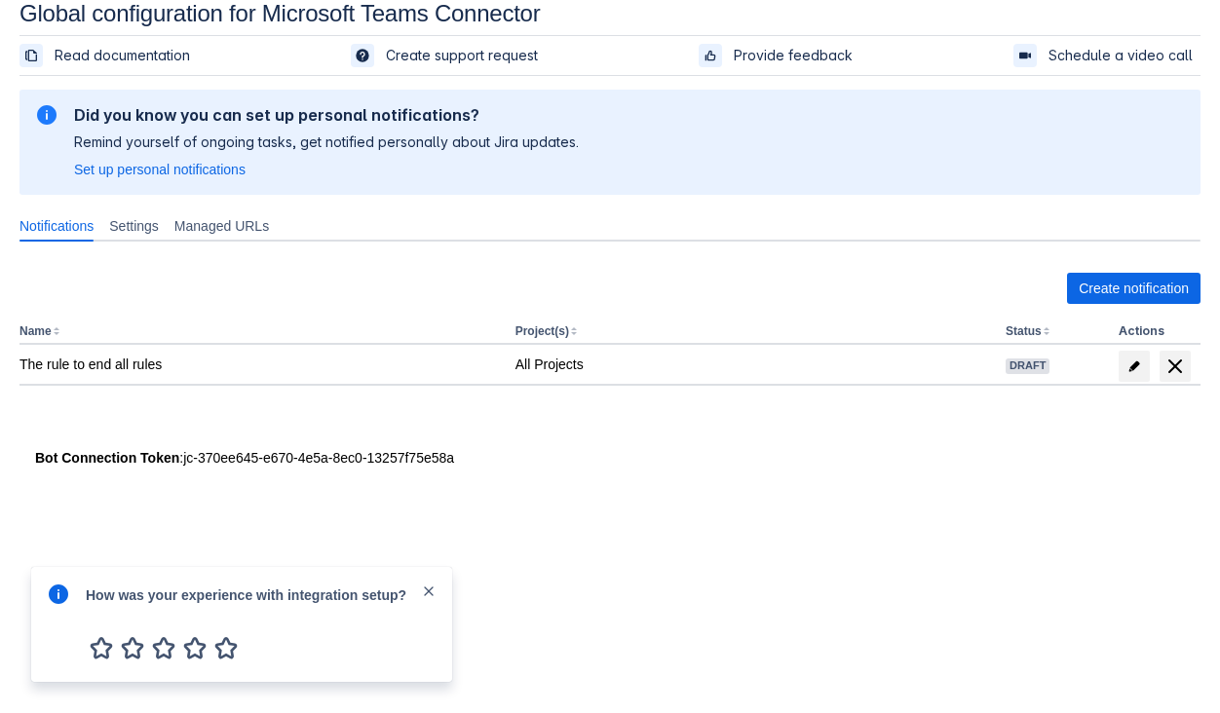
click at [433, 589] on span "close" at bounding box center [429, 592] width 16 height 16
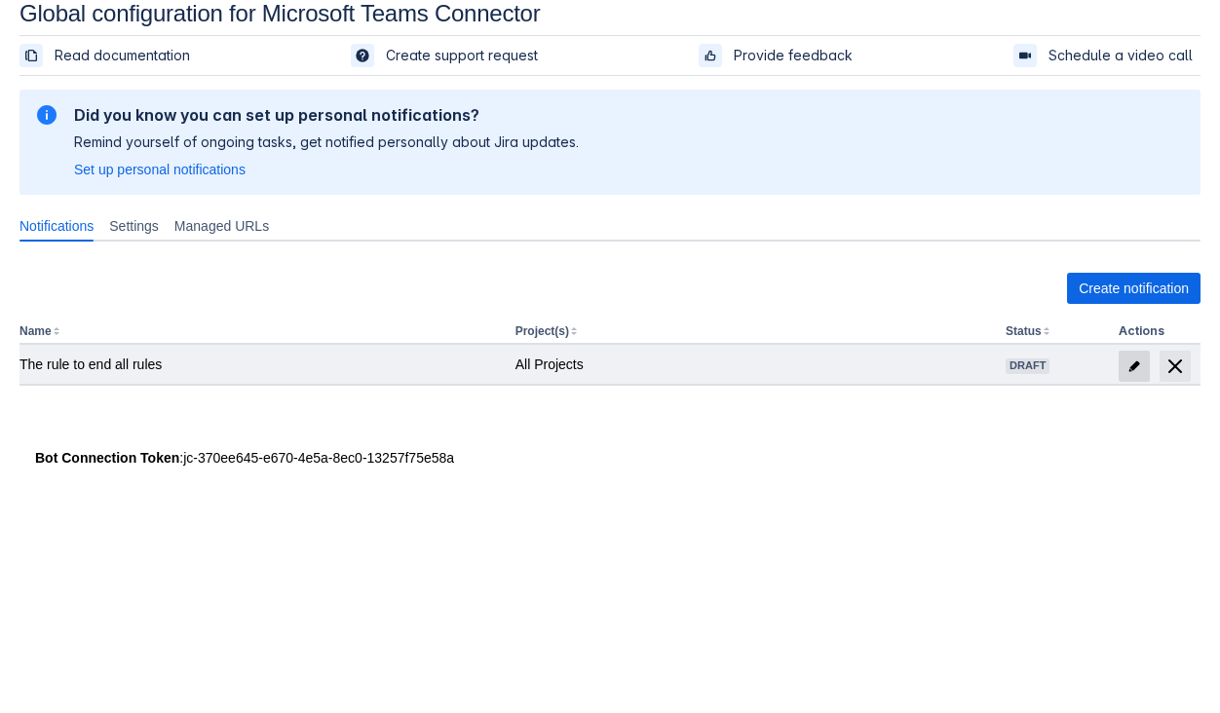
click at [1141, 370] on span "edit" at bounding box center [1134, 367] width 16 height 16
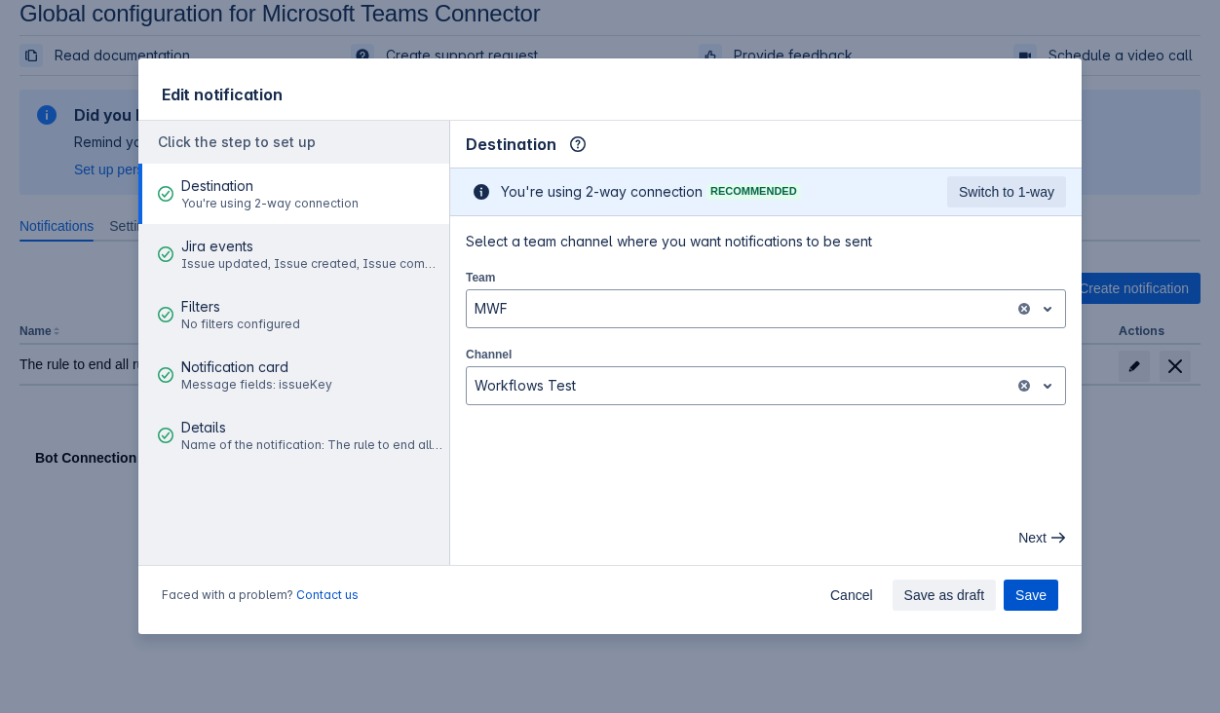
click at [1030, 592] on span "Save" at bounding box center [1030, 595] width 31 height 31
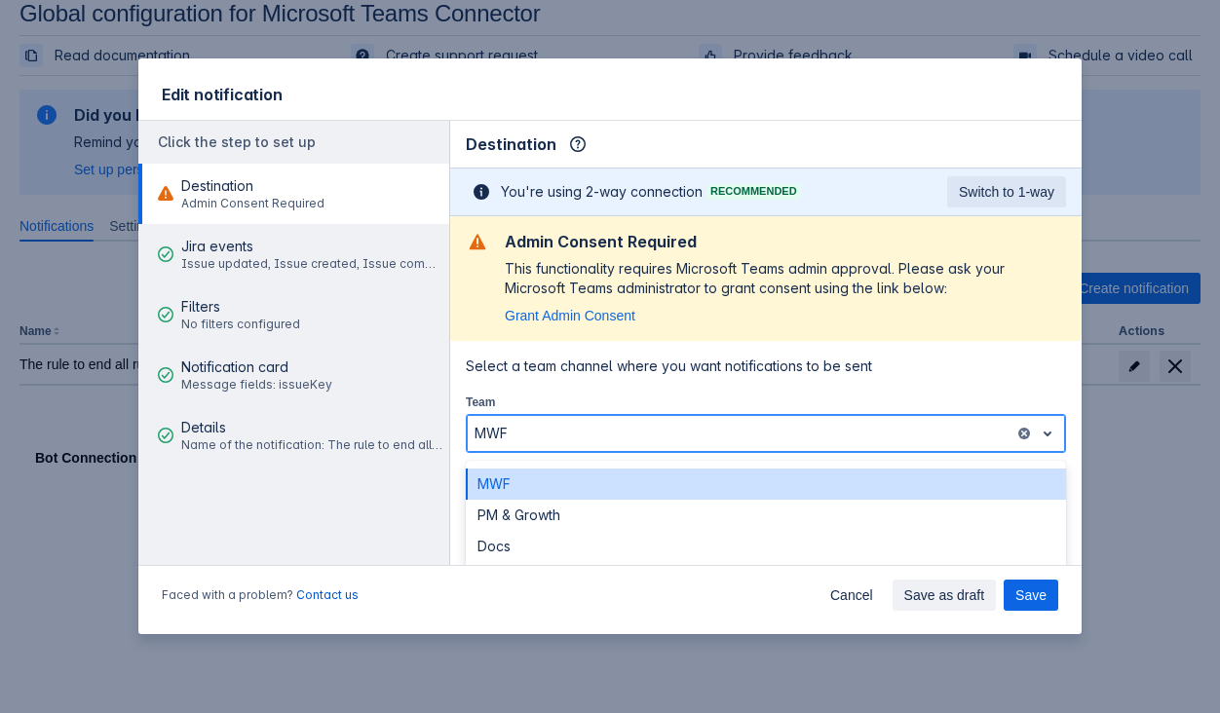
click at [841, 437] on div at bounding box center [741, 433] width 532 height 23
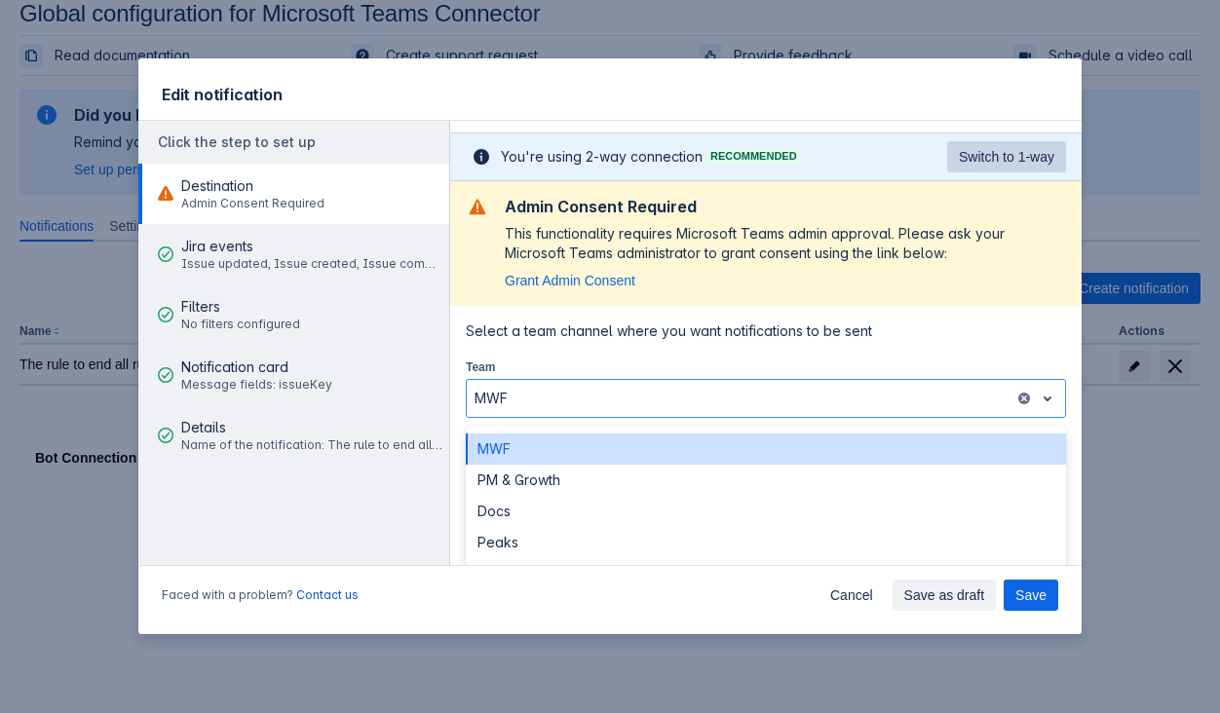
scroll to position [34, 0]
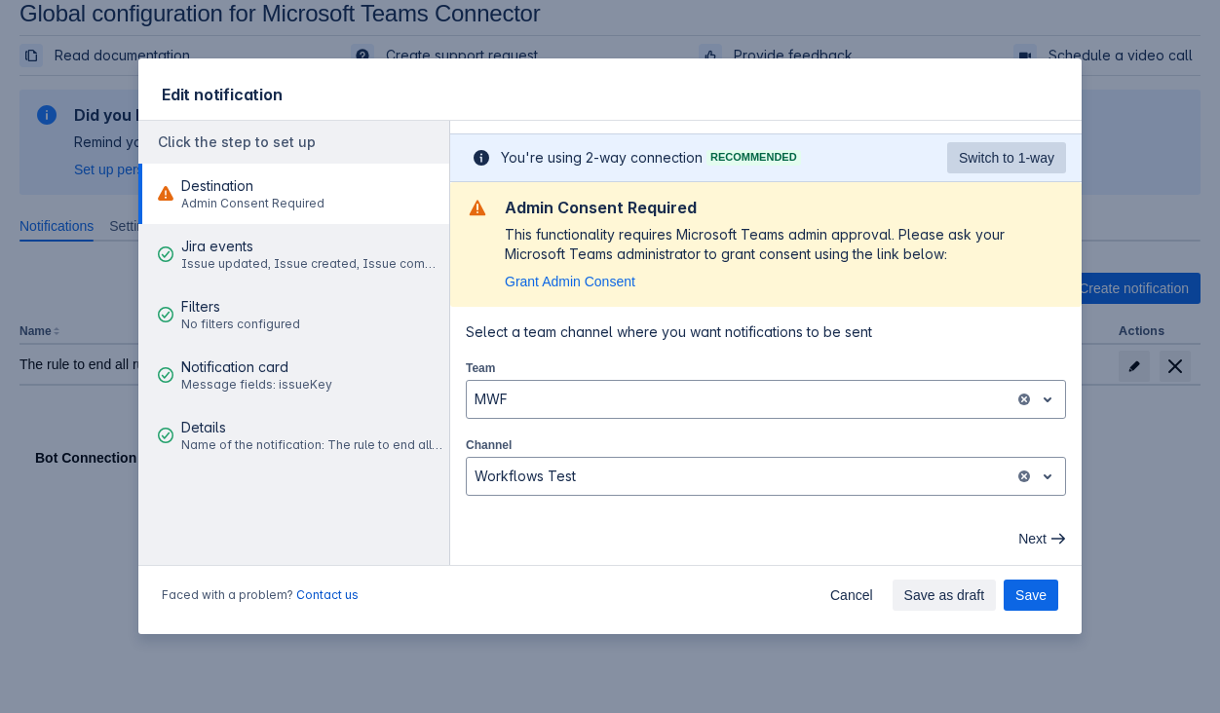
click at [984, 153] on span "Switch to 1-way" at bounding box center [1006, 157] width 95 height 31
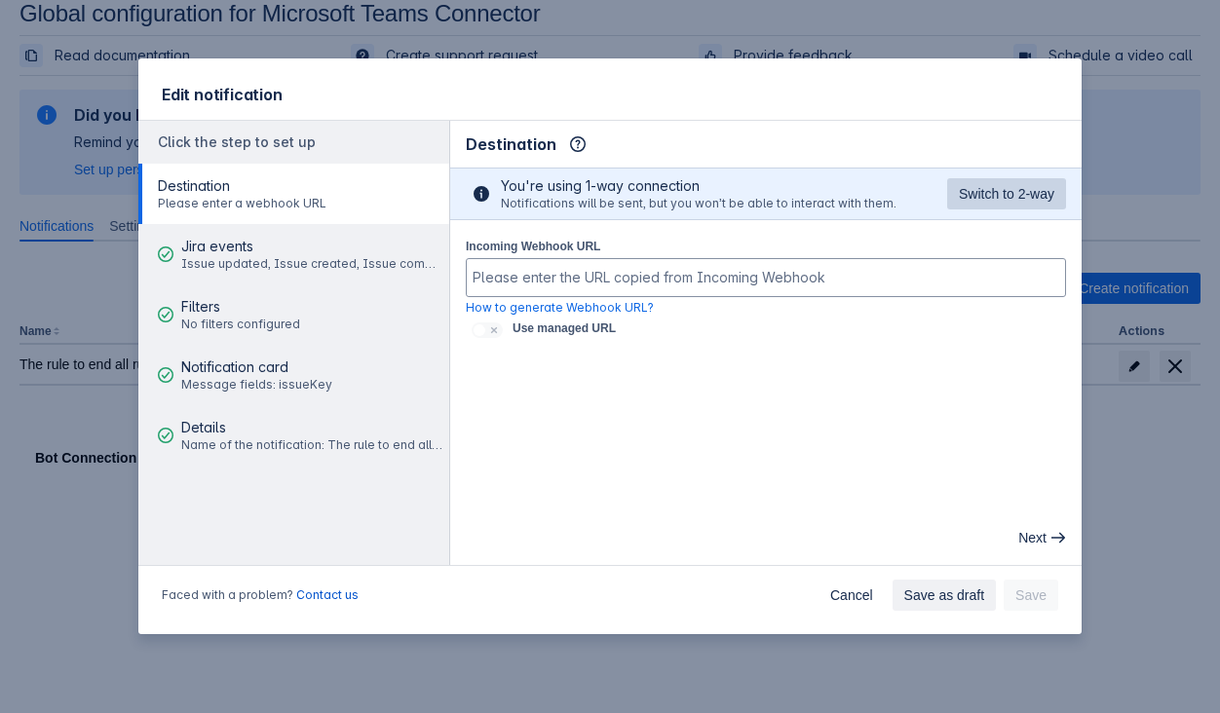
click at [976, 196] on span "Switch to 2-way" at bounding box center [1006, 193] width 95 height 31
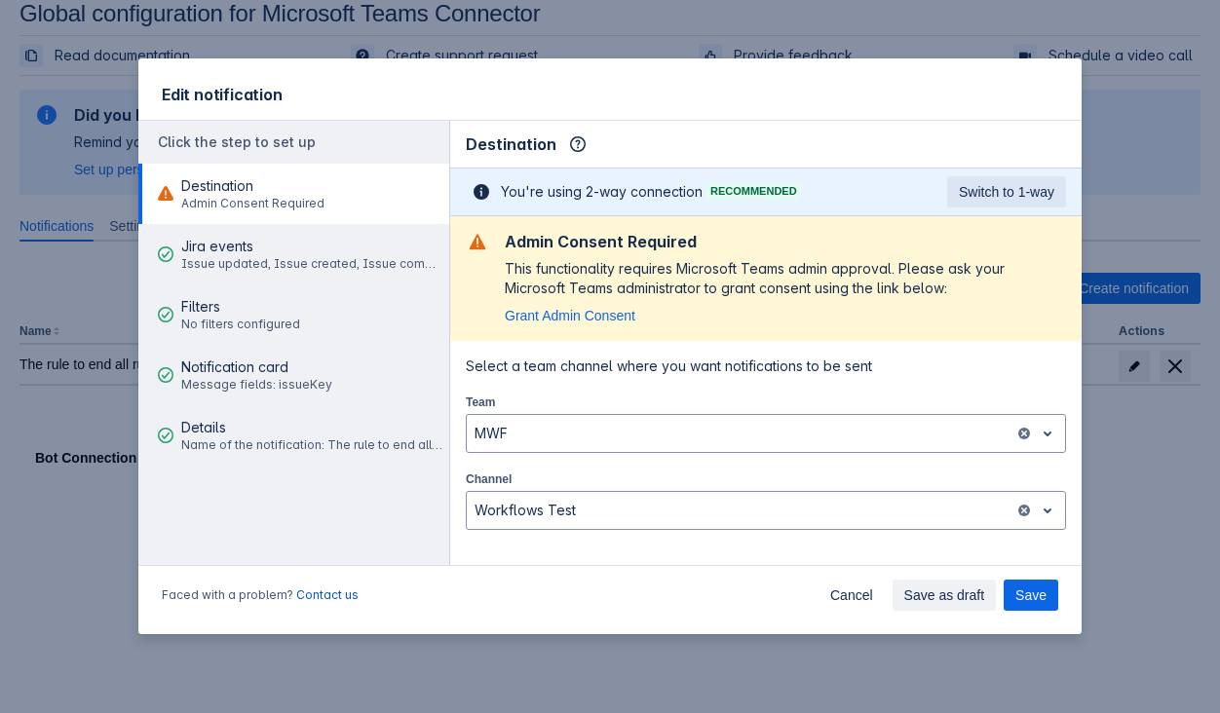
scroll to position [34, 0]
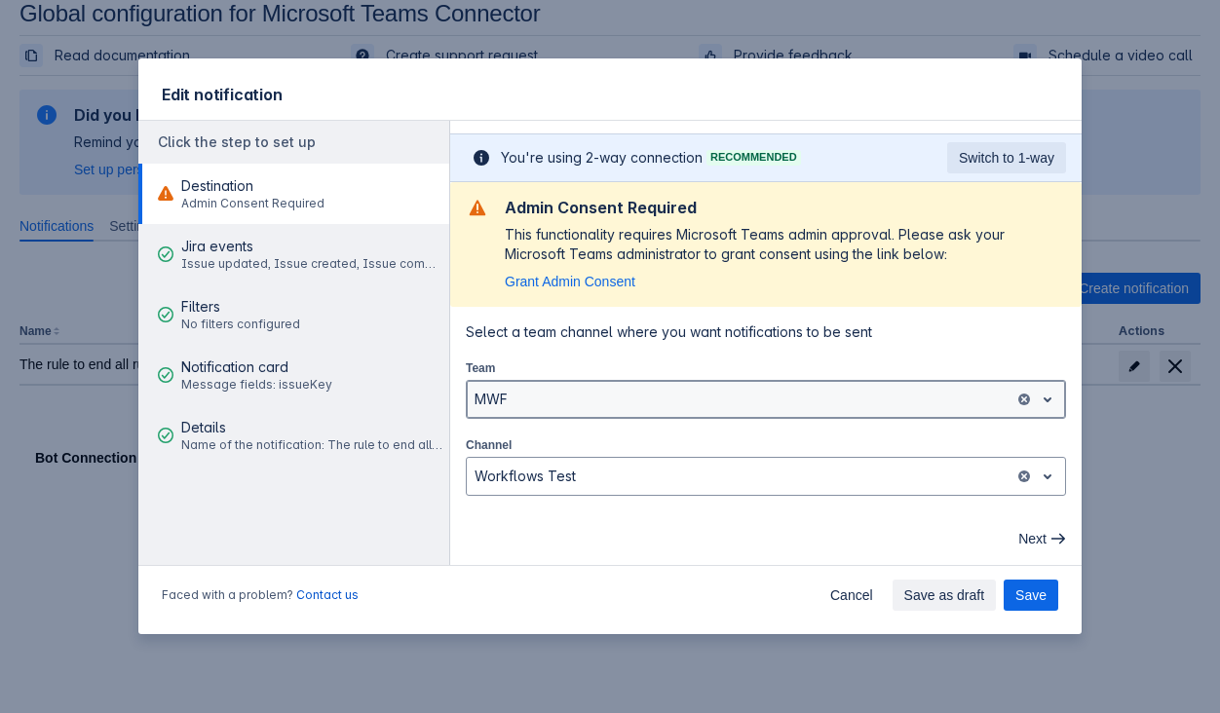
click at [833, 402] on div at bounding box center [741, 399] width 532 height 23
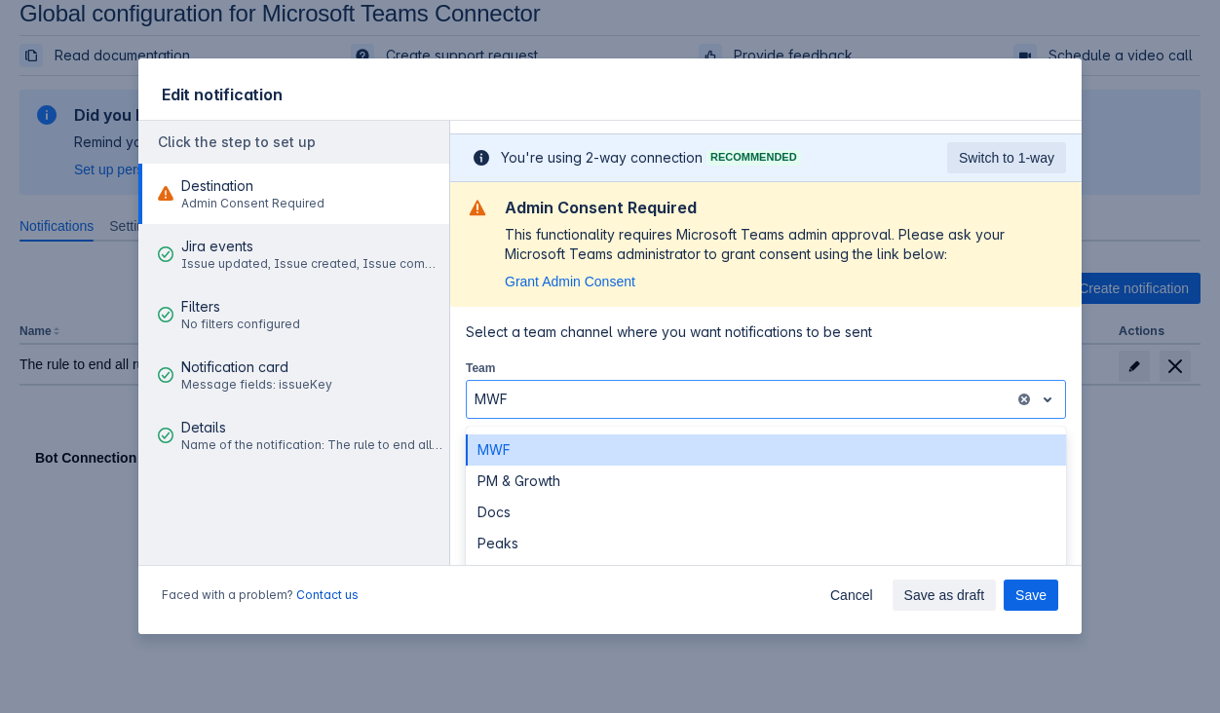
click at [854, 320] on div "Select a team channel where you want notifications to be sent Team MWF selected…" at bounding box center [765, 409] width 631 height 205
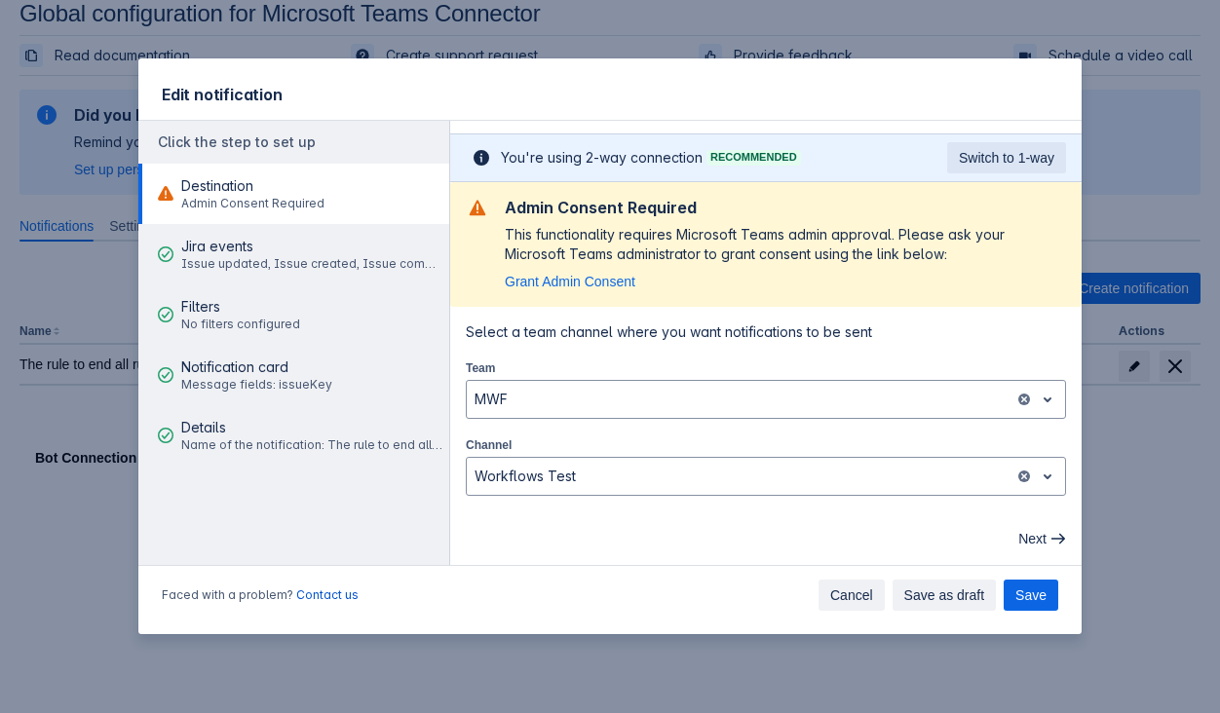
click at [831, 582] on span "Cancel" at bounding box center [851, 595] width 43 height 31
